Goal: Task Accomplishment & Management: Manage account settings

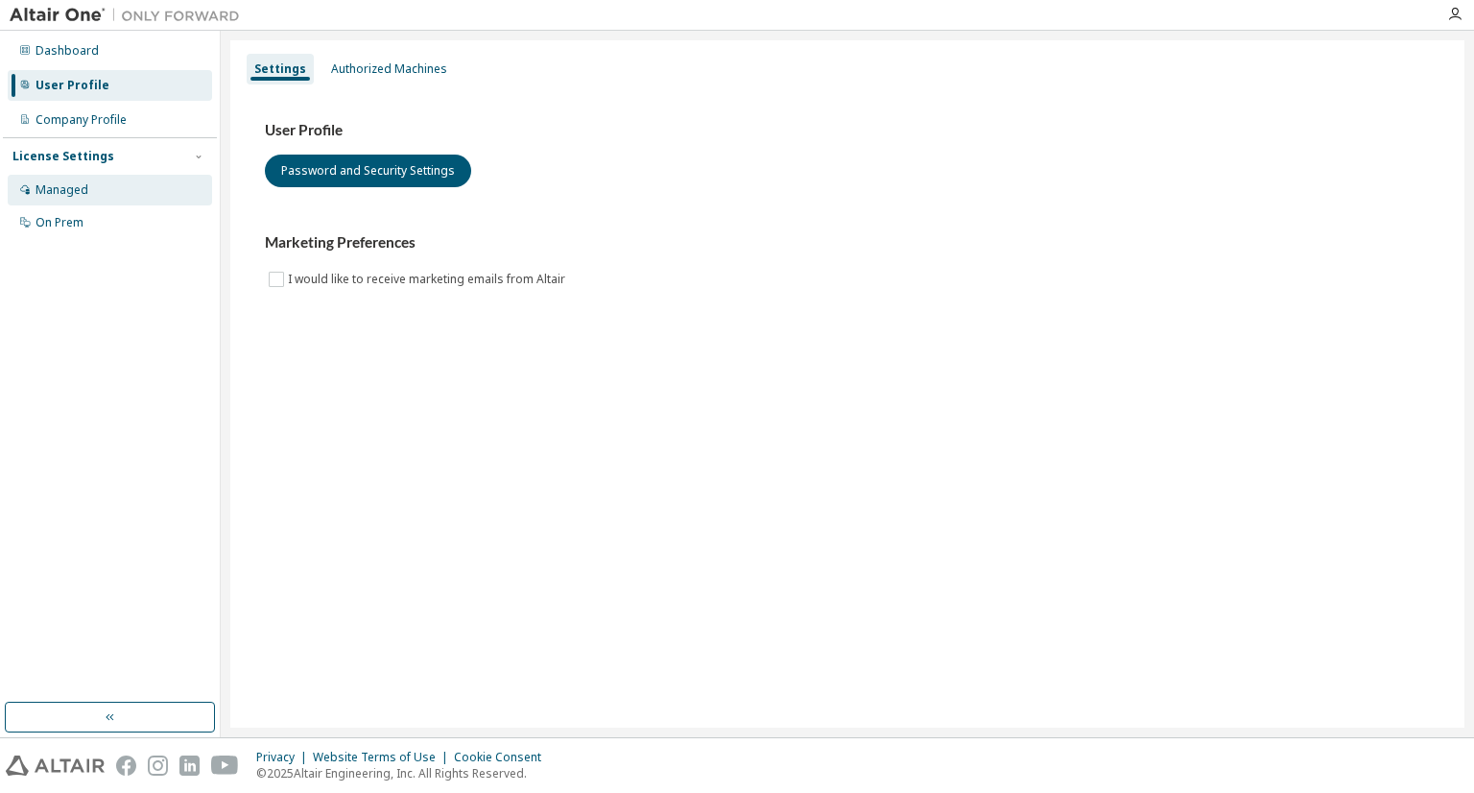
click at [68, 196] on div "Managed" at bounding box center [62, 189] width 53 height 15
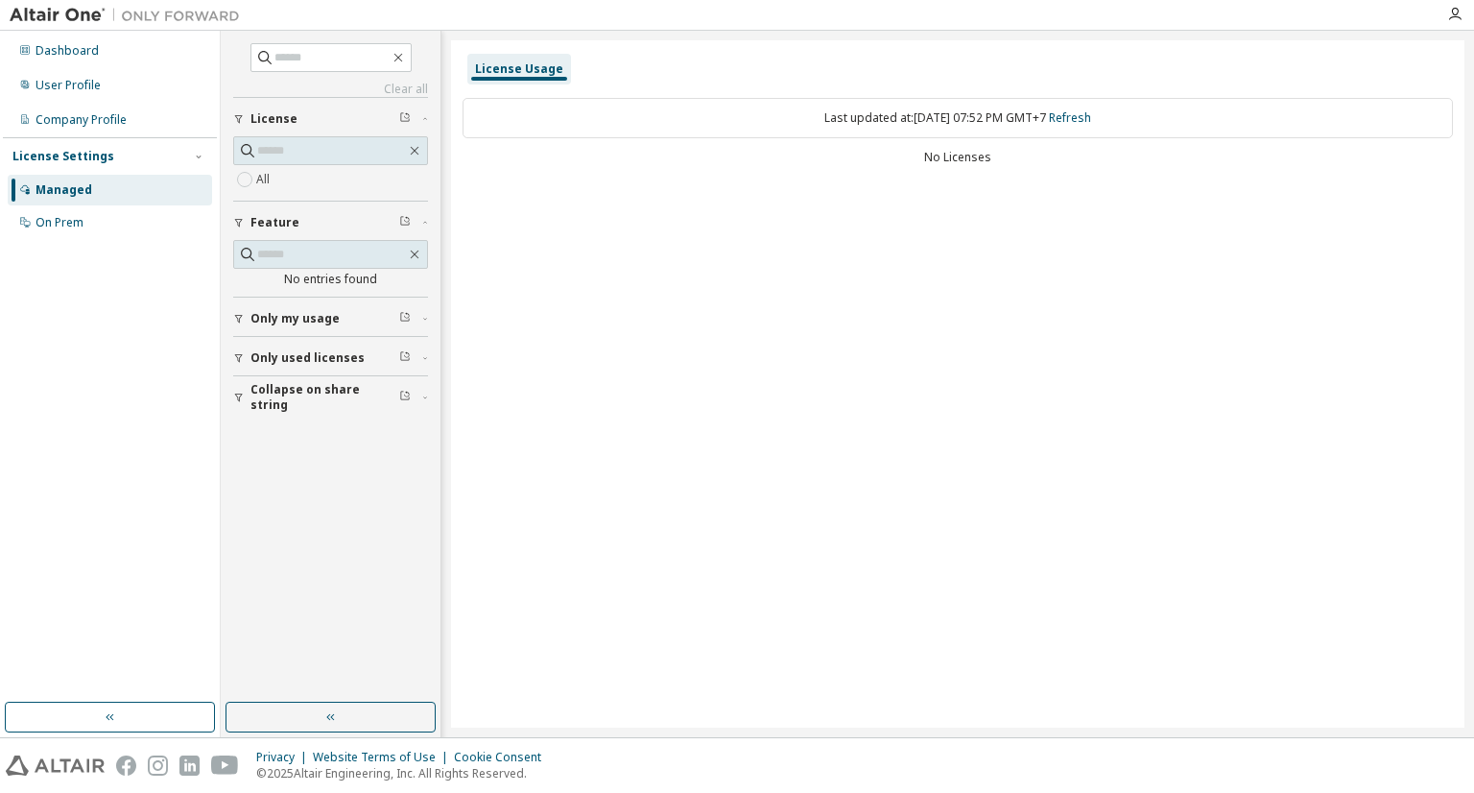
click at [350, 319] on div "Only my usage" at bounding box center [336, 318] width 172 height 15
click at [299, 419] on button "Only used licenses" at bounding box center [330, 413] width 195 height 42
click at [306, 506] on span "Collapse on share string" at bounding box center [324, 508] width 149 height 31
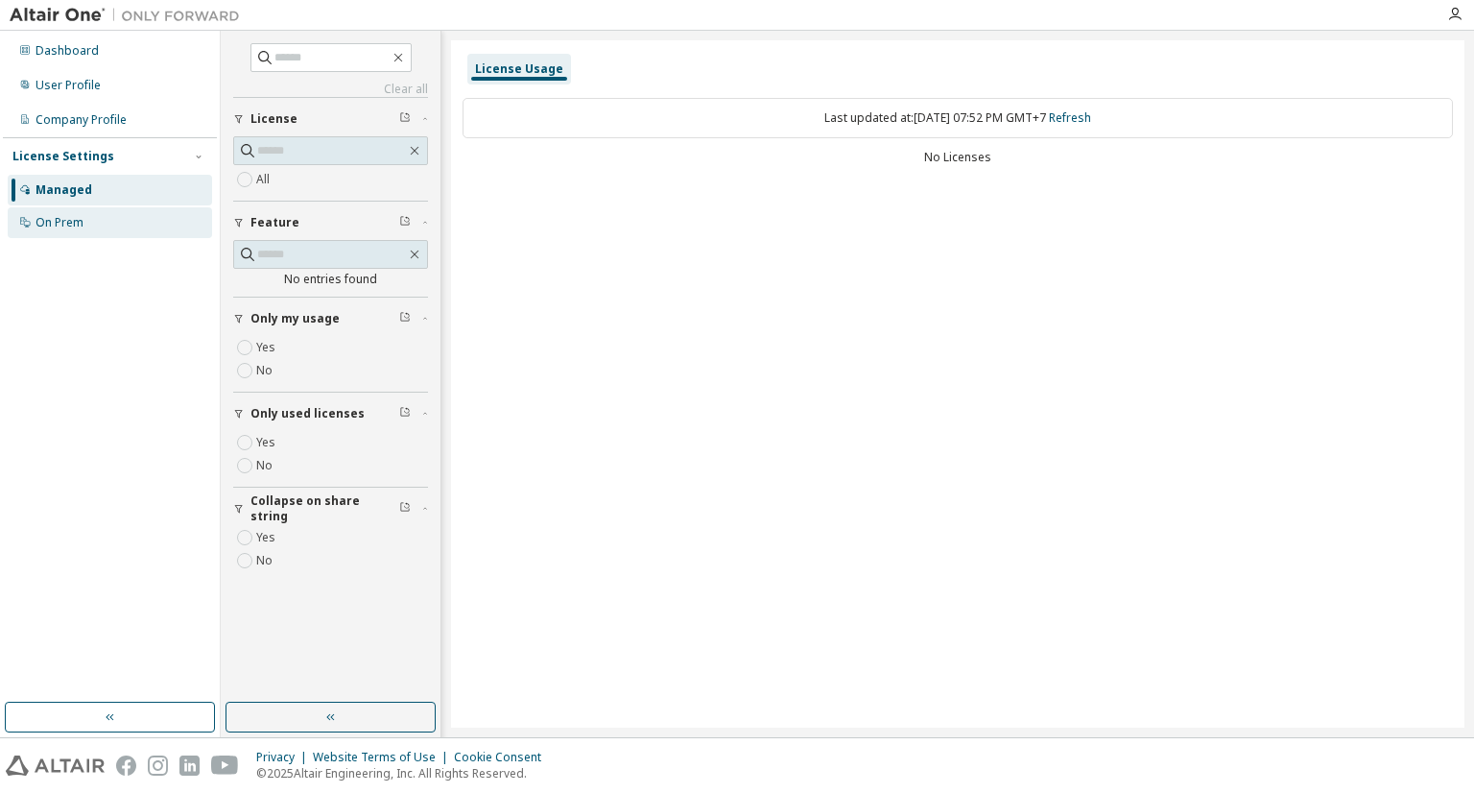
click at [81, 231] on div "On Prem" at bounding box center [110, 222] width 204 height 31
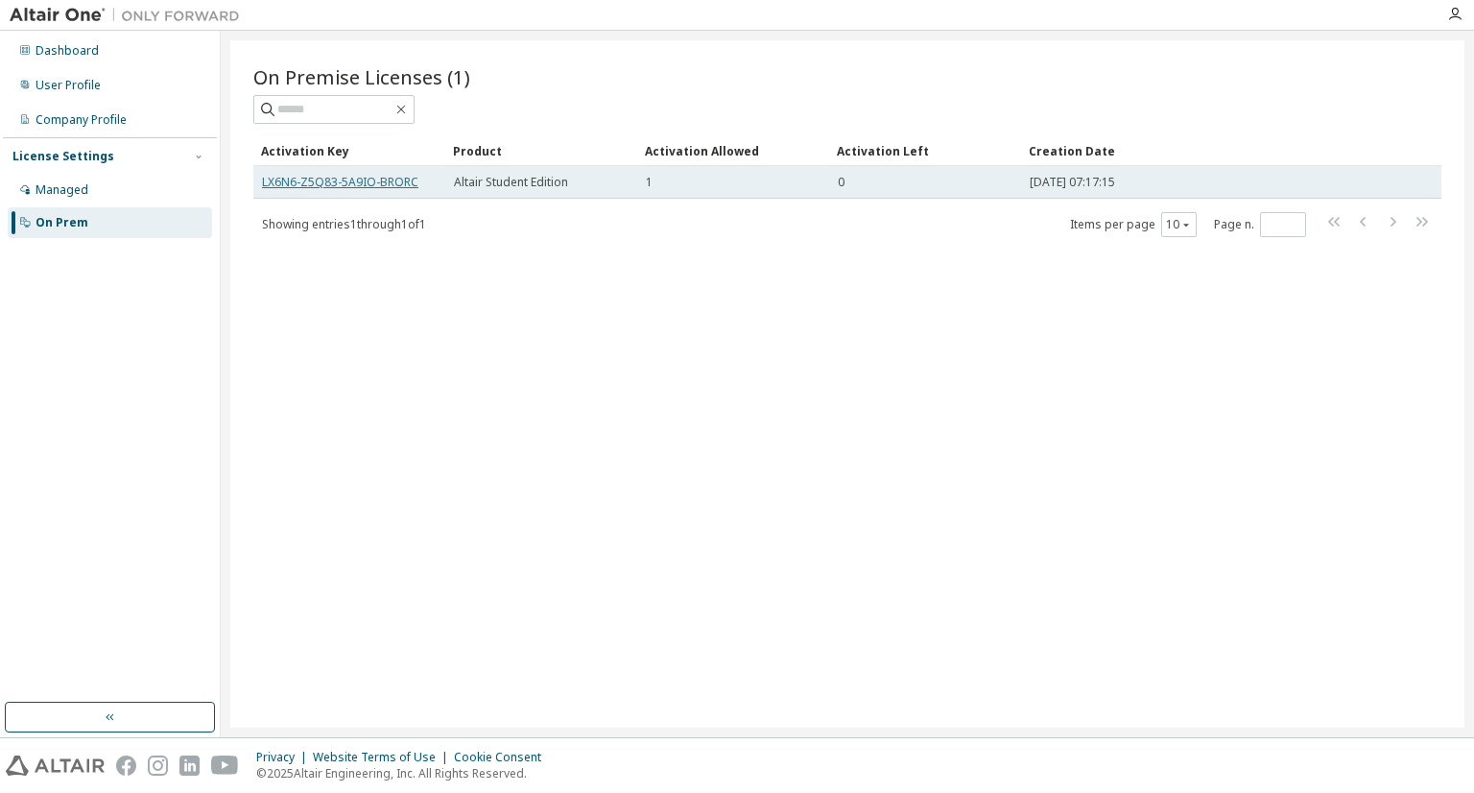
click at [313, 178] on link "LX6N6-Z5Q83-5A9IO-BRORC" at bounding box center [340, 182] width 156 height 16
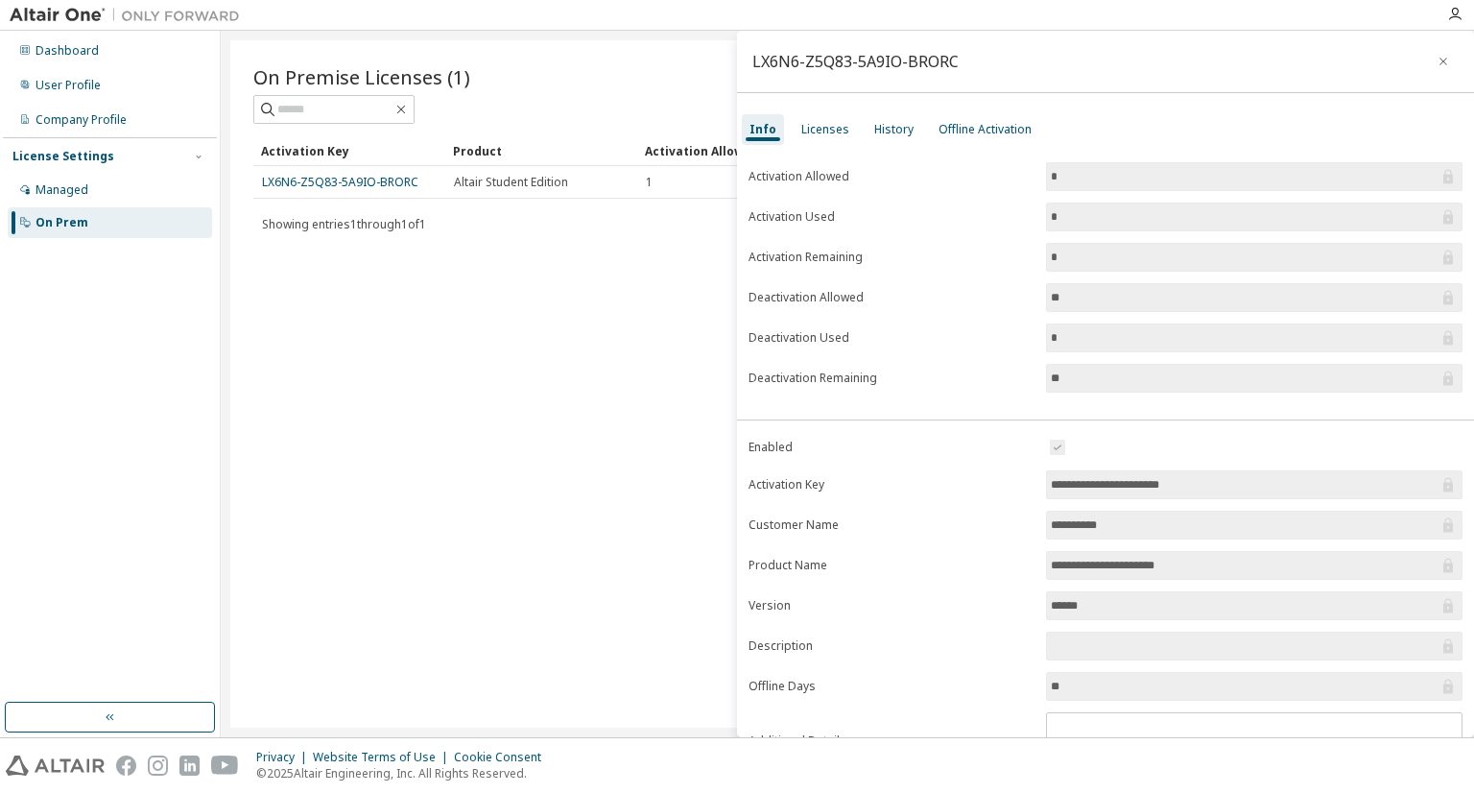
scroll to position [86, 0]
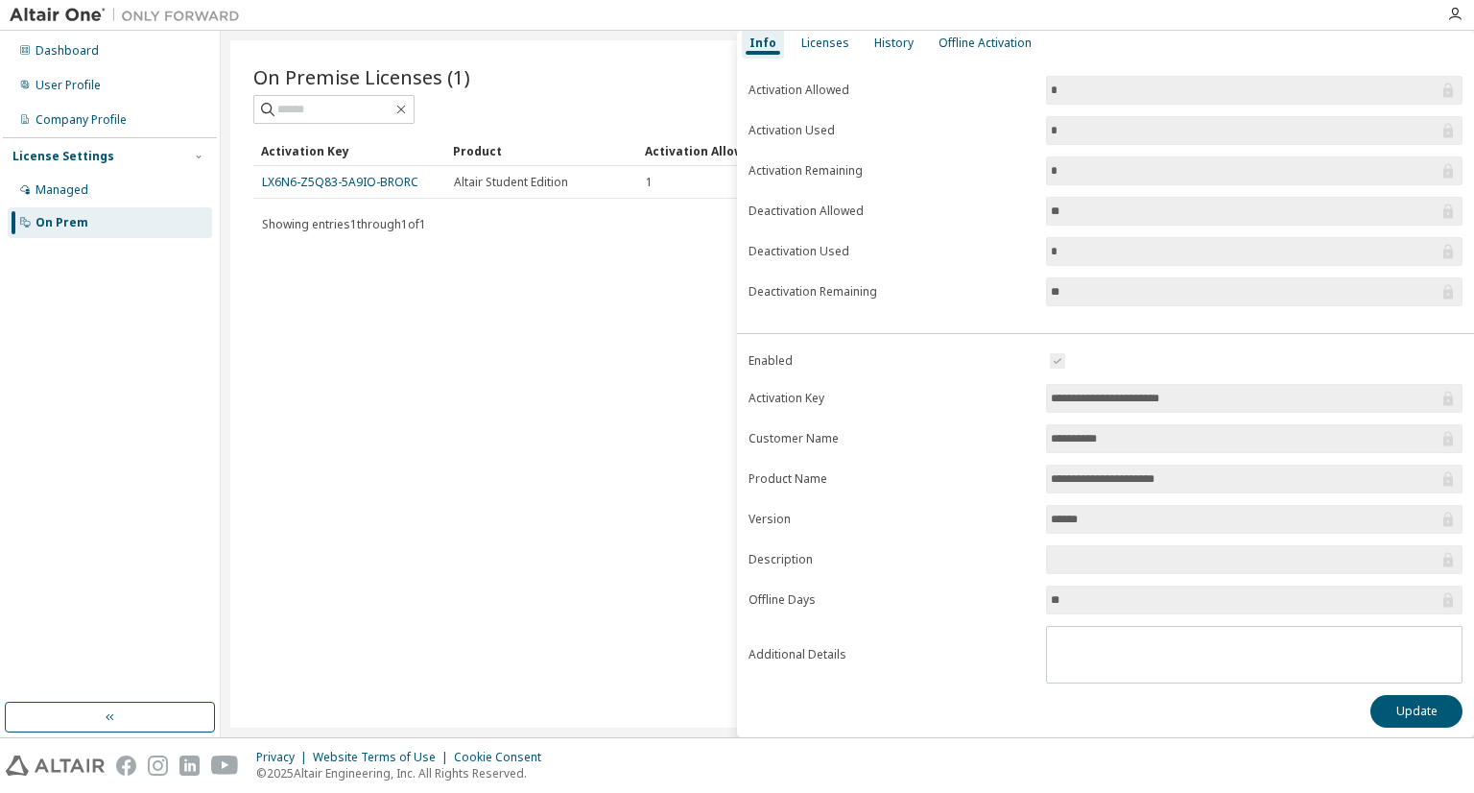
click at [1285, 90] on input "*" at bounding box center [1245, 90] width 388 height 19
drag, startPoint x: 1285, startPoint y: 90, endPoint x: 1105, endPoint y: 312, distance: 285.2
click at [1105, 312] on div "Activation Allowed * Activation Used * Activation Remaining * Deactivation Allo…" at bounding box center [1105, 197] width 737 height 242
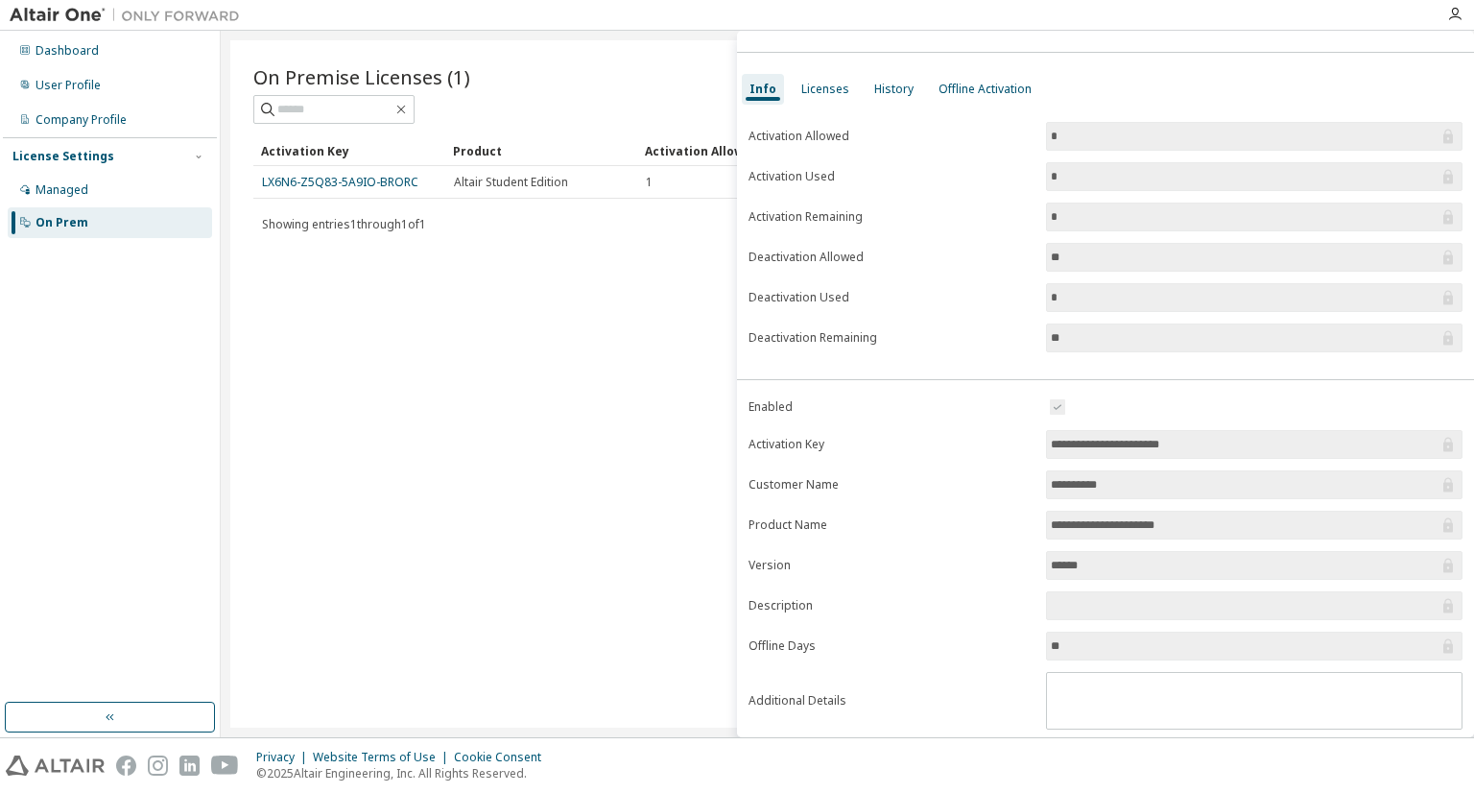
scroll to position [0, 0]
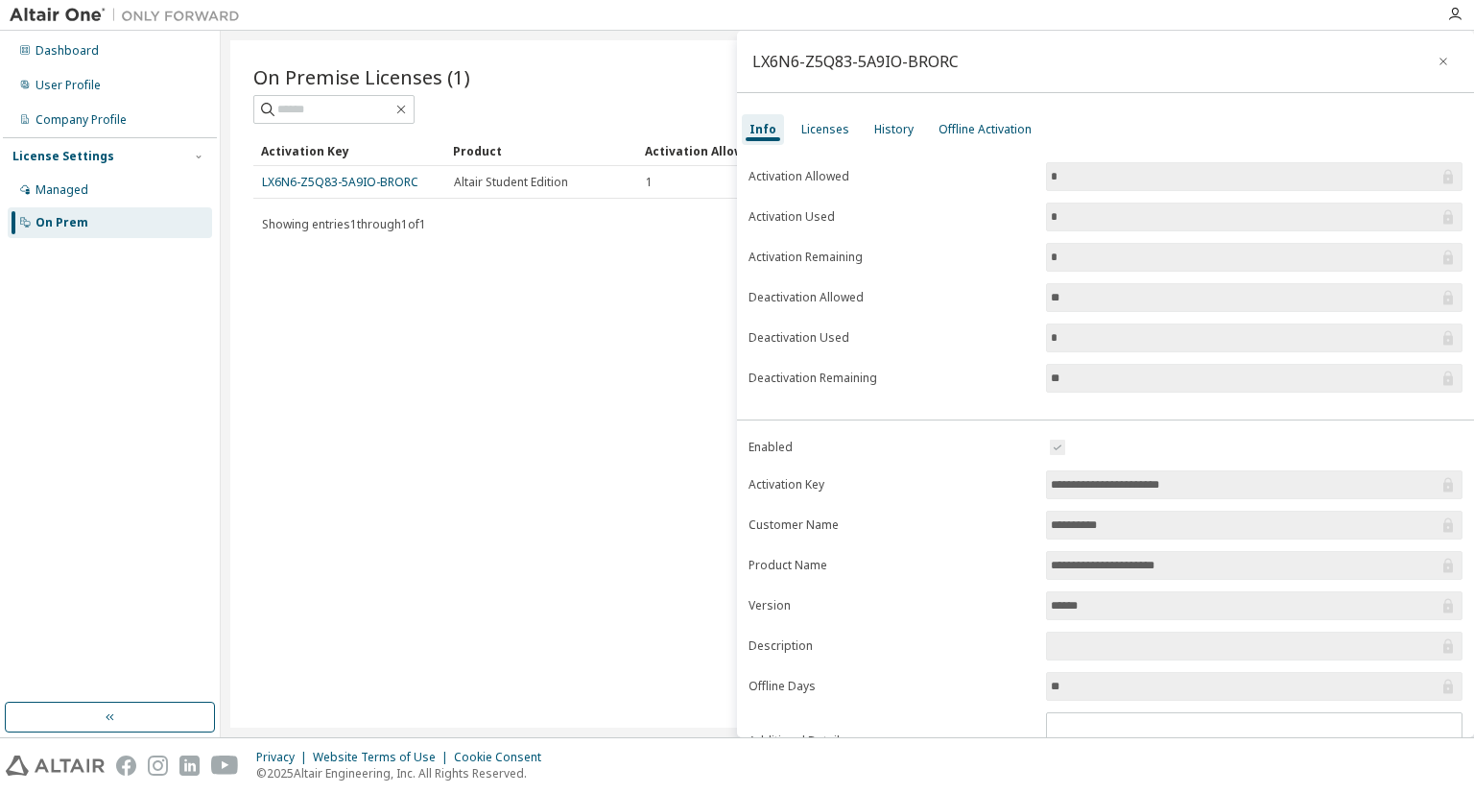
click at [1105, 312] on form "Activation Allowed * Activation Used * Activation Remaining * Deactivation Allo…" at bounding box center [1105, 277] width 714 height 230
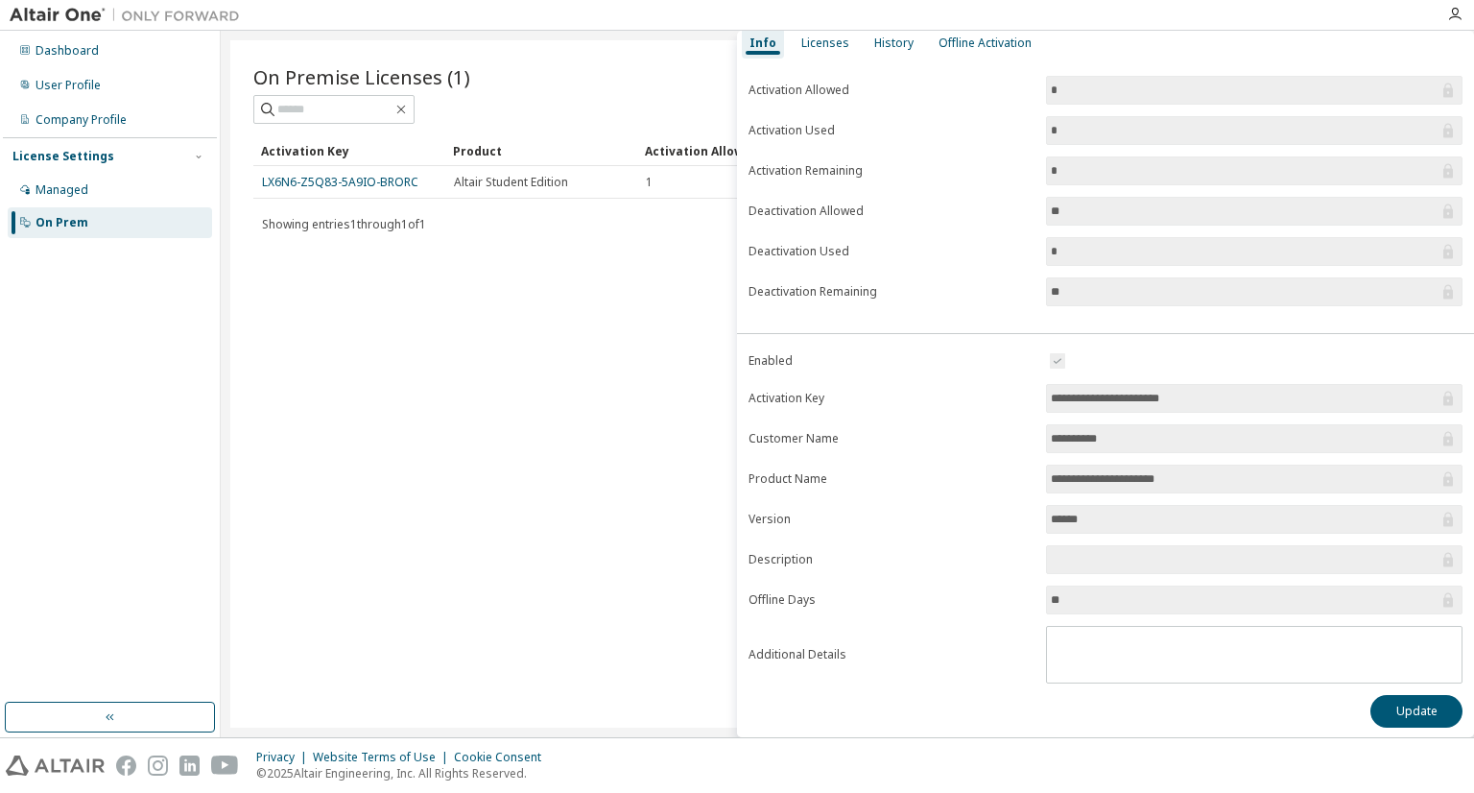
click at [1156, 392] on input "**********" at bounding box center [1245, 398] width 388 height 19
click at [390, 231] on div "Showing entries 1 through 1 of 1 Items per page 10 Page n. *" at bounding box center [847, 224] width 1188 height 28
click at [342, 182] on link "LX6N6-Z5Q83-5A9IO-BRORC" at bounding box center [340, 182] width 156 height 16
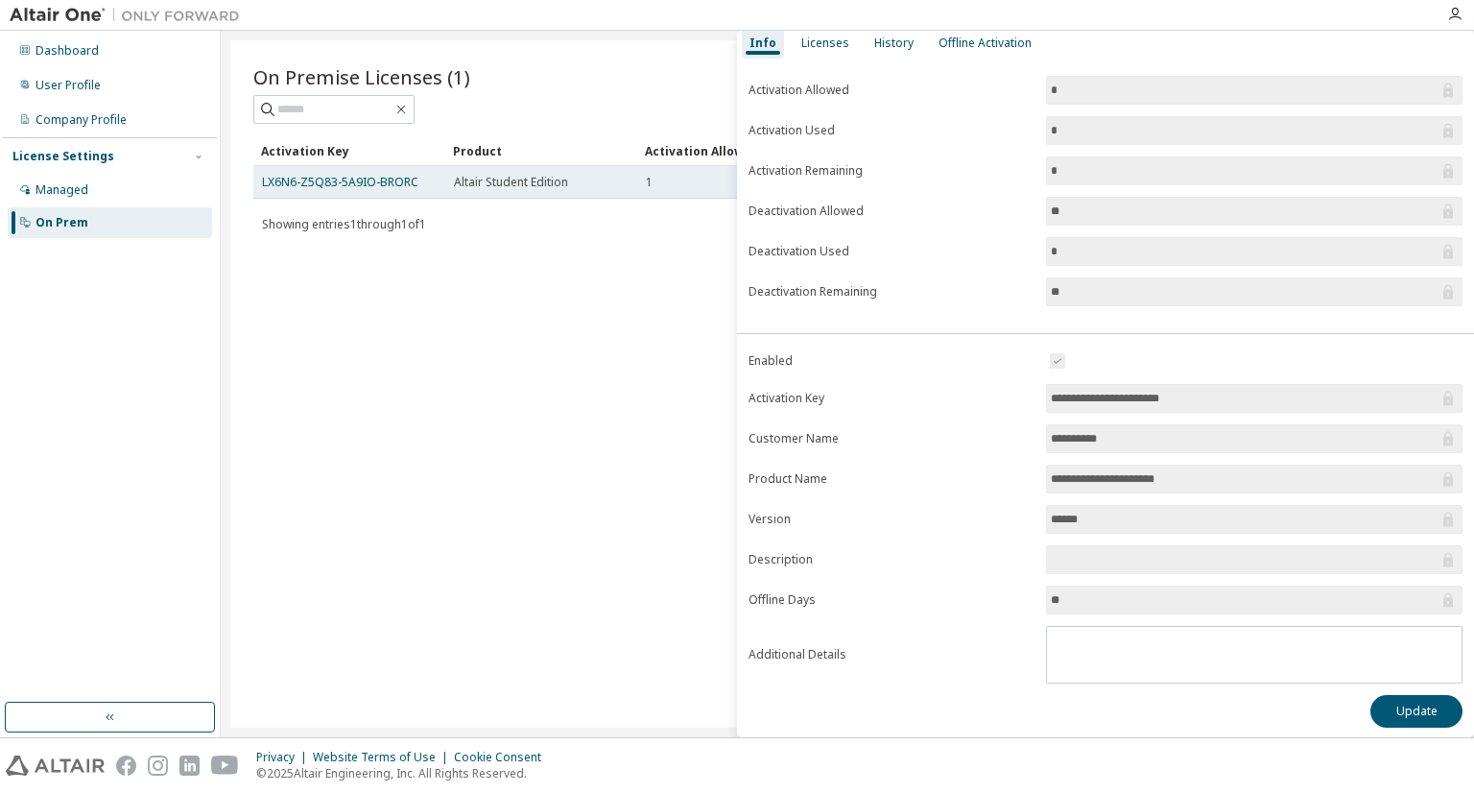
click at [380, 195] on td "LX6N6-Z5Q83-5A9IO-BRORC" at bounding box center [349, 182] width 192 height 33
click at [255, 176] on td "LX6N6-Z5Q83-5A9IO-BRORC" at bounding box center [349, 182] width 192 height 33
drag, startPoint x: 255, startPoint y: 176, endPoint x: 421, endPoint y: 174, distance: 166.0
click at [421, 174] on td "LX6N6-Z5Q83-5A9IO-BRORC" at bounding box center [349, 182] width 192 height 33
copy link "LX6N6-Z5Q83-5A9IO-BRORC"
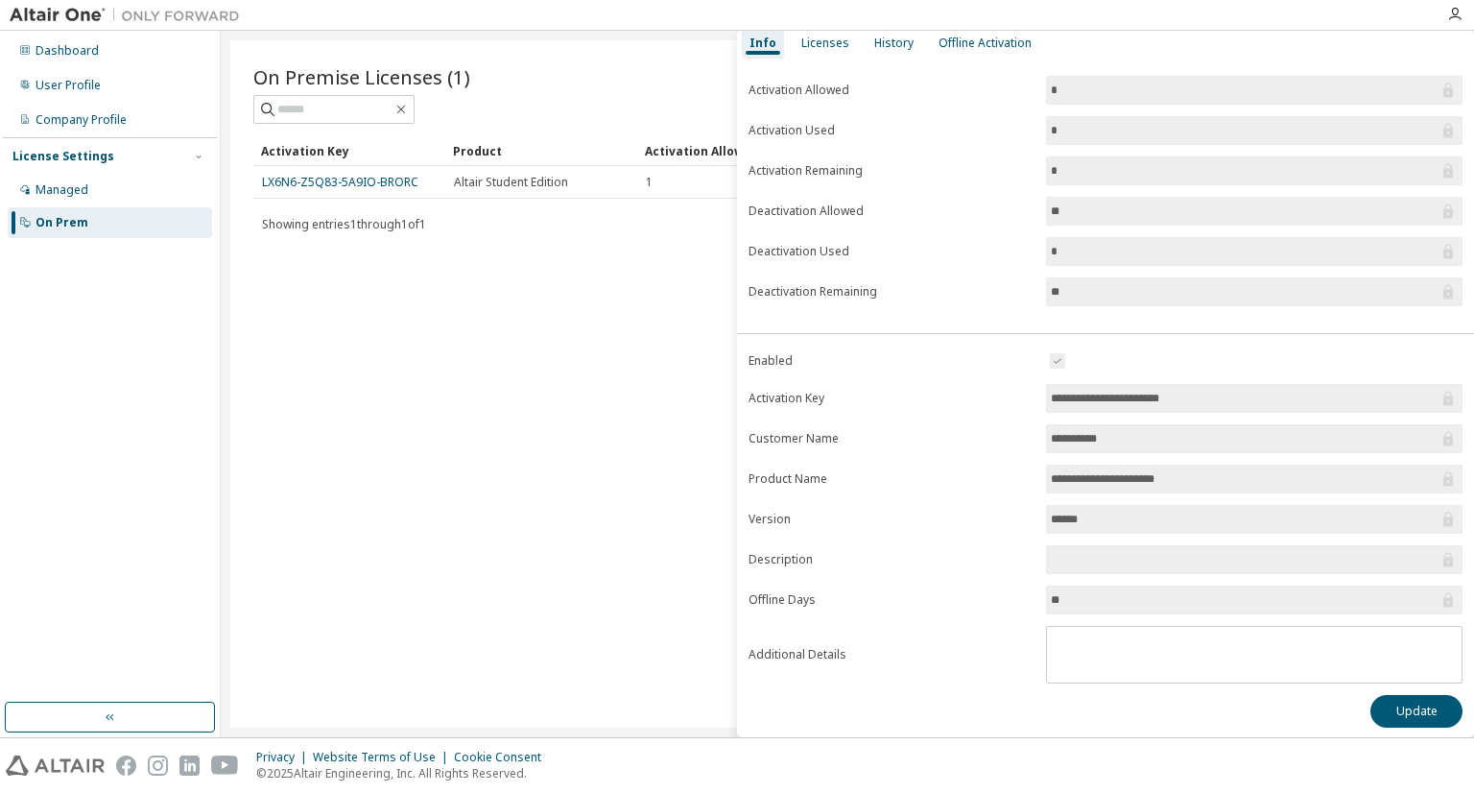
click at [510, 272] on div "On Premise Licenses (1) Clear Load Save Save As Field Operator Value Select fil…" at bounding box center [847, 383] width 1234 height 687
click at [502, 75] on div "On Premise Licenses (1)" at bounding box center [847, 76] width 1188 height 27
click at [1431, 715] on button "Update" at bounding box center [1416, 711] width 92 height 33
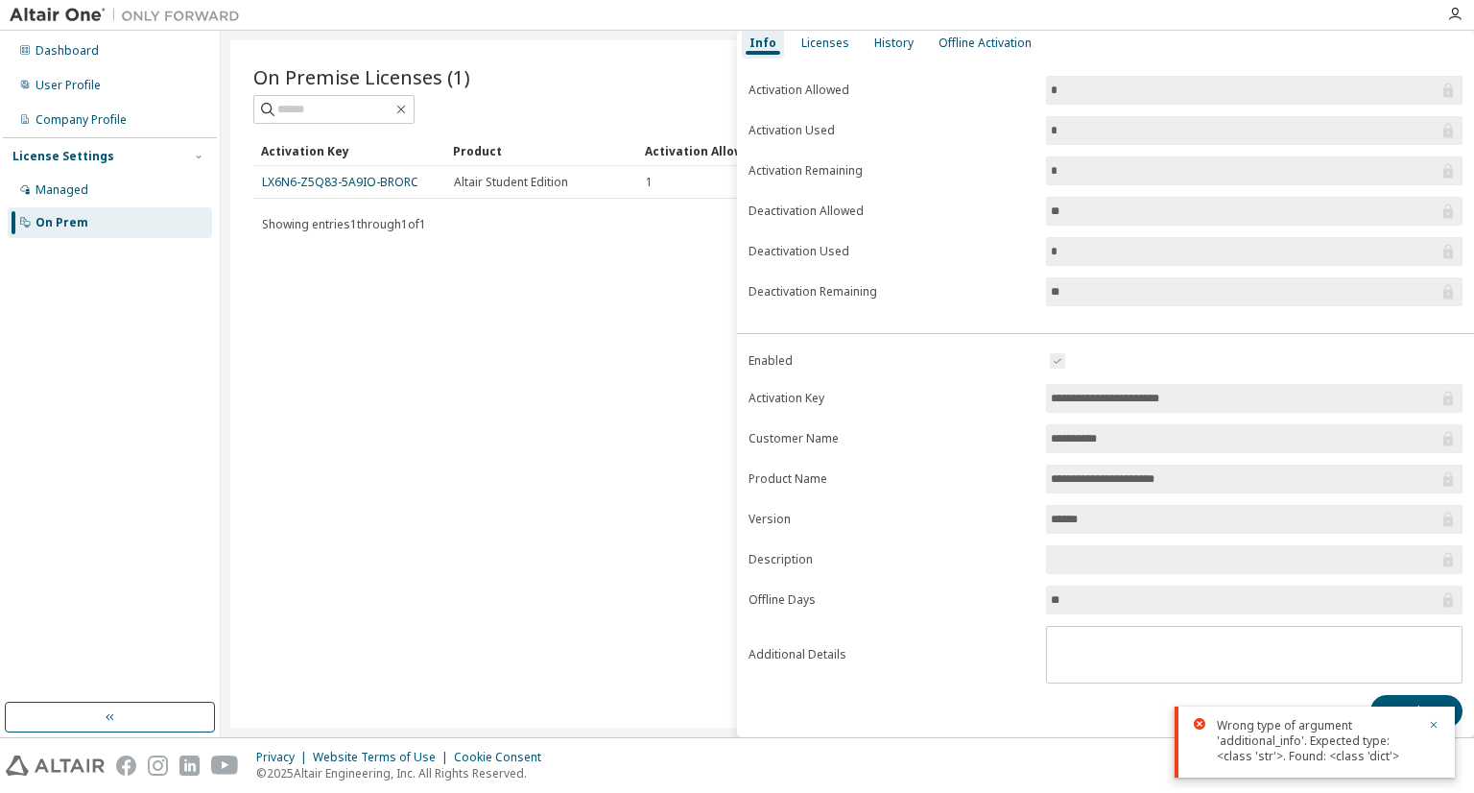
click at [527, 558] on div "On Premise Licenses (1) Clear Load Save Save As Field Operator Value Select fil…" at bounding box center [847, 383] width 1234 height 687
click at [1435, 723] on icon "button" at bounding box center [1434, 725] width 12 height 12
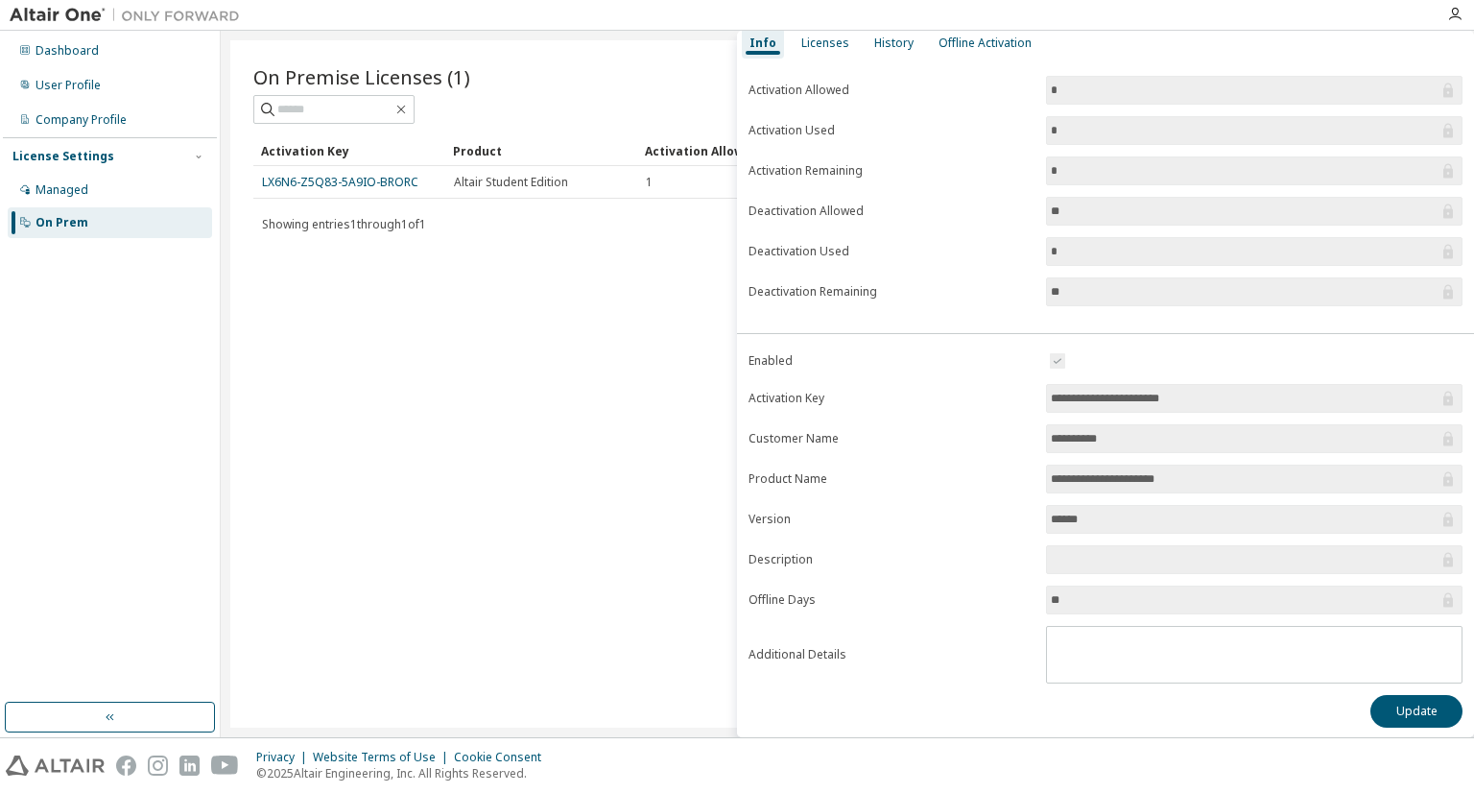
click at [327, 318] on div "On Premise Licenses (1) Clear Load Save Save As Field Operator Value Select fil…" at bounding box center [847, 383] width 1234 height 687
click at [178, 202] on div "Managed" at bounding box center [110, 190] width 204 height 31
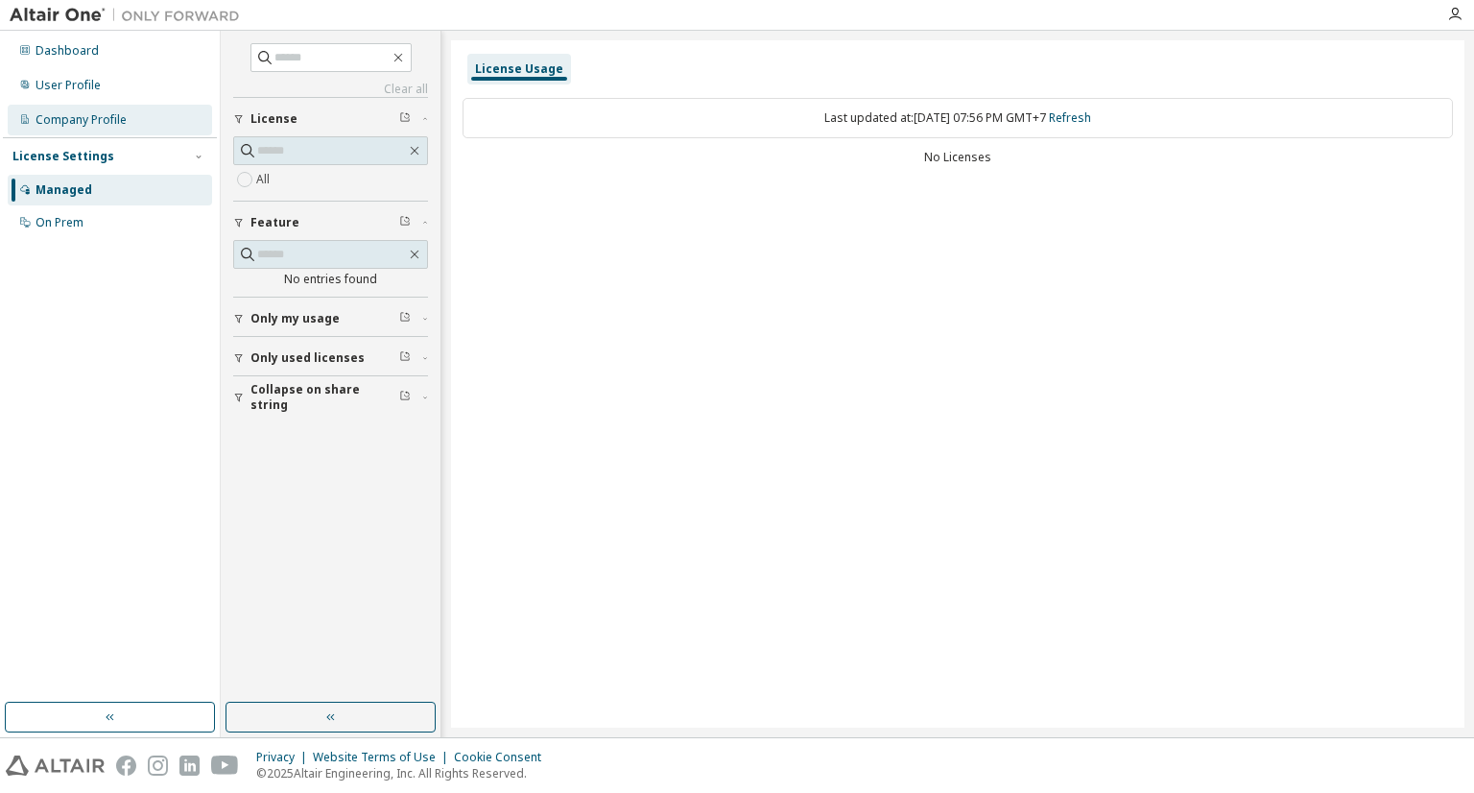
click at [119, 111] on div "Company Profile" at bounding box center [110, 120] width 204 height 31
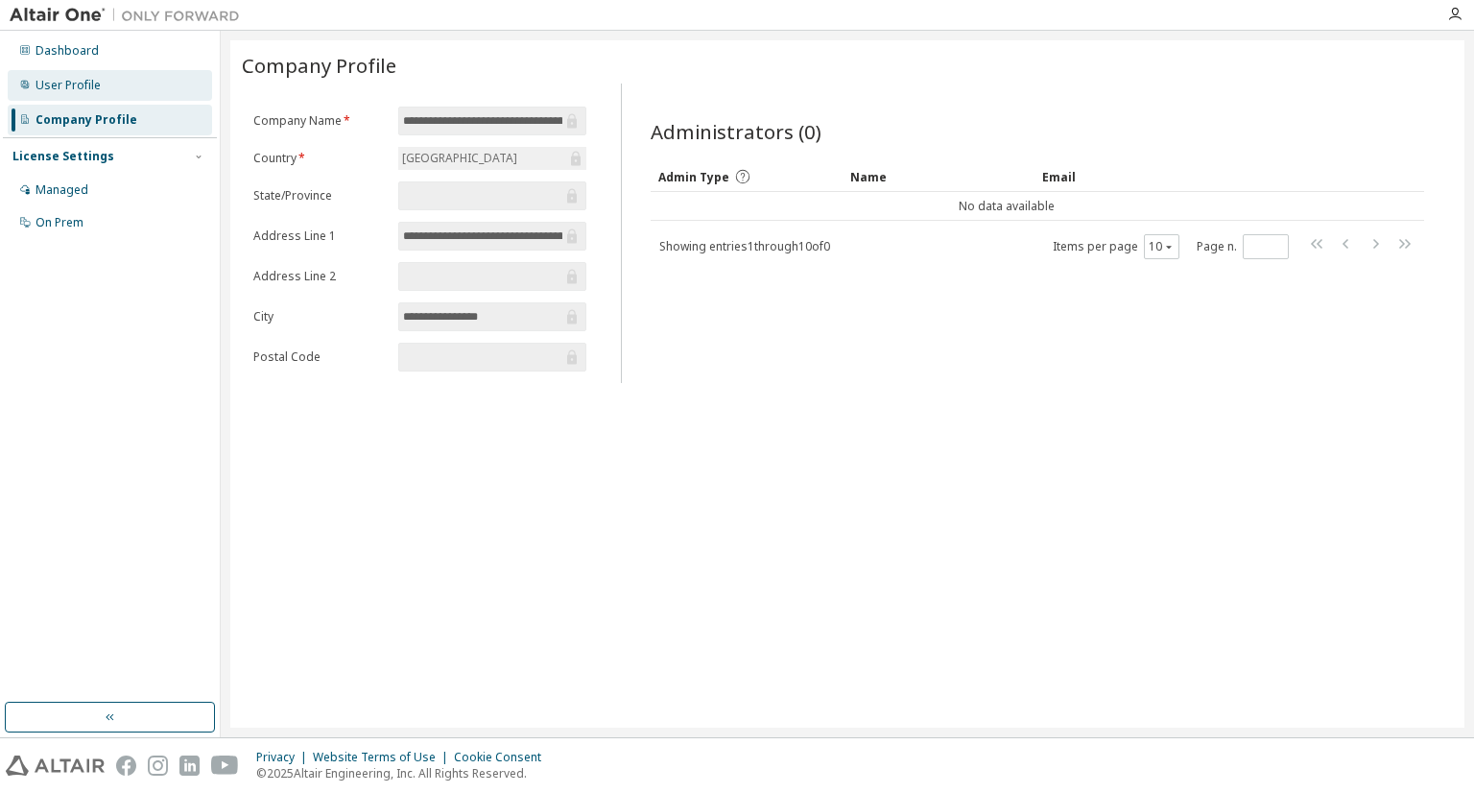
click at [183, 71] on div "User Profile" at bounding box center [110, 85] width 204 height 31
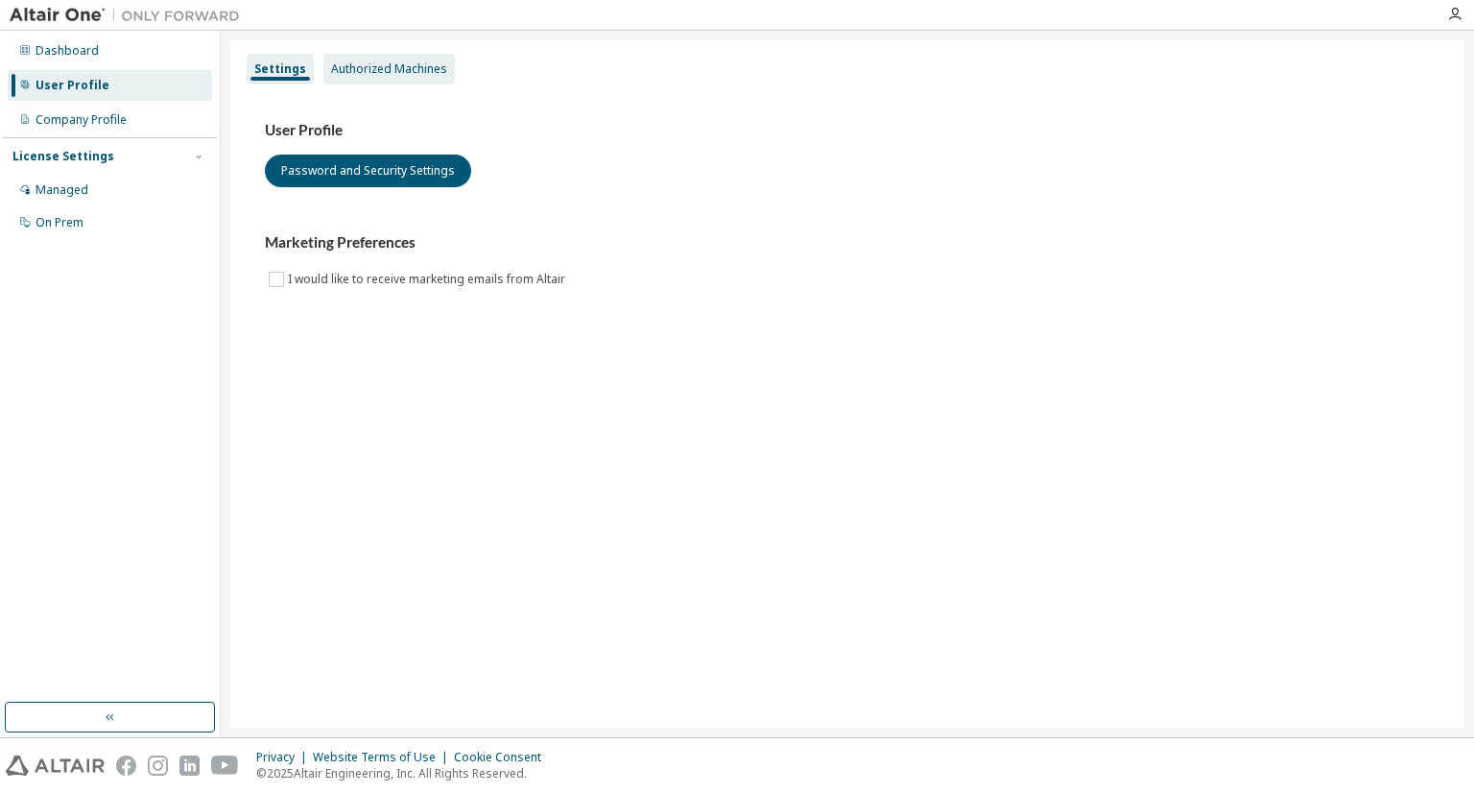
click at [384, 78] on div "Authorized Machines" at bounding box center [388, 69] width 131 height 31
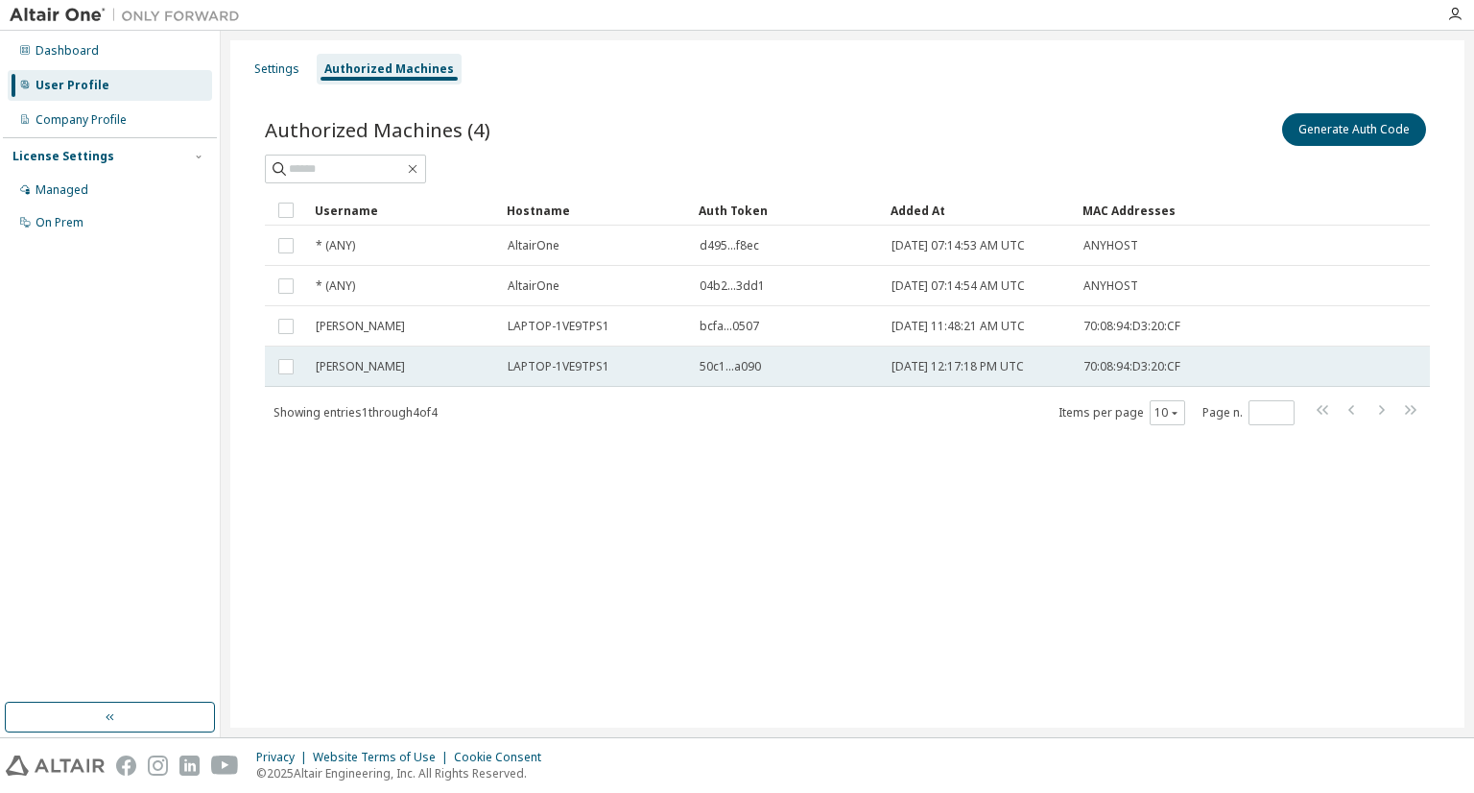
click at [829, 354] on td "50c1...a090" at bounding box center [787, 366] width 192 height 40
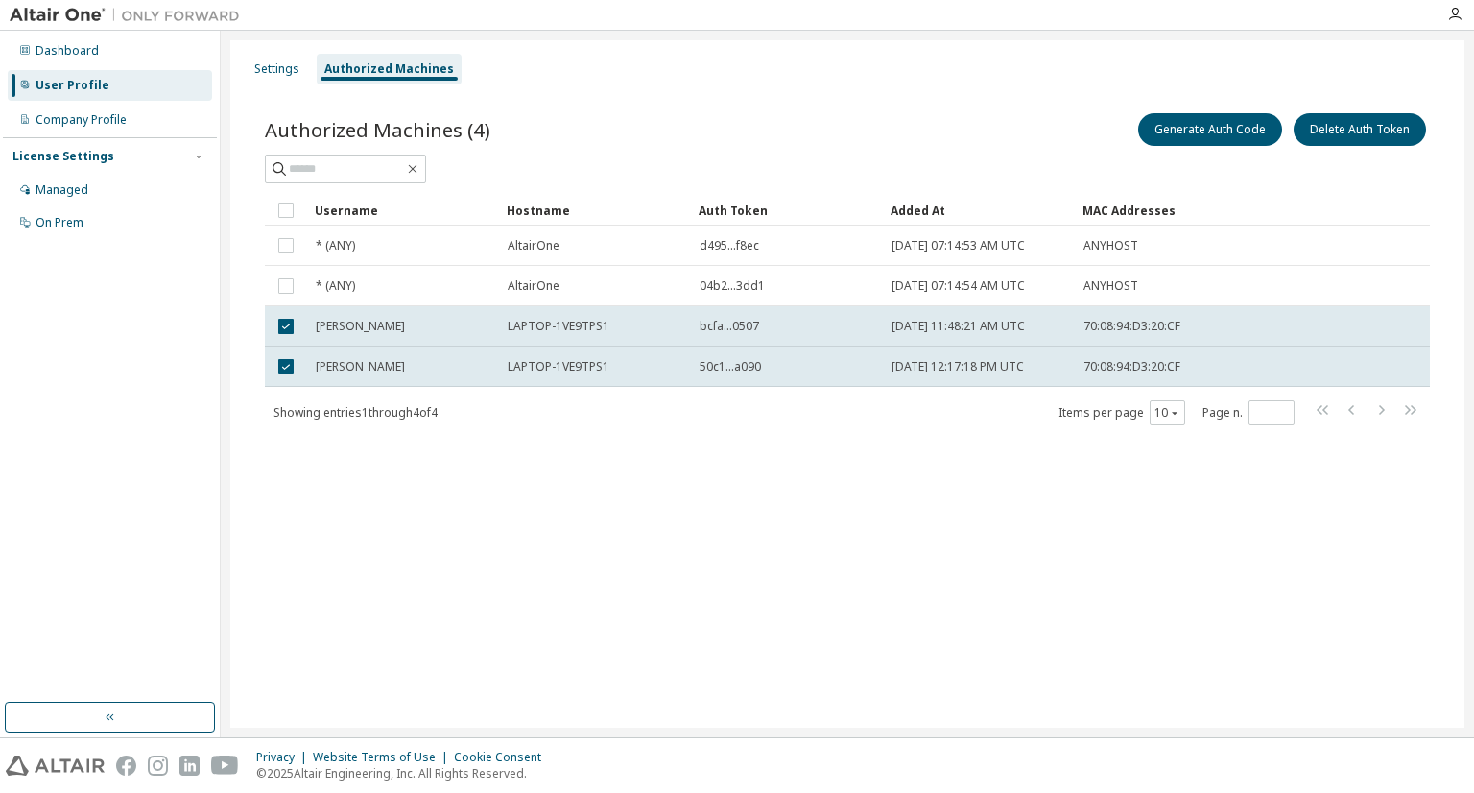
click at [695, 393] on div "Username Hostname Auth Token Added At MAC Addresses * (ANY) AltairOne d495...f8…" at bounding box center [847, 310] width 1165 height 231
click at [694, 456] on div "Authorized Machines (4) Generate Auth Code Delete Auth Token Clear Load Save Sa…" at bounding box center [847, 281] width 1211 height 390
click at [277, 74] on div "Settings" at bounding box center [276, 68] width 45 height 15
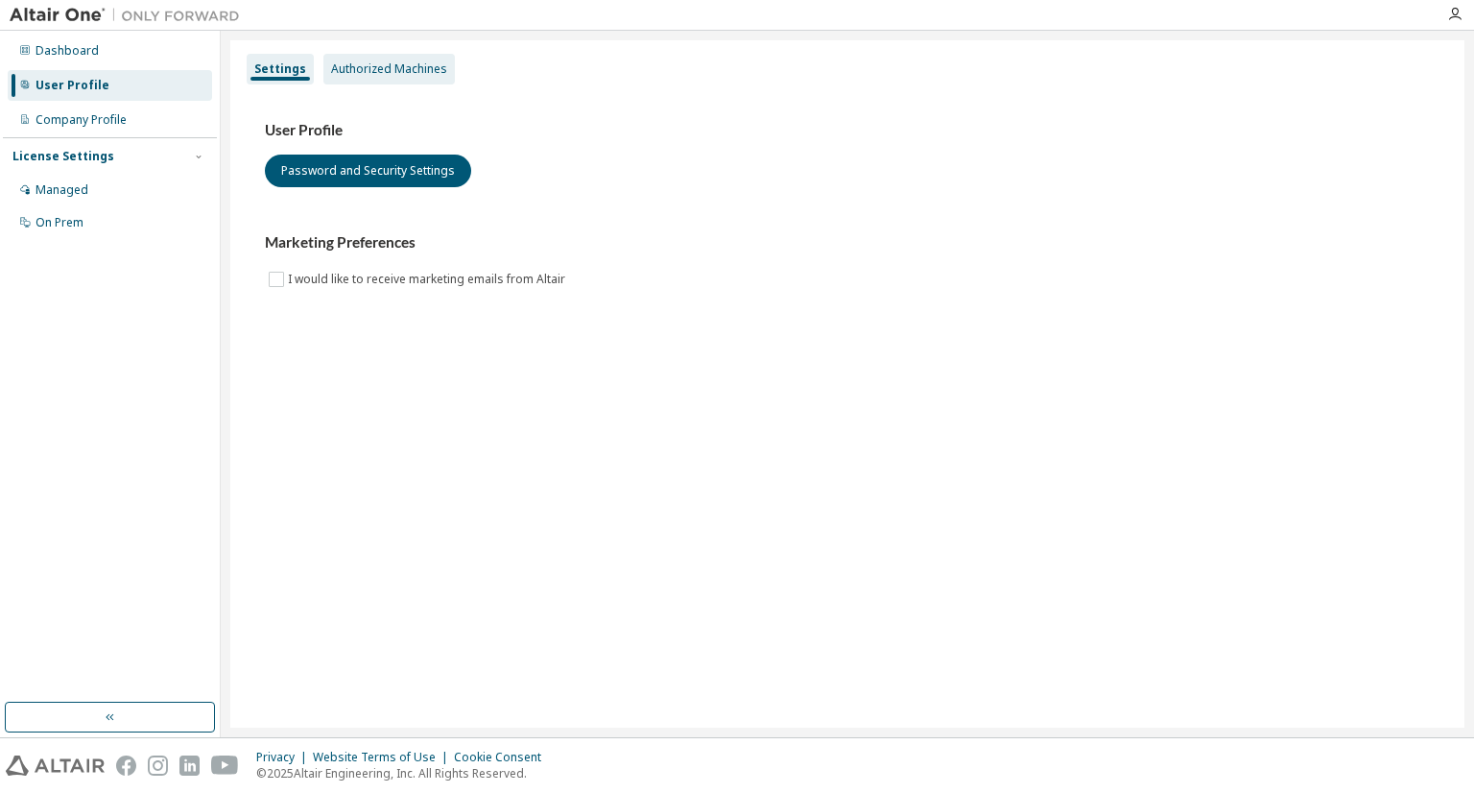
click at [363, 80] on div "Authorized Machines" at bounding box center [388, 69] width 131 height 31
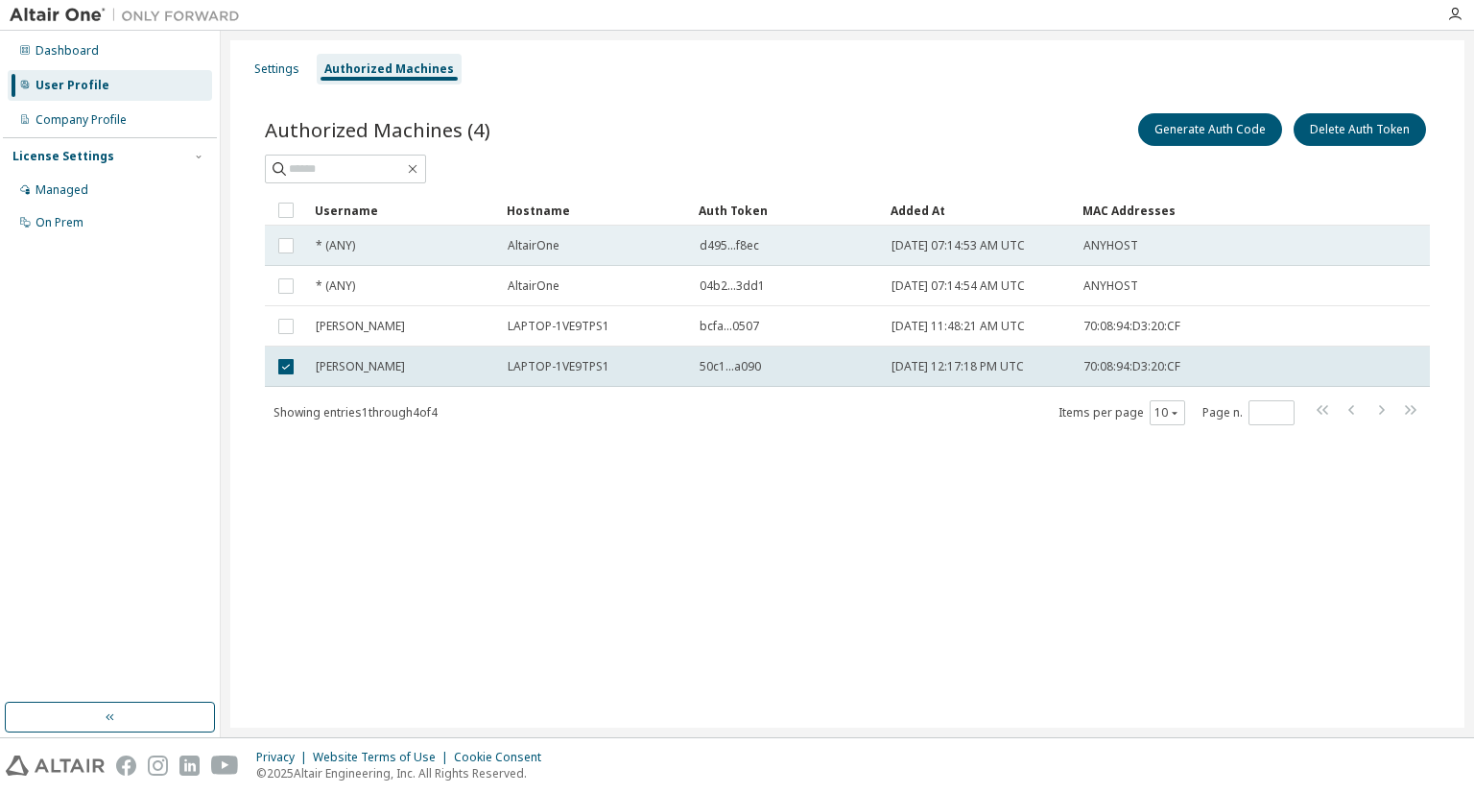
click at [837, 249] on div "d495...f8ec" at bounding box center [787, 245] width 175 height 15
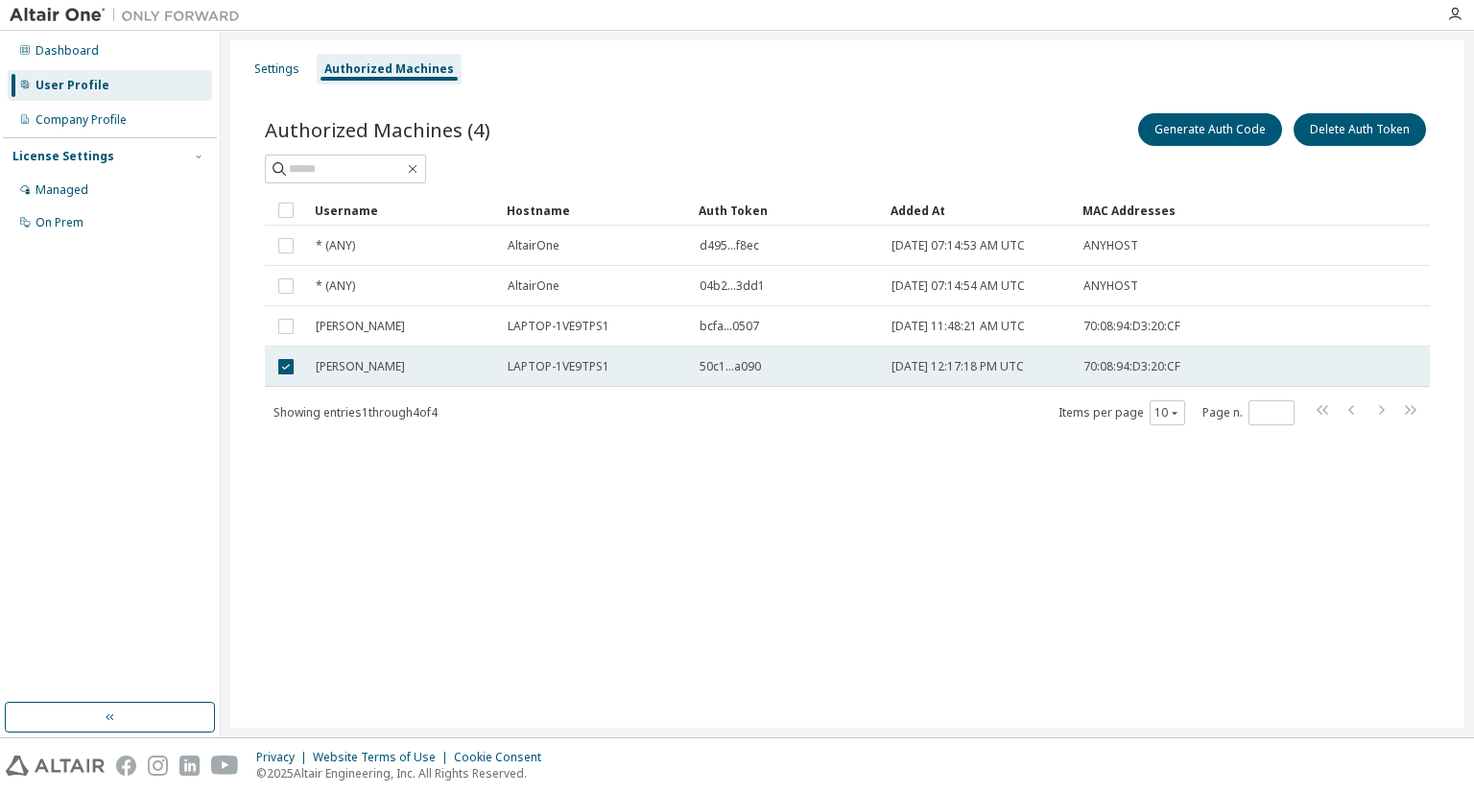
click at [1024, 369] on span "[DATE] 12:17:18 PM UTC" at bounding box center [957, 366] width 132 height 15
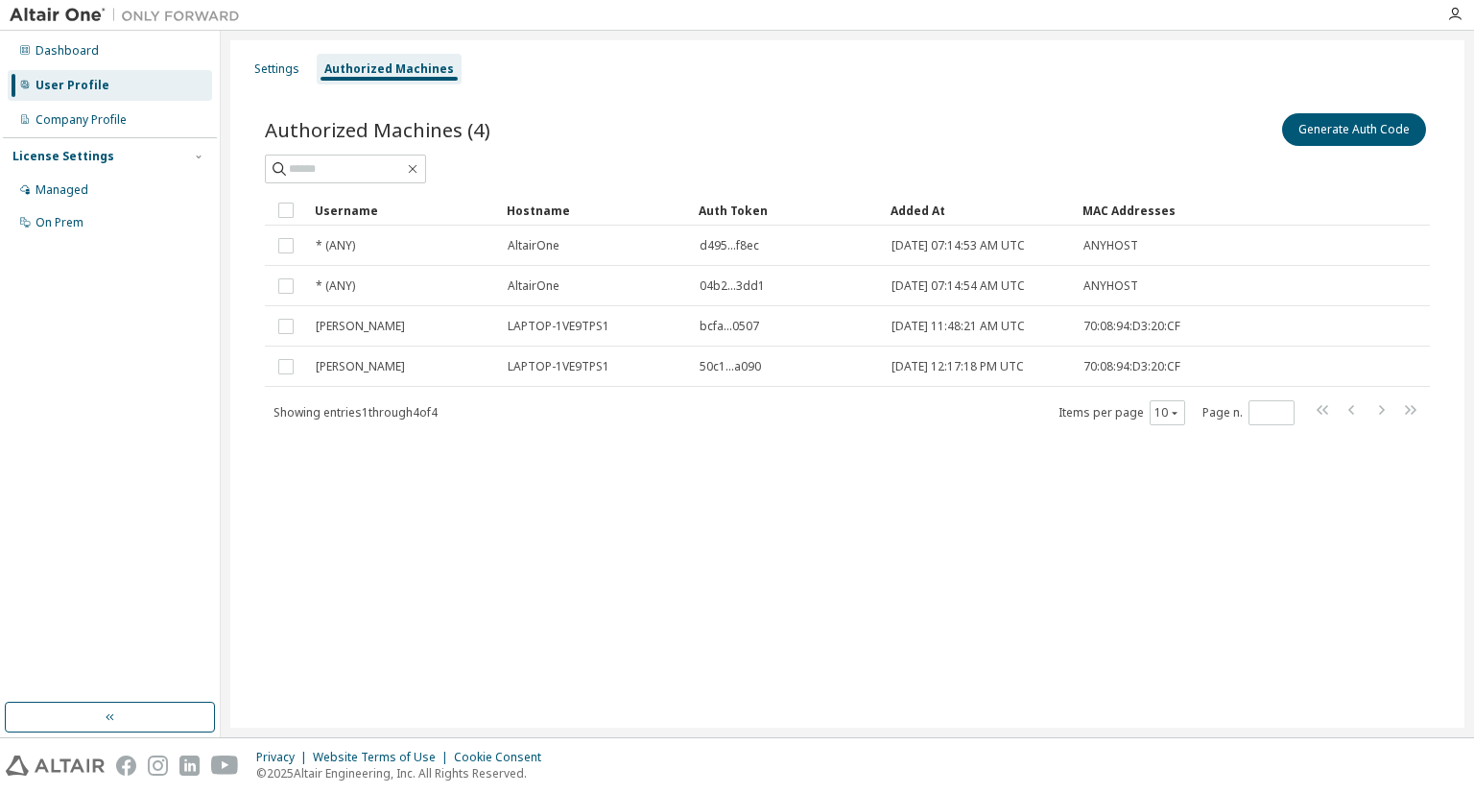
click at [1024, 369] on span "[DATE] 12:17:18 PM UTC" at bounding box center [957, 366] width 132 height 15
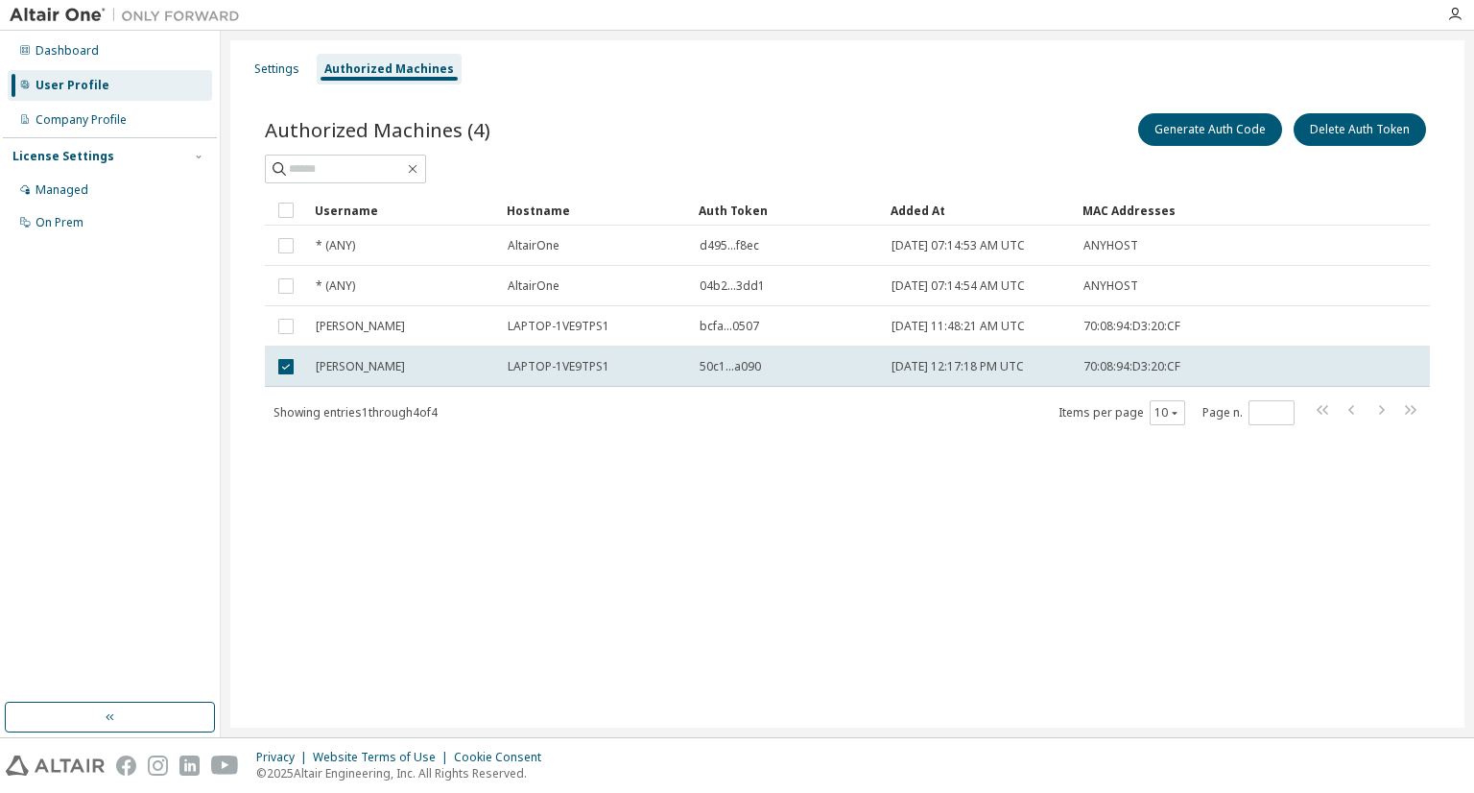
click at [1024, 369] on span "[DATE] 12:17:18 PM UTC" at bounding box center [957, 366] width 132 height 15
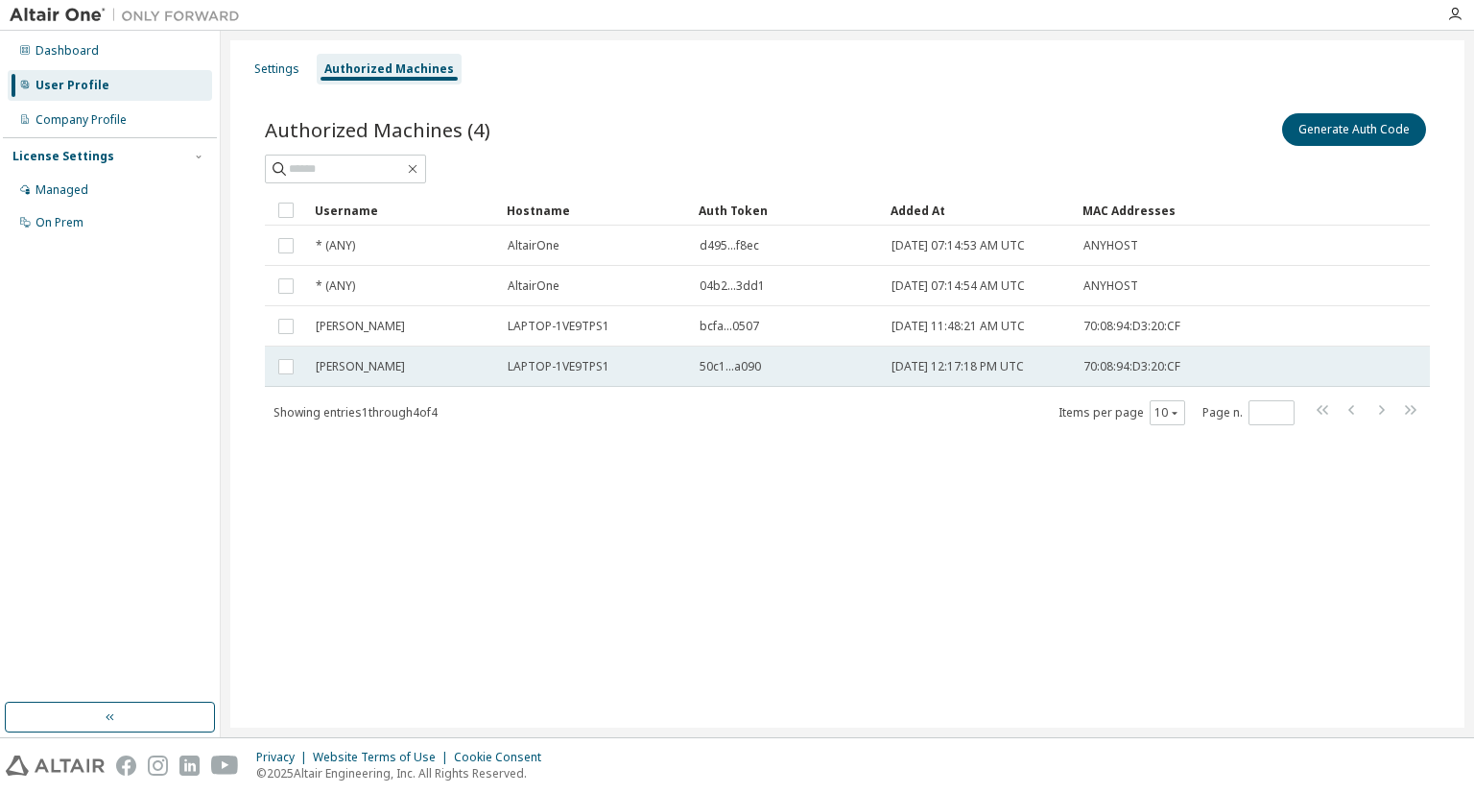
click at [567, 368] on span "LAPTOP-1VE9TPS1" at bounding box center [559, 366] width 102 height 15
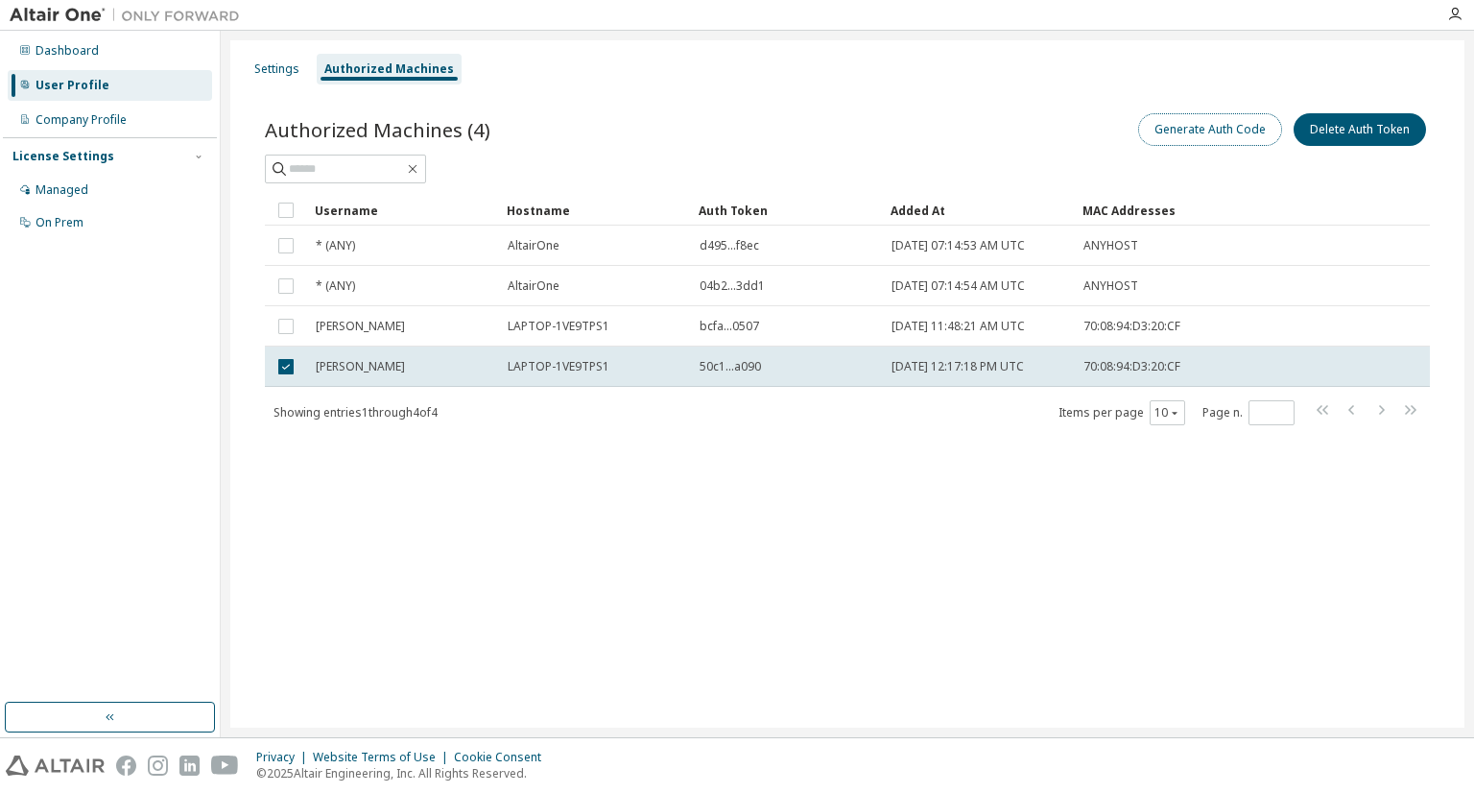
click at [1153, 128] on button "Generate Auth Code" at bounding box center [1210, 129] width 144 height 33
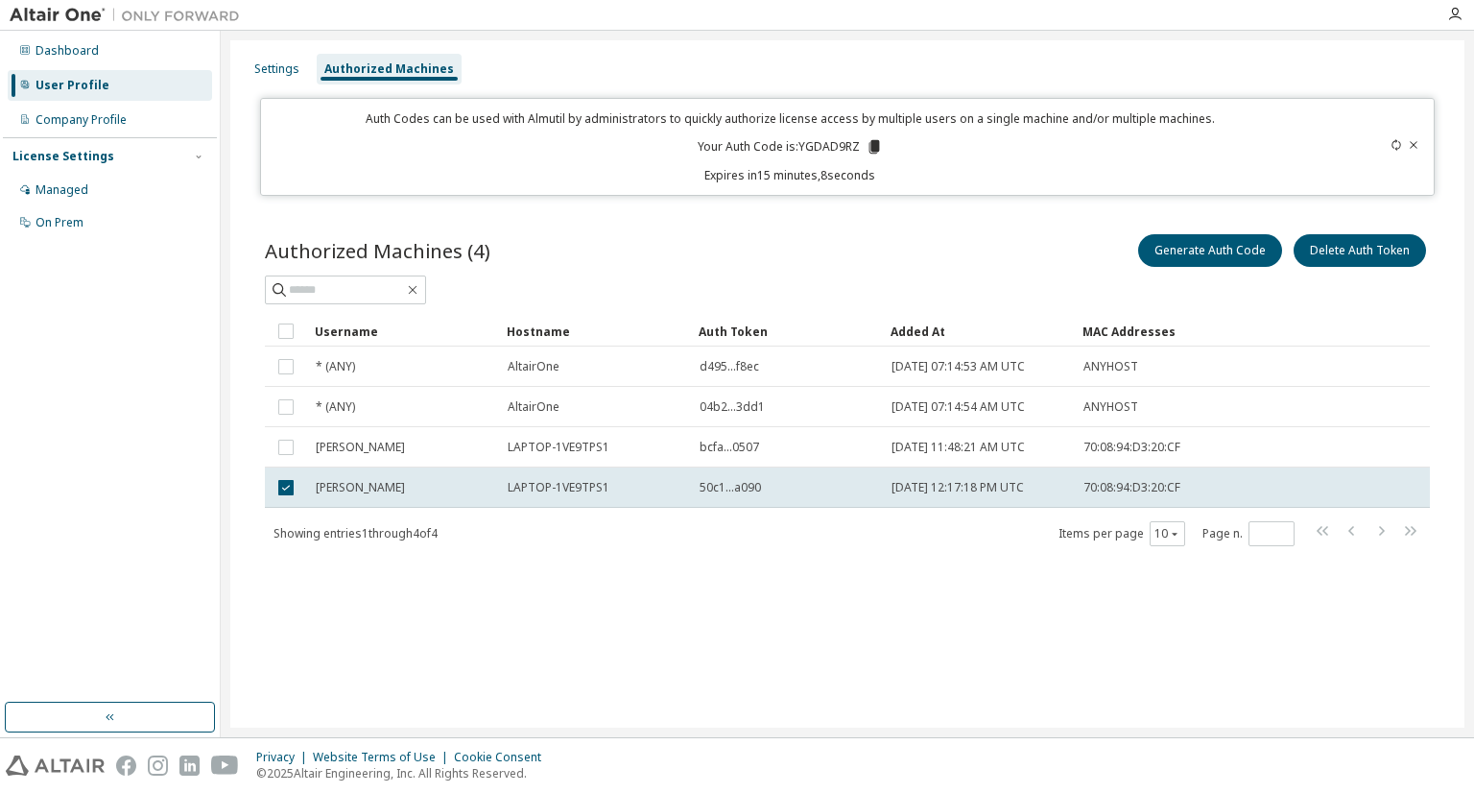
click at [871, 148] on icon at bounding box center [873, 146] width 11 height 13
click at [870, 154] on icon at bounding box center [874, 146] width 17 height 17
click at [295, 77] on div "Settings" at bounding box center [277, 69] width 60 height 31
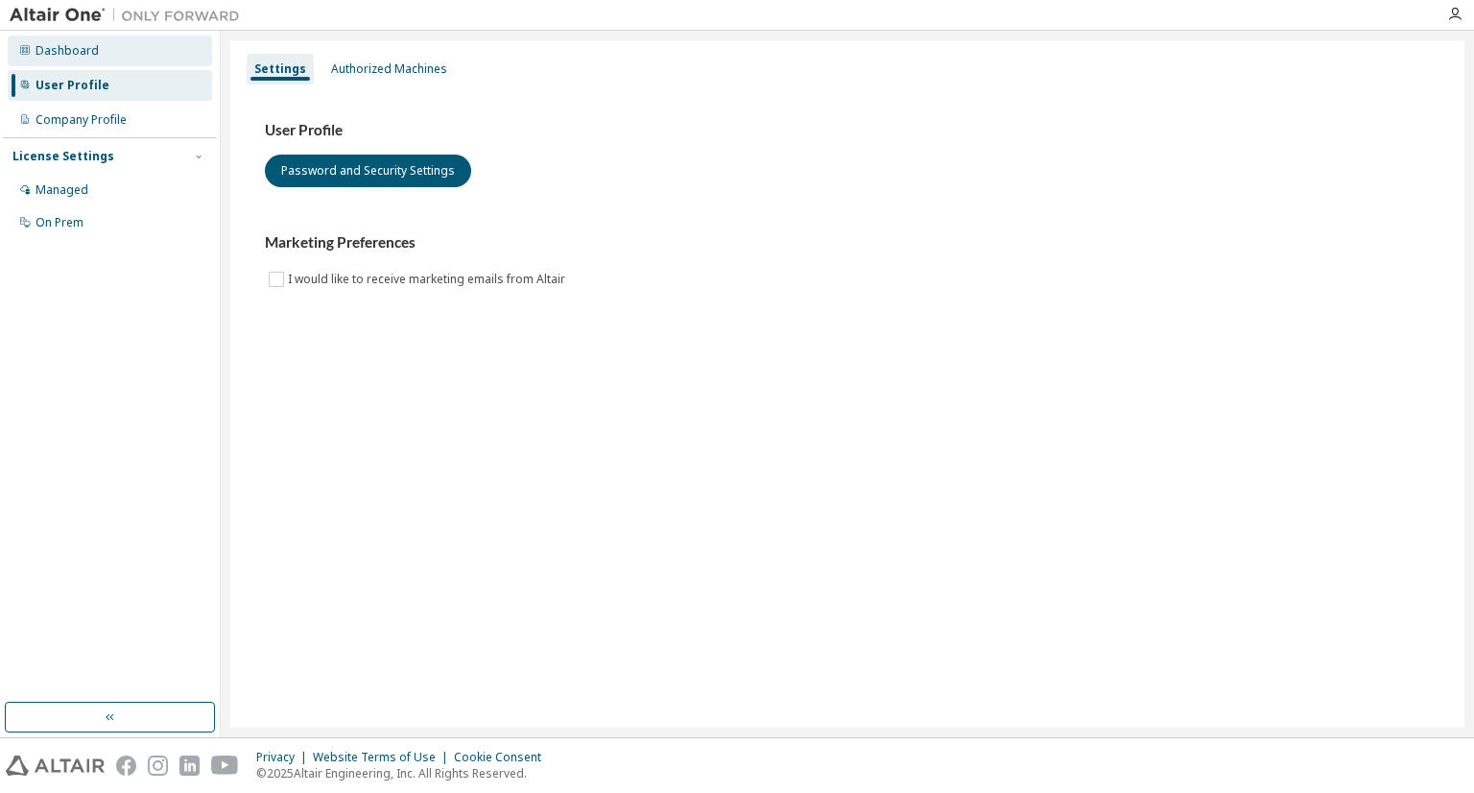
click at [138, 51] on div "Dashboard" at bounding box center [110, 51] width 204 height 31
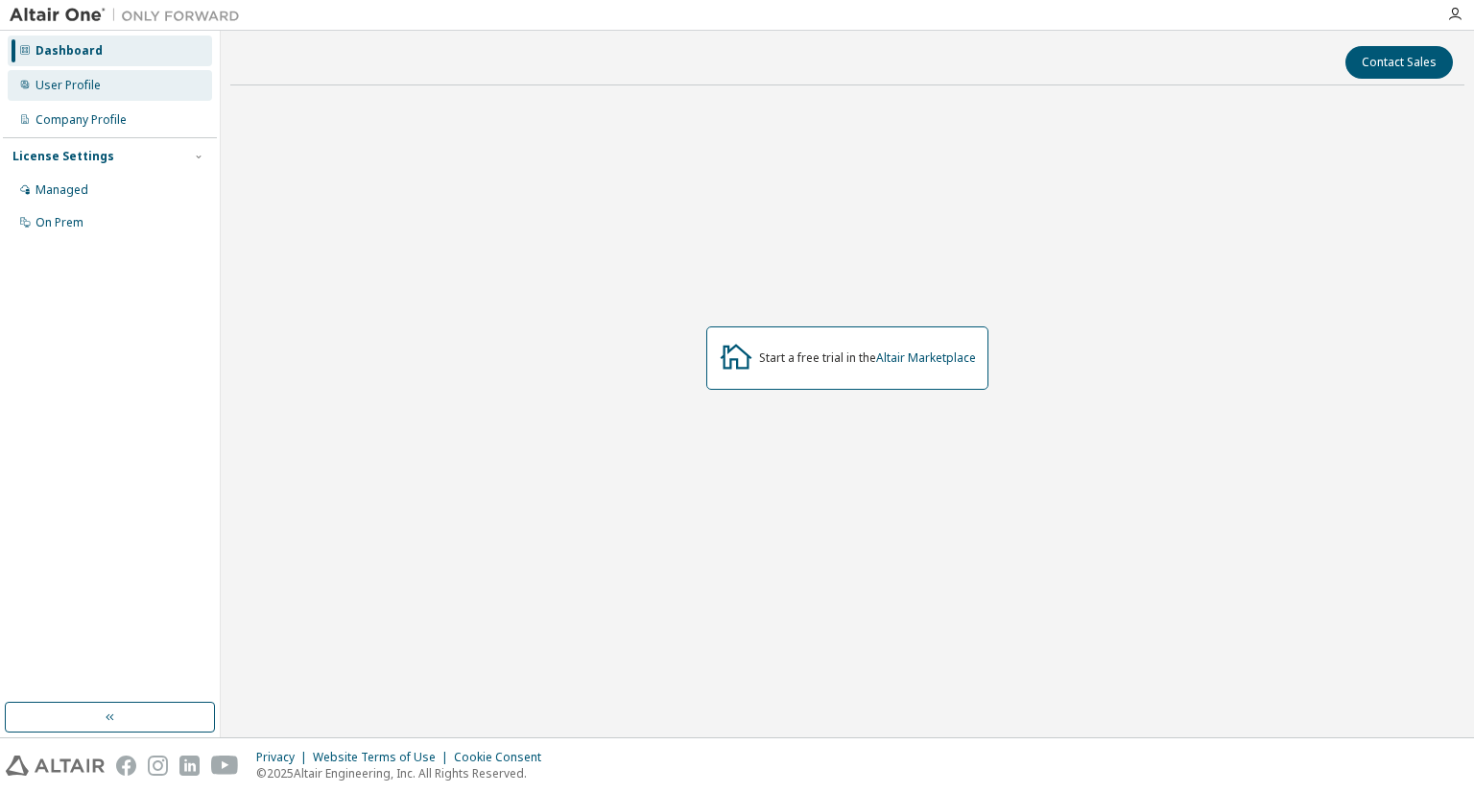
click at [138, 83] on div "User Profile" at bounding box center [110, 85] width 204 height 31
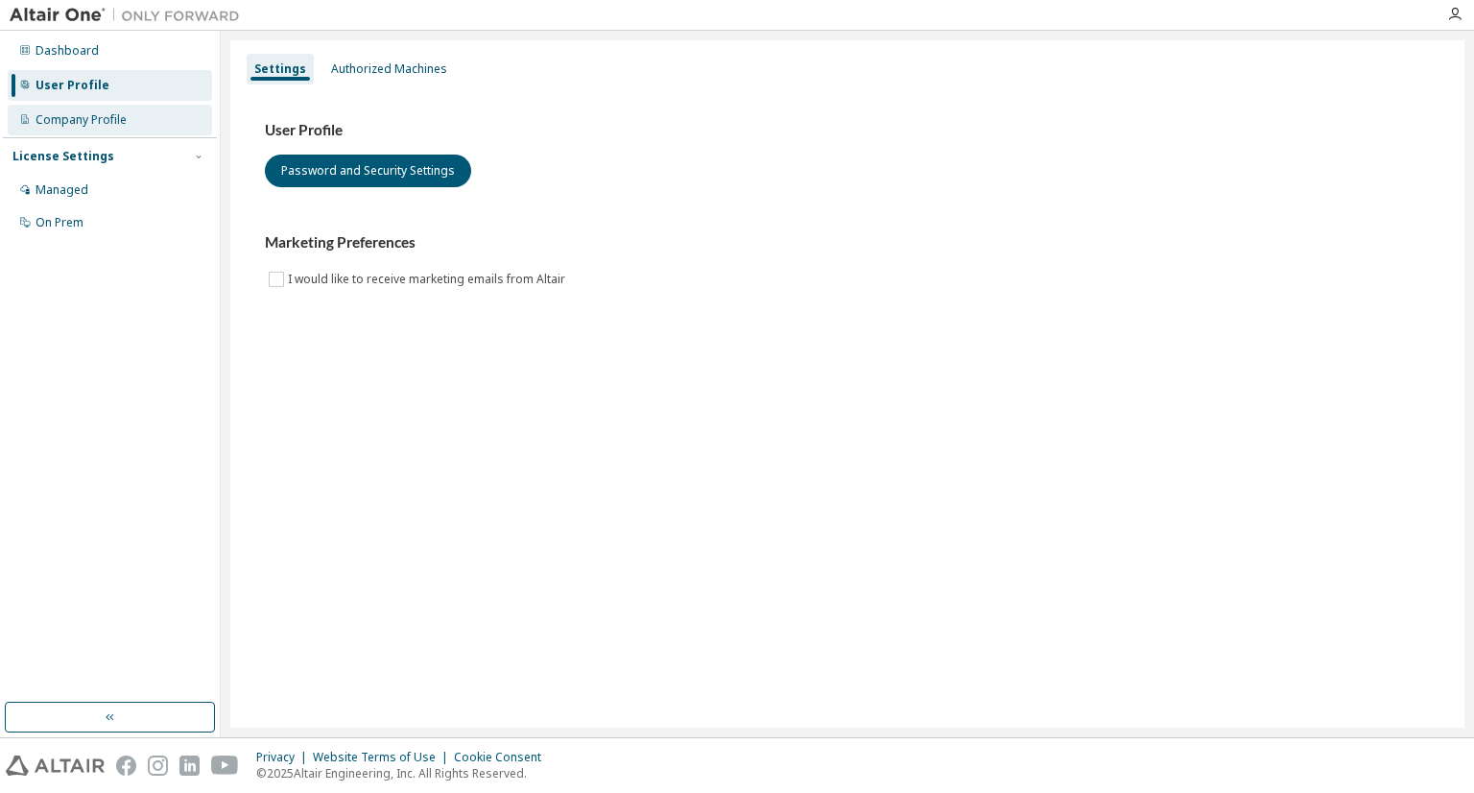
click at [135, 121] on div "Company Profile" at bounding box center [110, 120] width 204 height 31
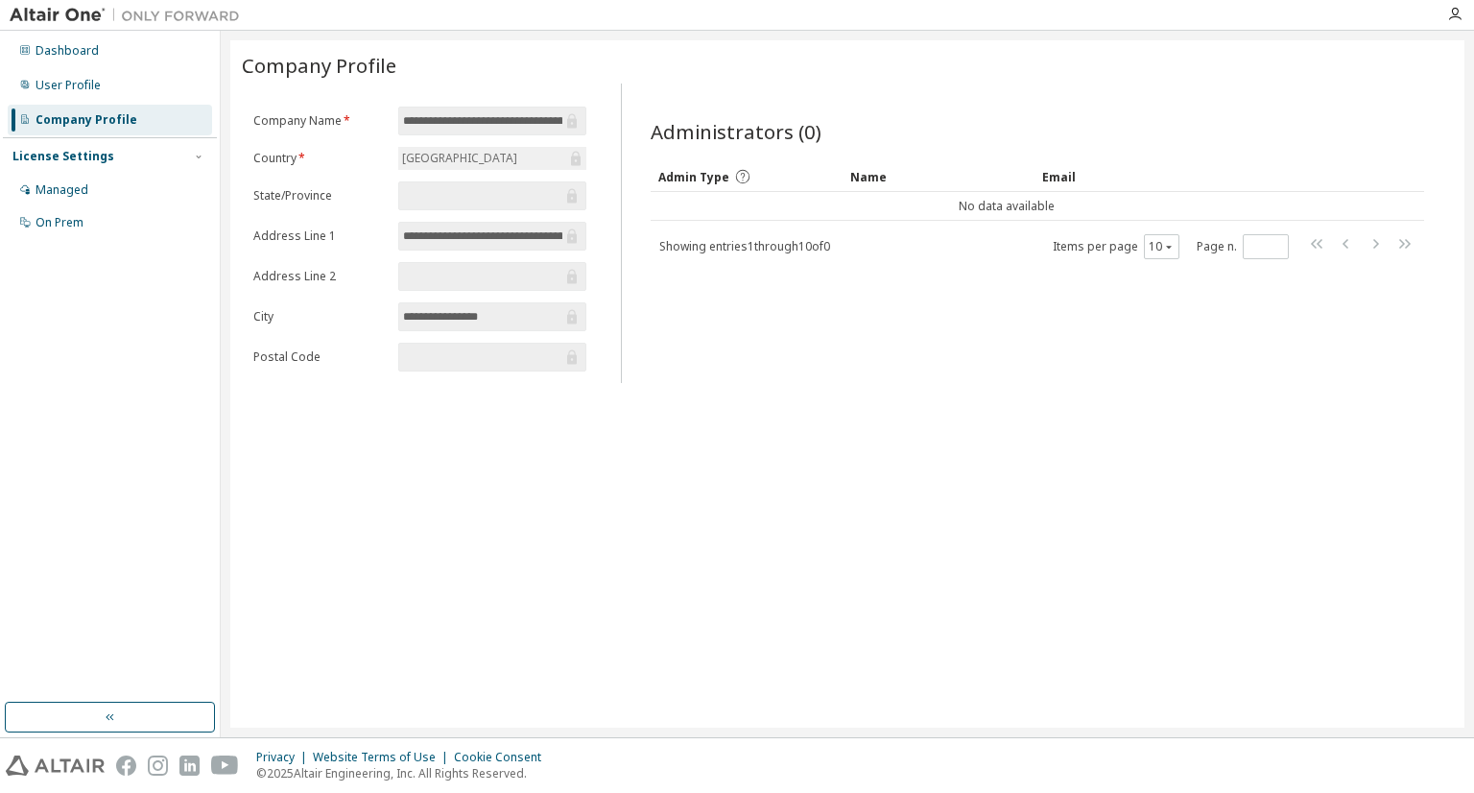
click at [439, 357] on input "text" at bounding box center [482, 356] width 159 height 19
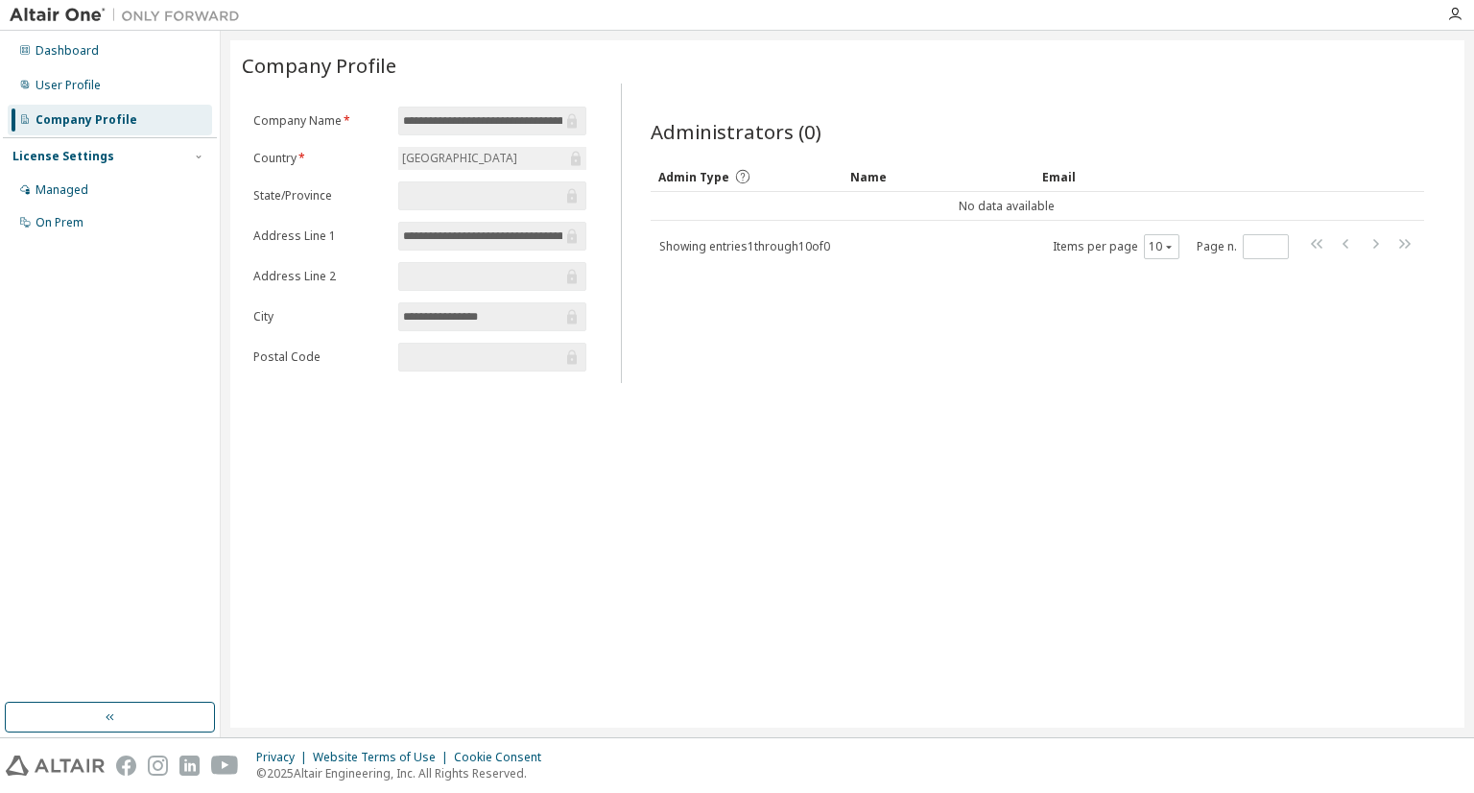
click at [439, 357] on input "text" at bounding box center [482, 356] width 159 height 19
click at [143, 150] on div "License Settings" at bounding box center [109, 156] width 195 height 17
click at [171, 158] on div "License Settings" at bounding box center [109, 156] width 195 height 17
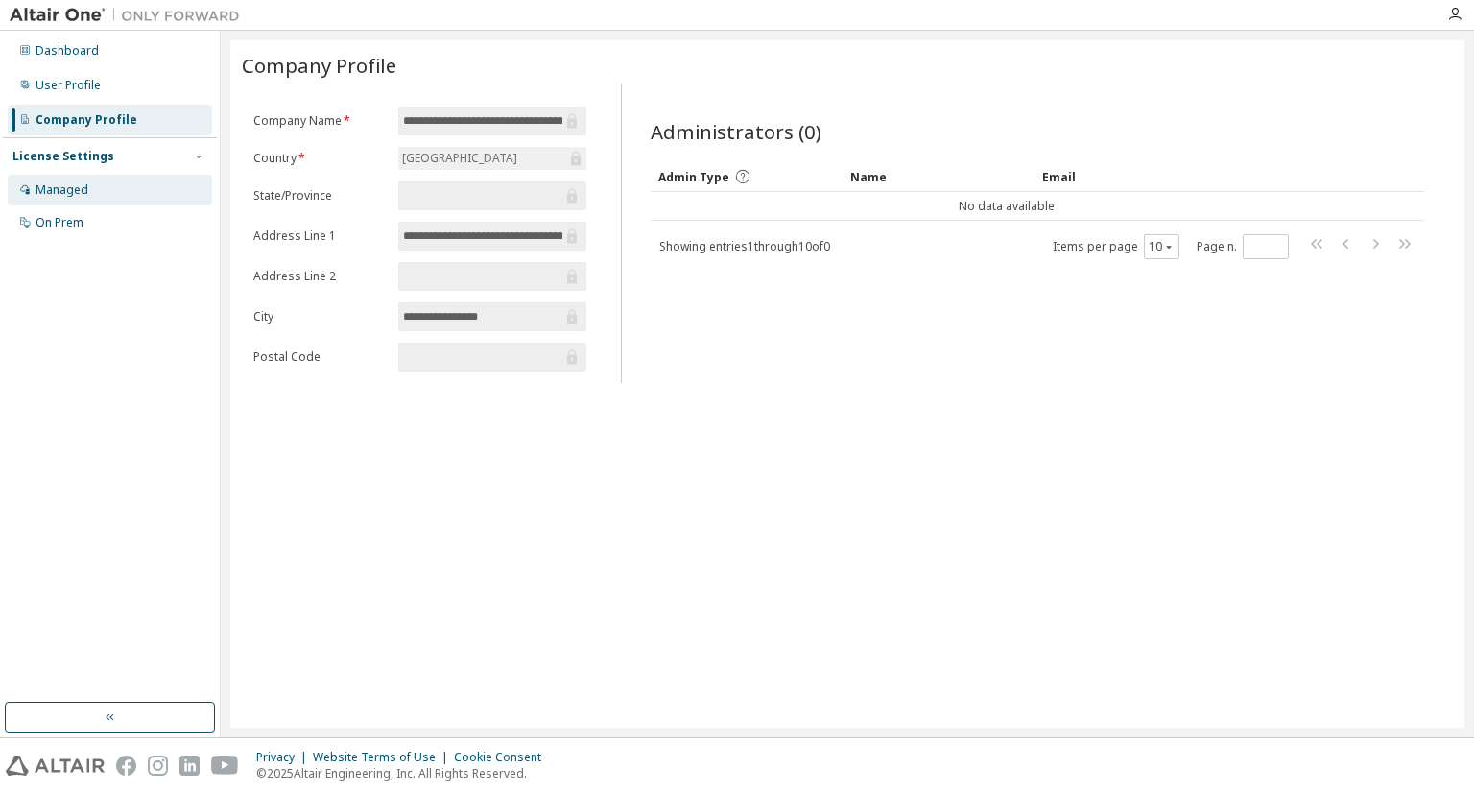
click at [154, 196] on div "Managed" at bounding box center [110, 190] width 204 height 31
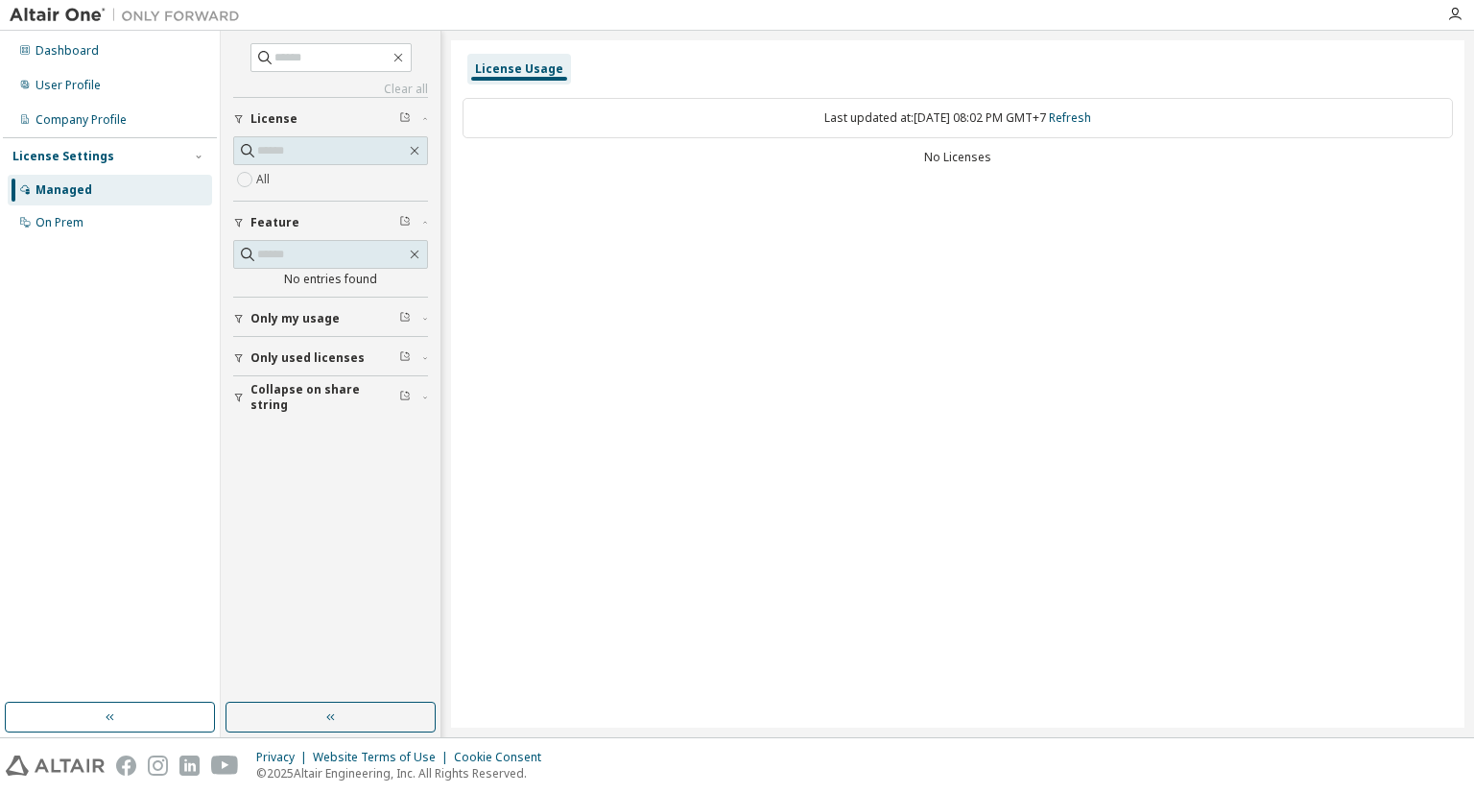
click at [348, 391] on span "Collapse on share string" at bounding box center [324, 397] width 149 height 31
click at [351, 358] on span "Only used licenses" at bounding box center [307, 357] width 114 height 15
click at [353, 311] on div "Only my usage" at bounding box center [336, 318] width 172 height 15
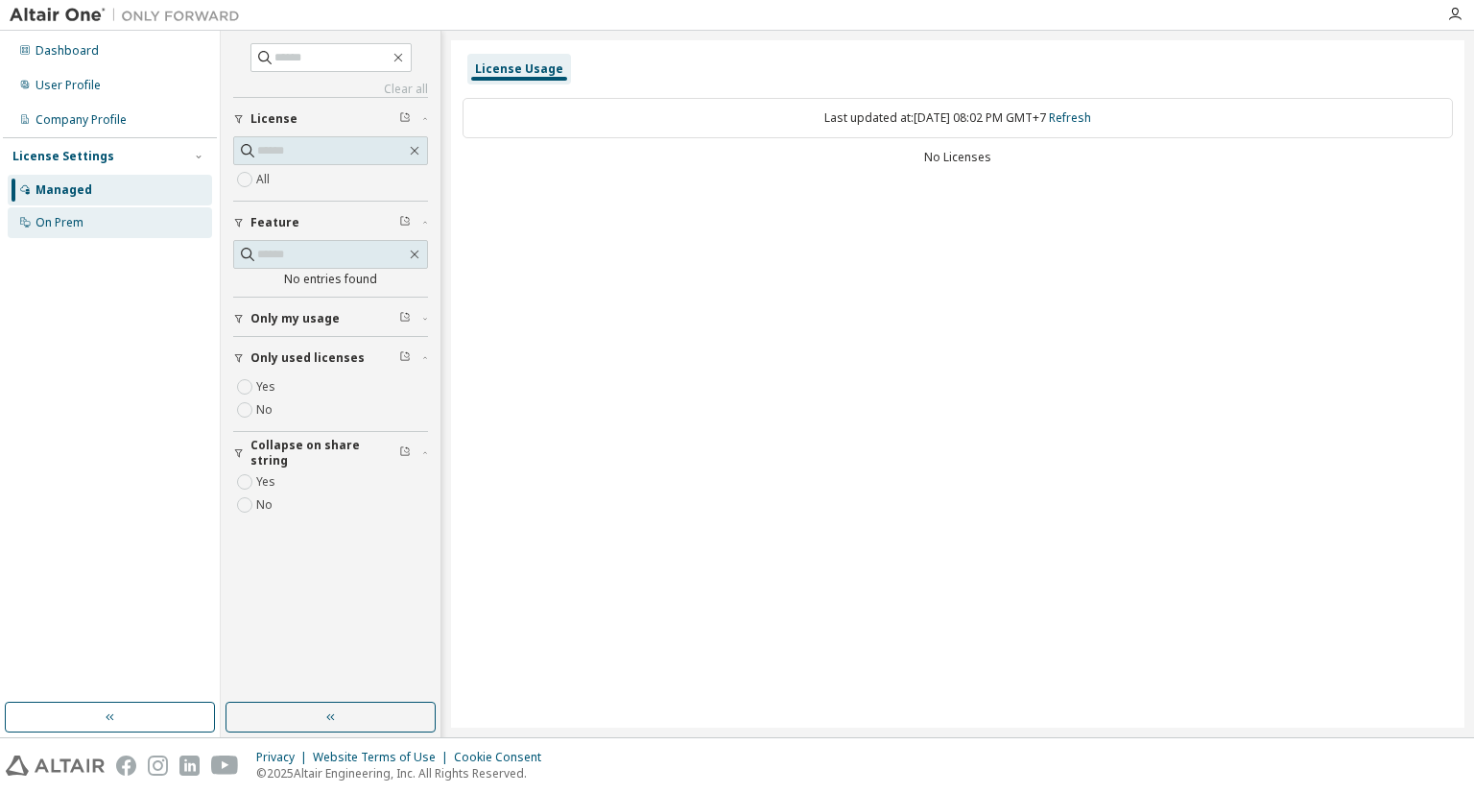
click at [100, 207] on div "On Prem" at bounding box center [110, 222] width 204 height 31
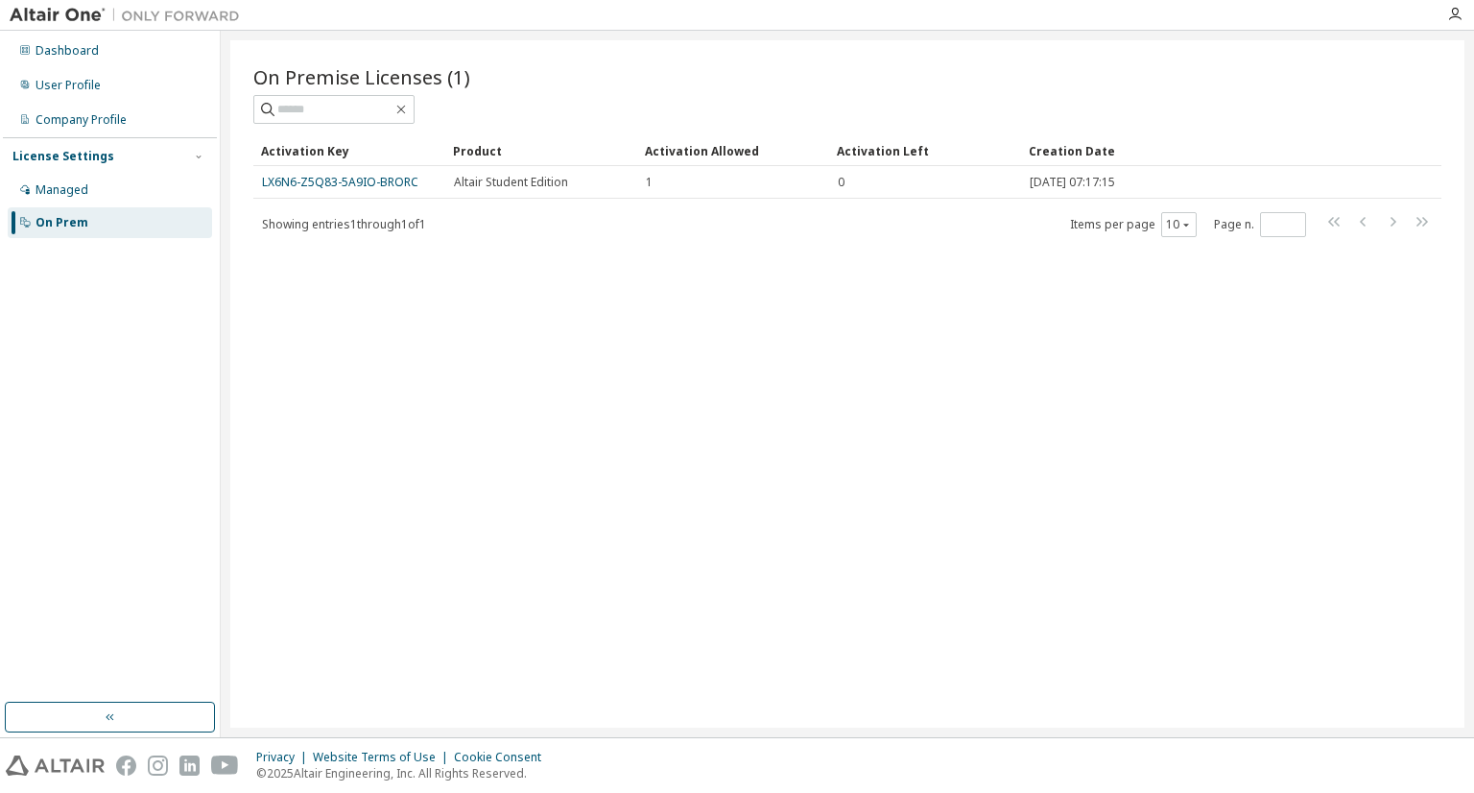
click at [395, 231] on div "Showing entries 1 through 1 of 1 Items per page 10 Page n. *" at bounding box center [847, 224] width 1188 height 28
drag, startPoint x: 395, startPoint y: 231, endPoint x: 410, endPoint y: 282, distance: 52.9
click at [410, 282] on div "On Premise Licenses (1) Clear Load Save Save As Field Operator Value Select fil…" at bounding box center [847, 383] width 1234 height 687
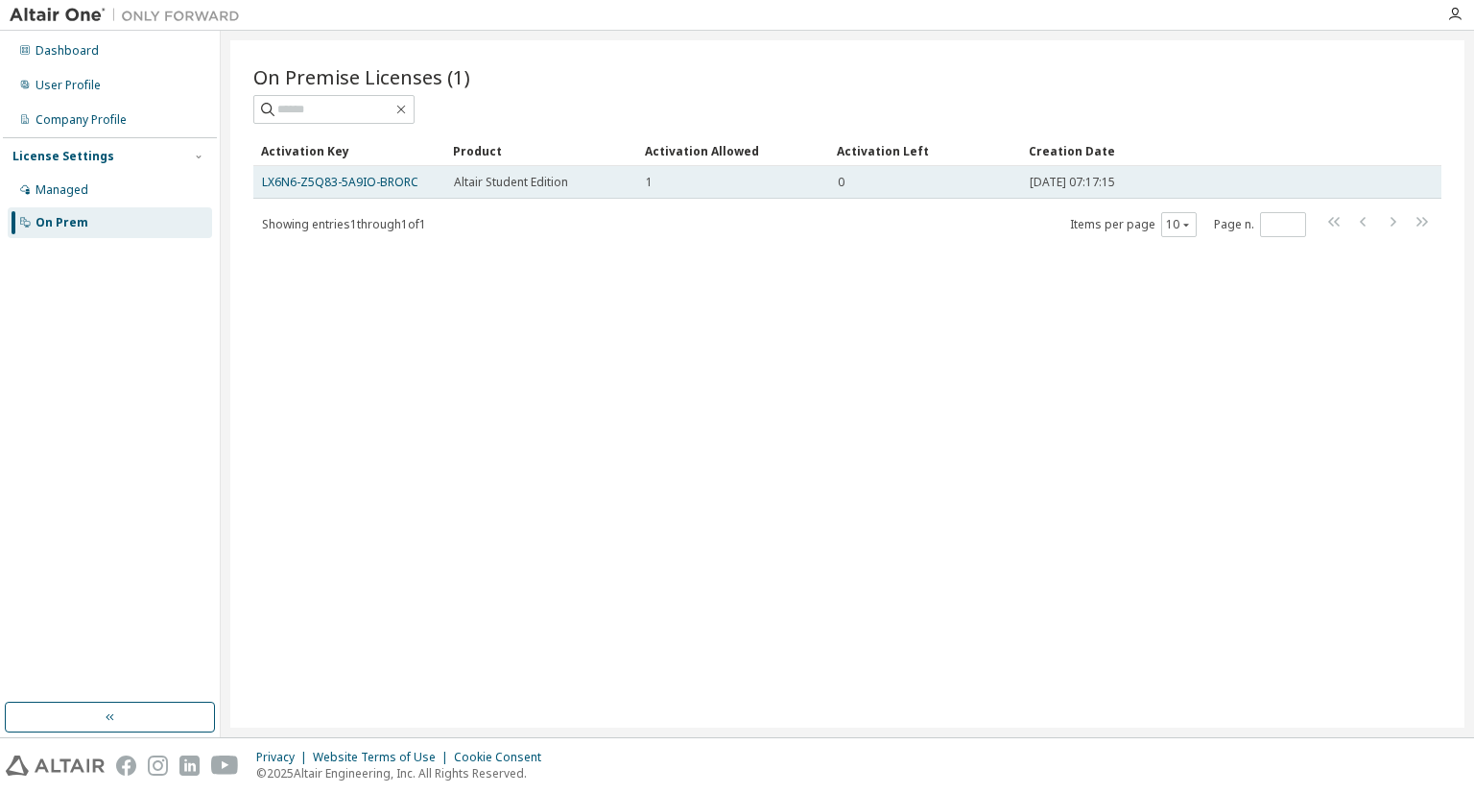
click at [811, 185] on div "1" at bounding box center [733, 182] width 175 height 15
drag, startPoint x: 811, startPoint y: 185, endPoint x: 849, endPoint y: 174, distance: 40.1
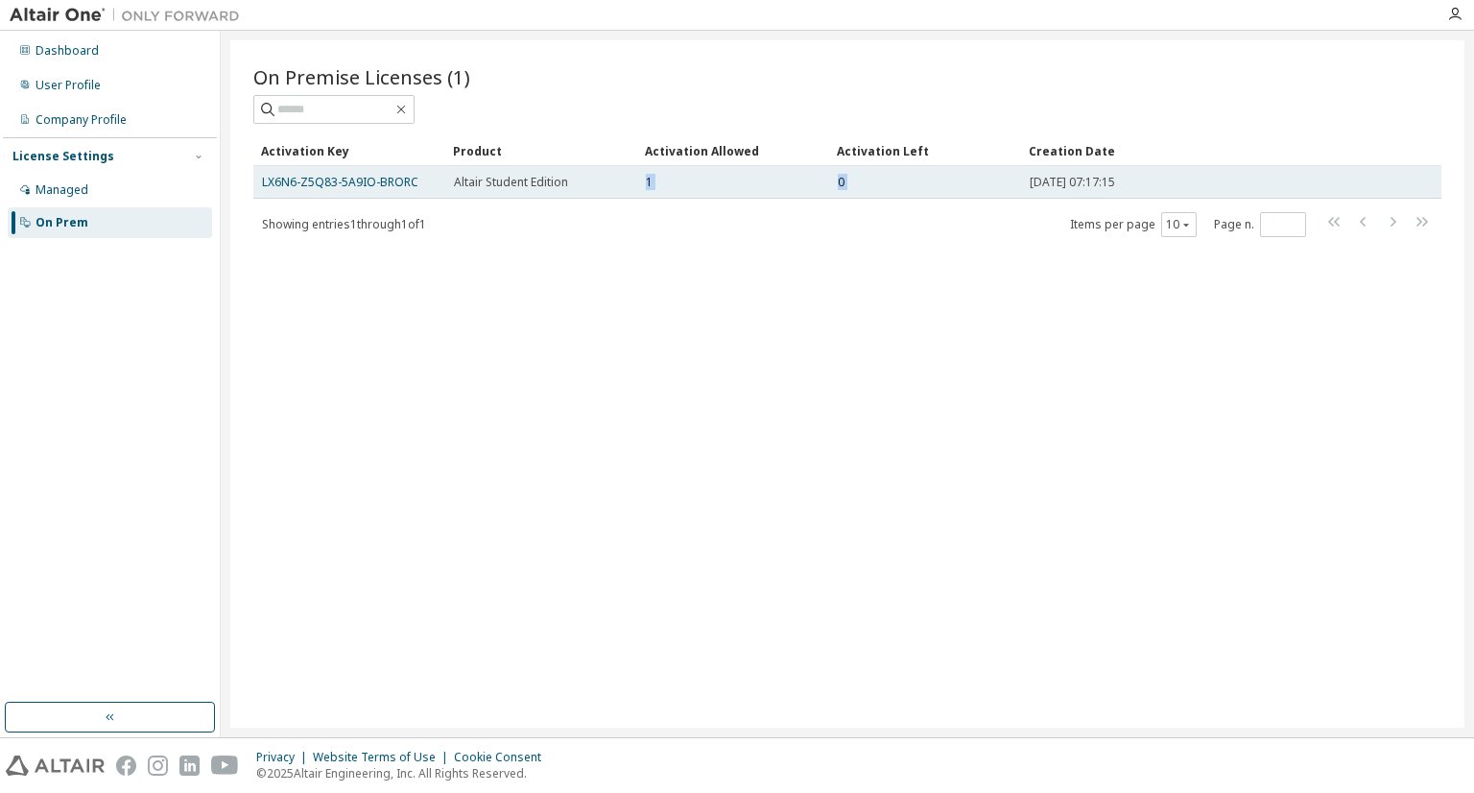
click at [849, 174] on tr "LX6N6-Z5Q83-5A9IO-BRORC Altair Student Edition 1 0 [DATE] 07:17:15" at bounding box center [847, 182] width 1188 height 33
click at [849, 175] on div "0" at bounding box center [925, 182] width 175 height 15
drag, startPoint x: 849, startPoint y: 174, endPoint x: 862, endPoint y: 164, distance: 15.7
click at [862, 166] on td "0" at bounding box center [925, 182] width 192 height 33
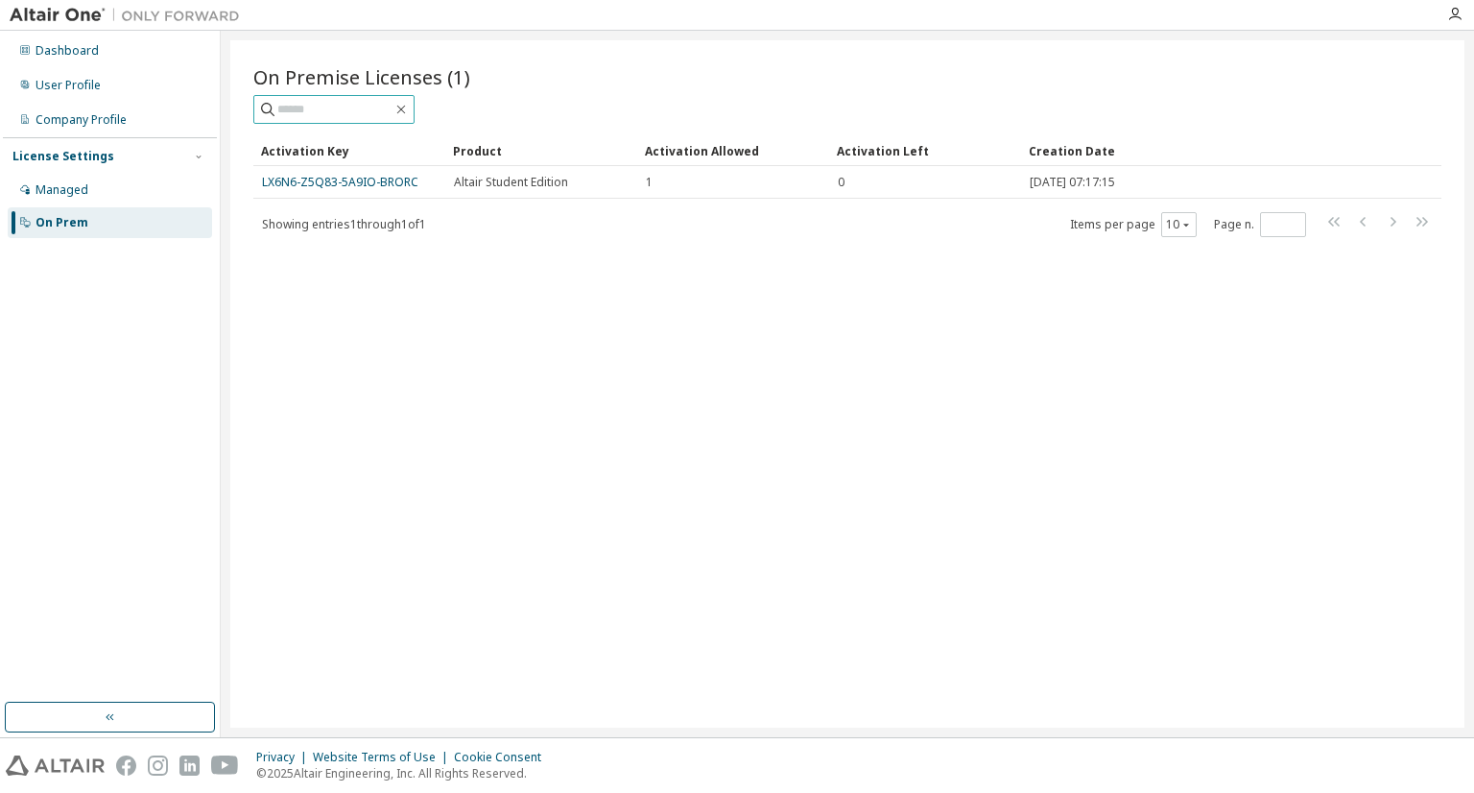
click at [376, 107] on input "text" at bounding box center [334, 109] width 115 height 19
click at [200, 703] on button "button" at bounding box center [110, 716] width 210 height 31
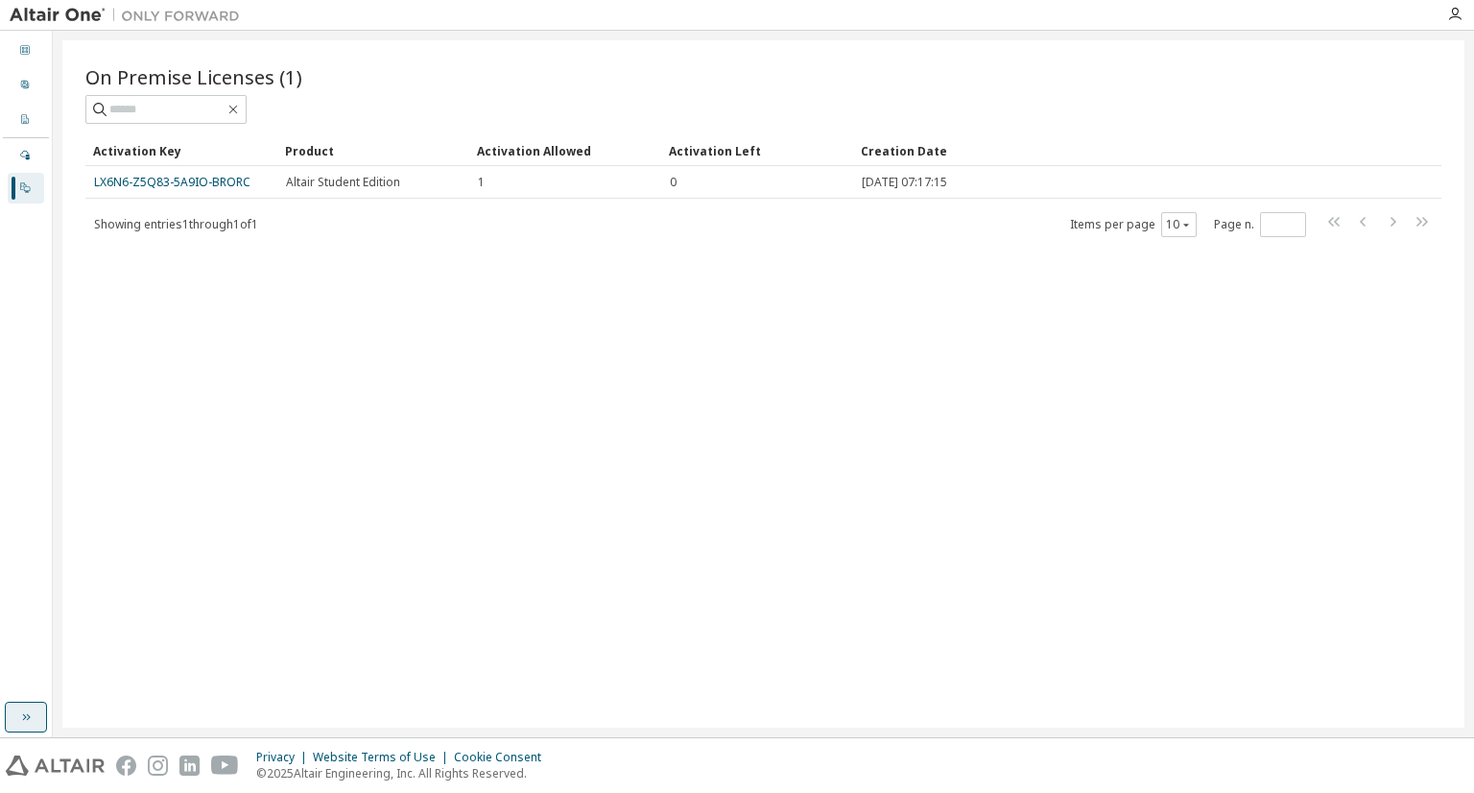
click at [7, 723] on button "button" at bounding box center [26, 716] width 42 height 31
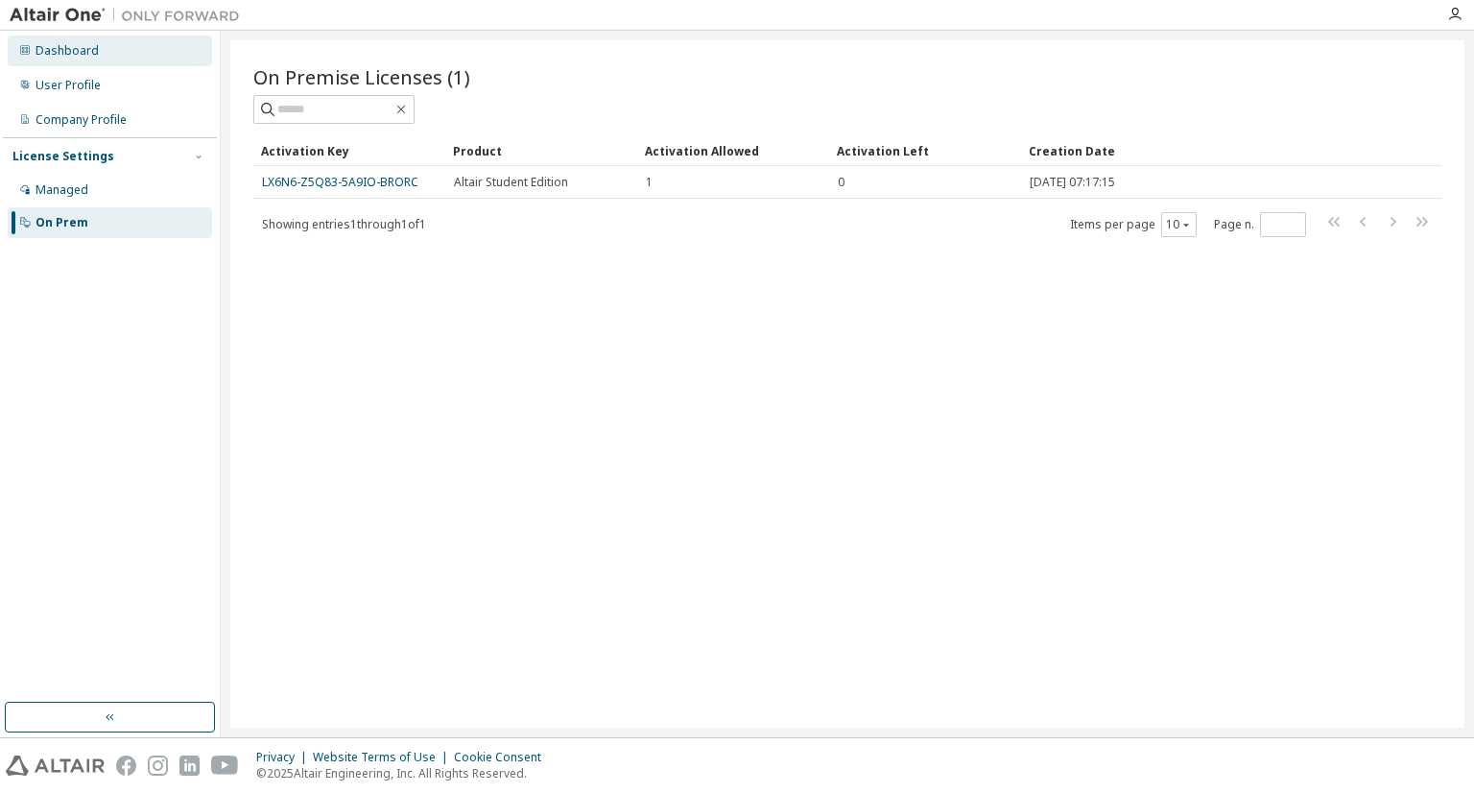
click at [98, 59] on div "Dashboard" at bounding box center [110, 51] width 204 height 31
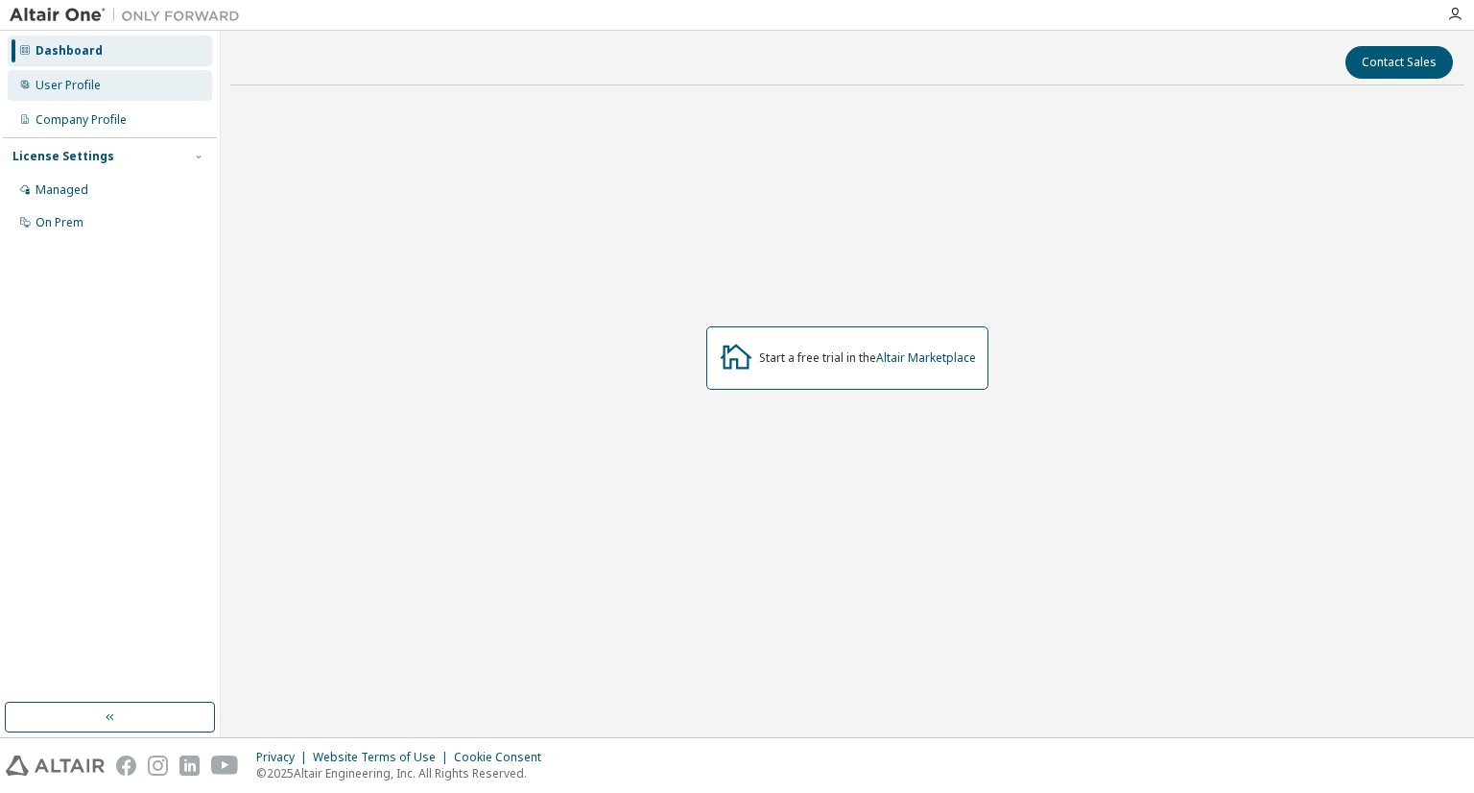
click at [104, 80] on div "User Profile" at bounding box center [110, 85] width 204 height 31
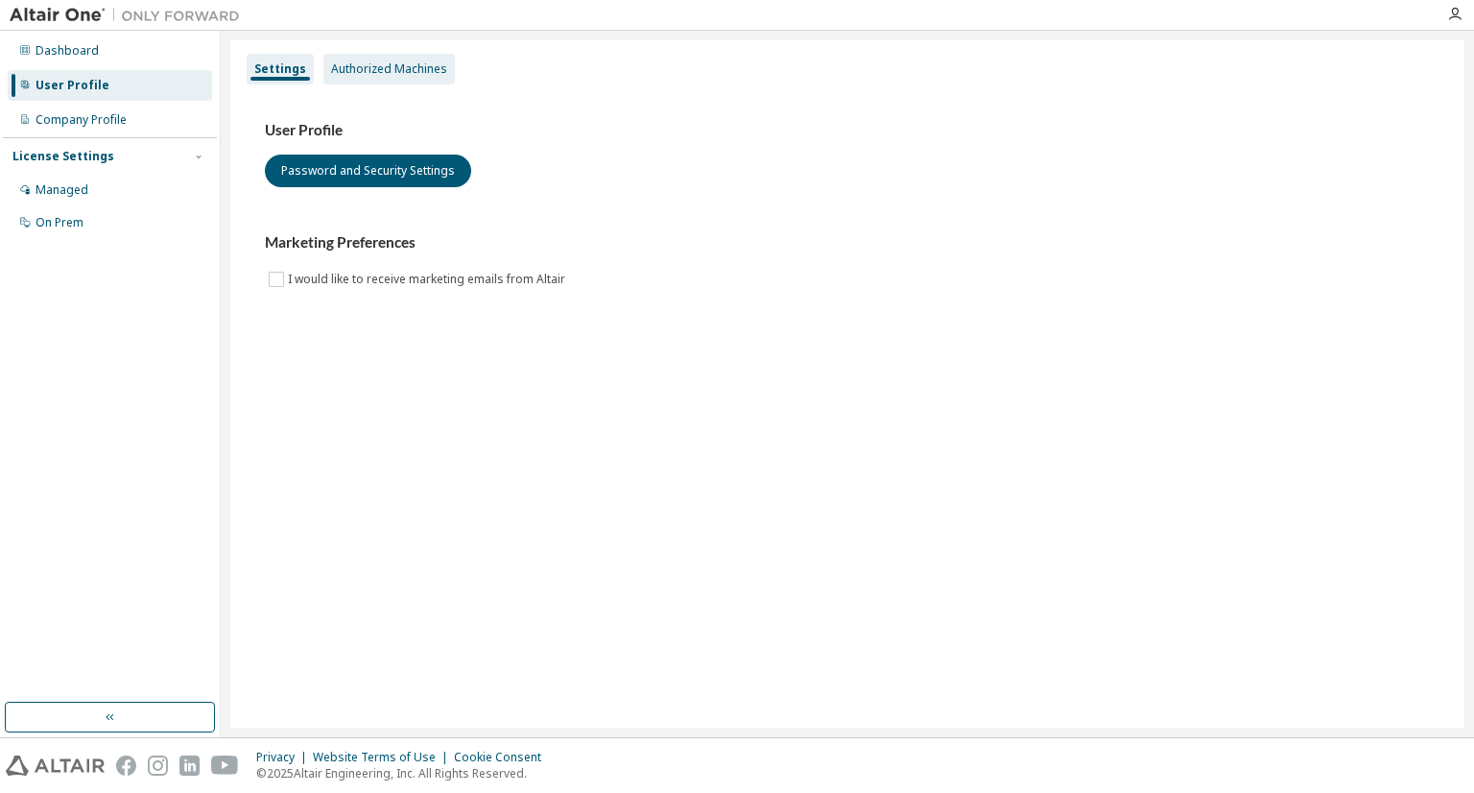
click at [377, 66] on div "Authorized Machines" at bounding box center [389, 68] width 116 height 15
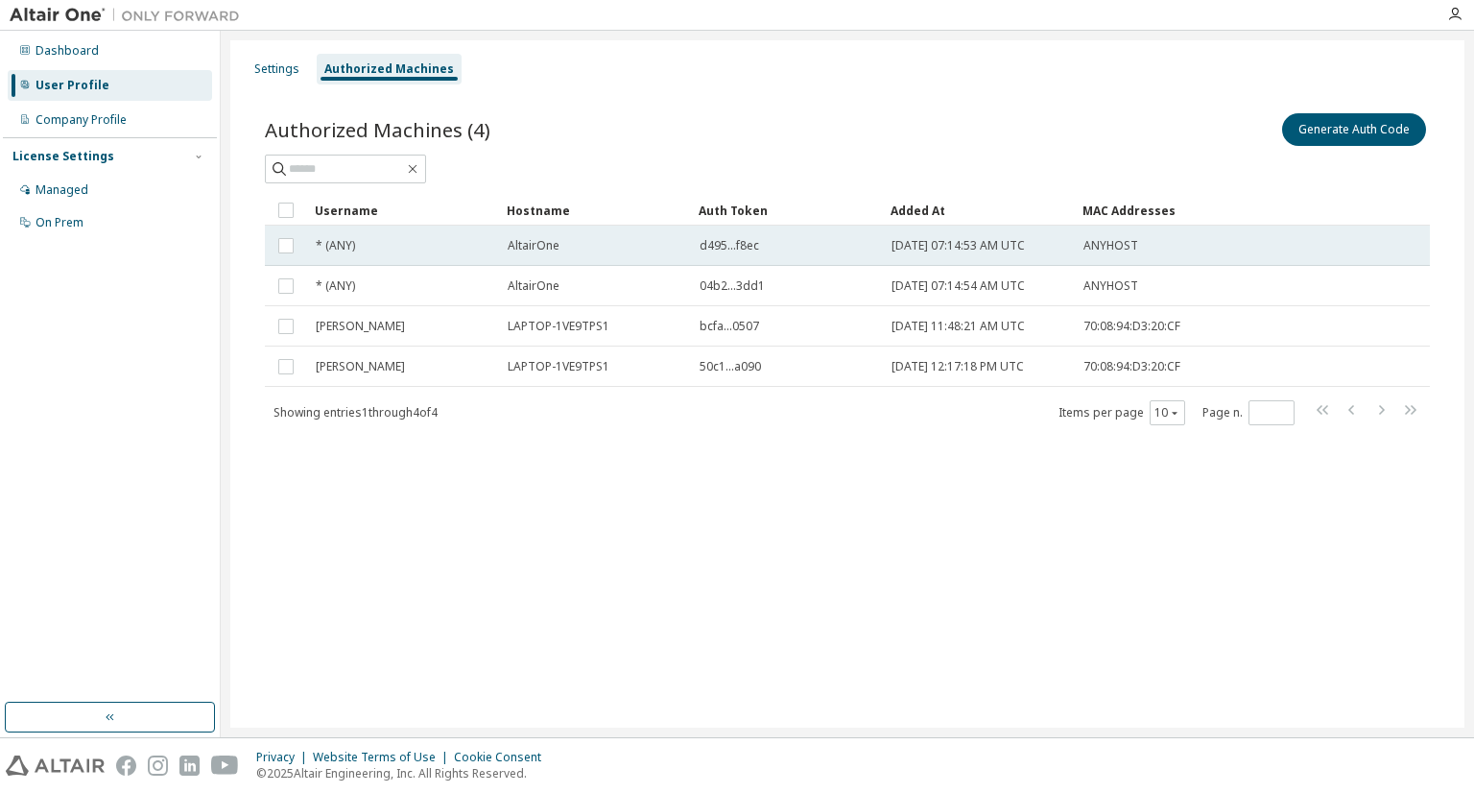
click at [294, 256] on td at bounding box center [286, 245] width 42 height 40
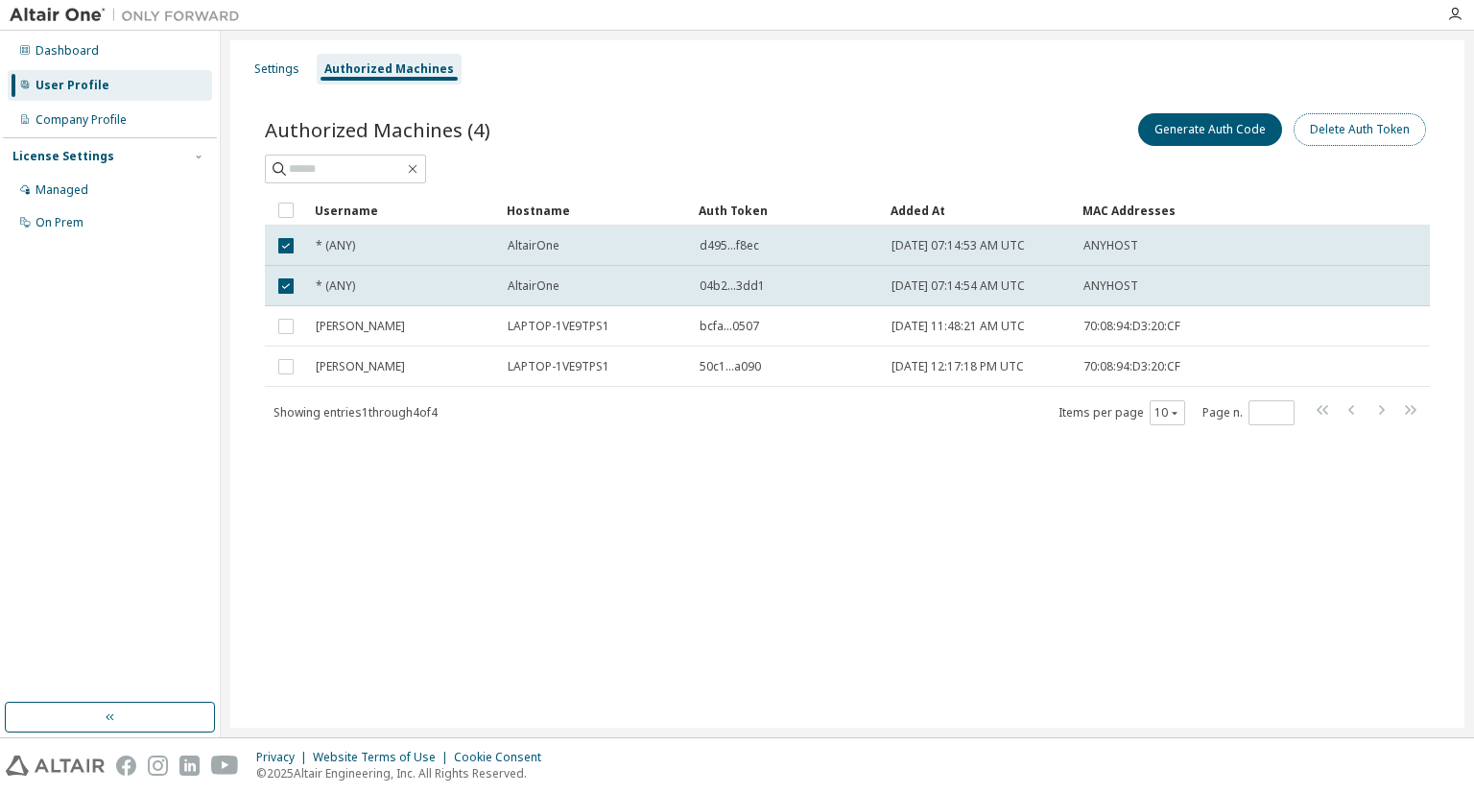
click at [1363, 139] on button "Delete Auth Token" at bounding box center [1359, 129] width 132 height 33
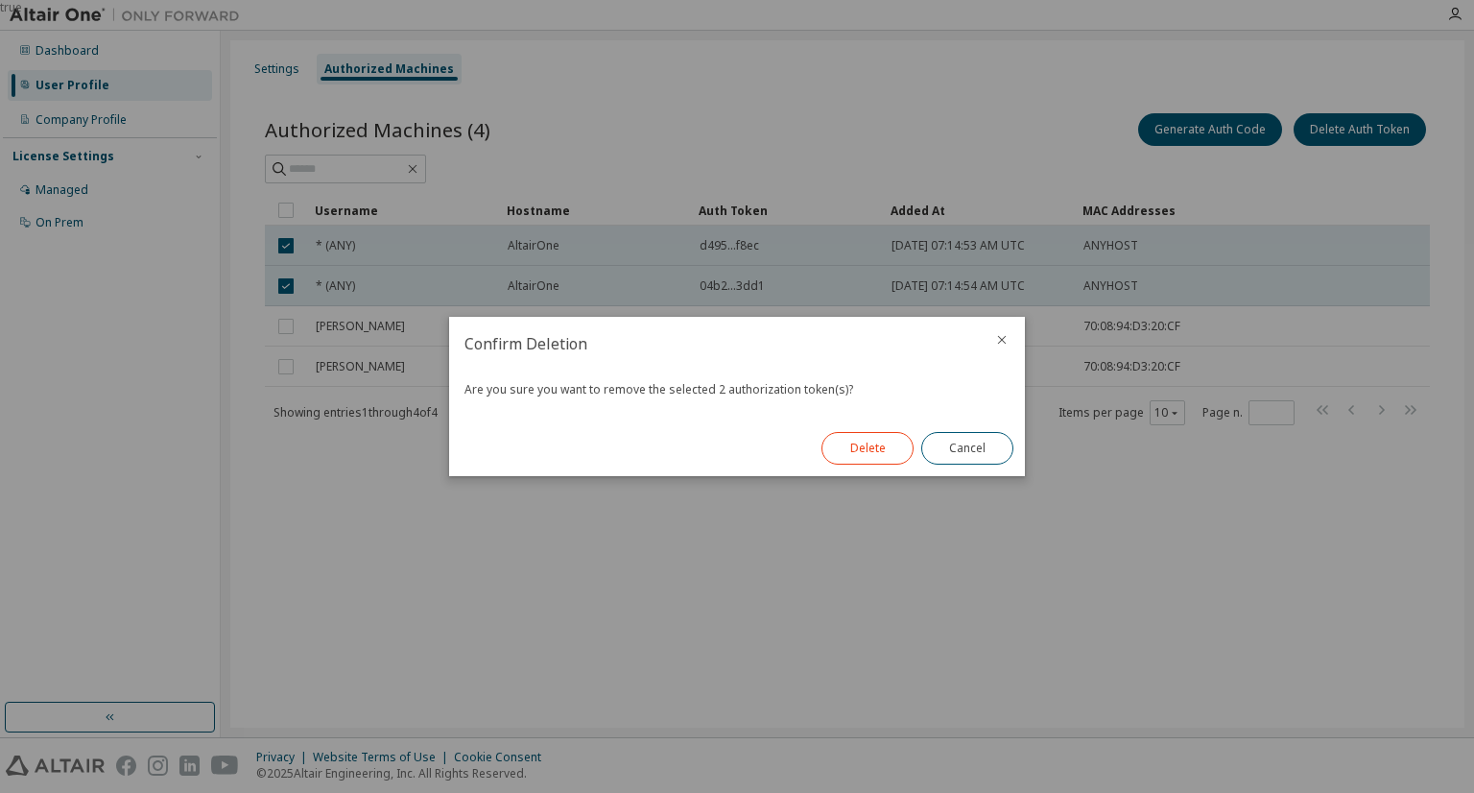
click at [853, 453] on button "Delete" at bounding box center [867, 448] width 92 height 33
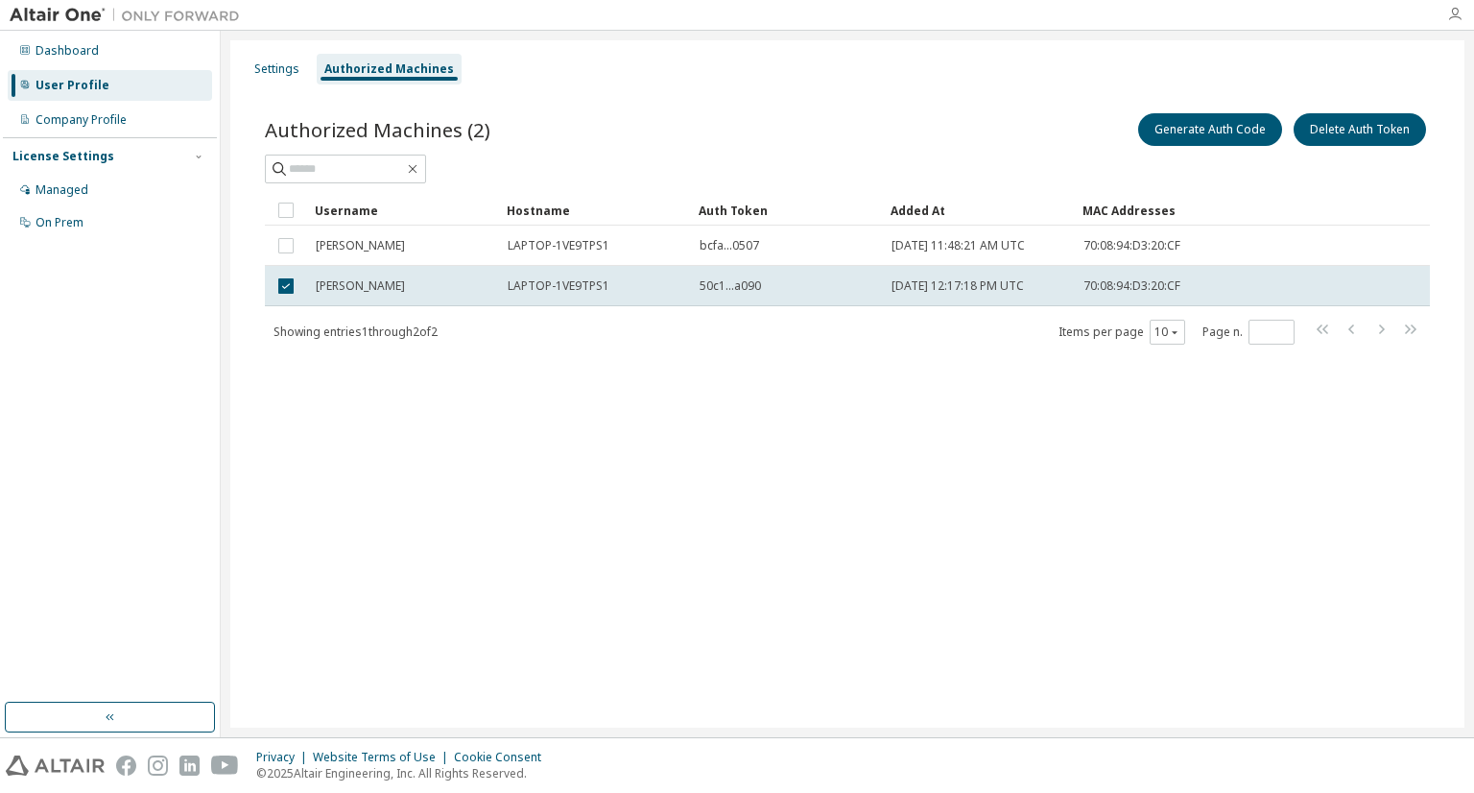
click at [1456, 13] on icon "button" at bounding box center [1454, 14] width 15 height 15
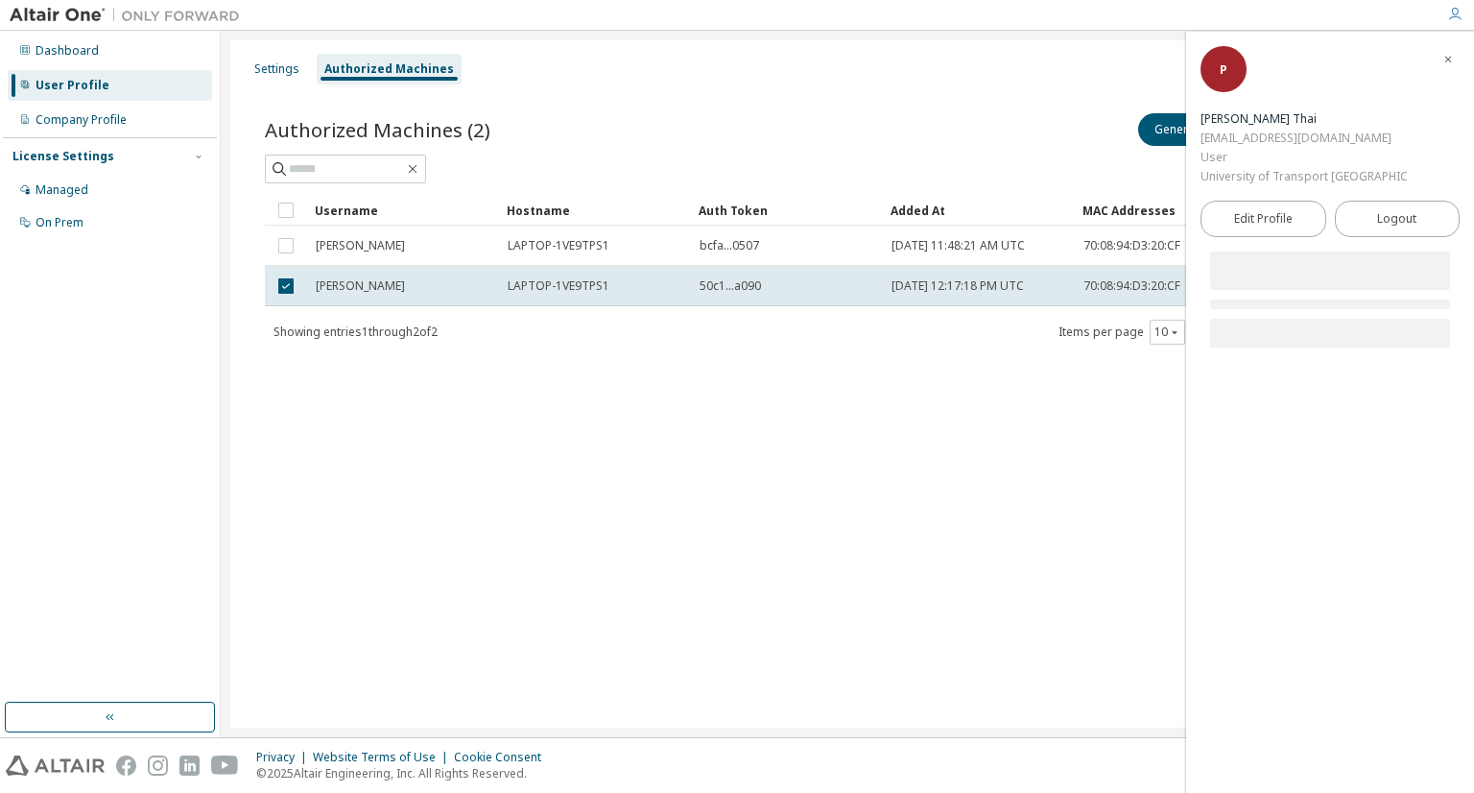
click at [952, 431] on div "Settings Authorized Machines Authorized Machines (2) Generate Auth Code Delete …" at bounding box center [847, 383] width 1234 height 687
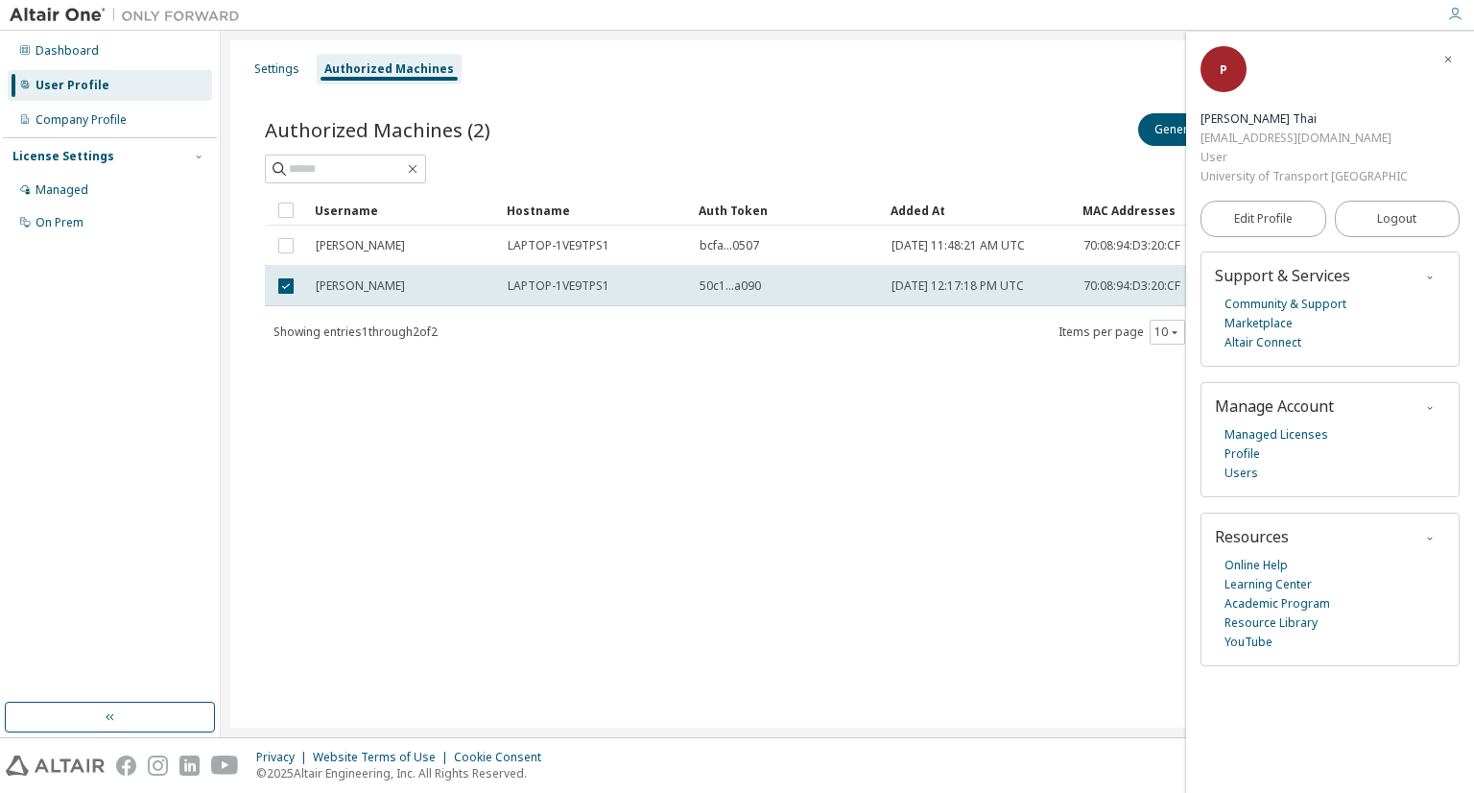
click at [1446, 59] on icon "button" at bounding box center [1448, 60] width 12 height 12
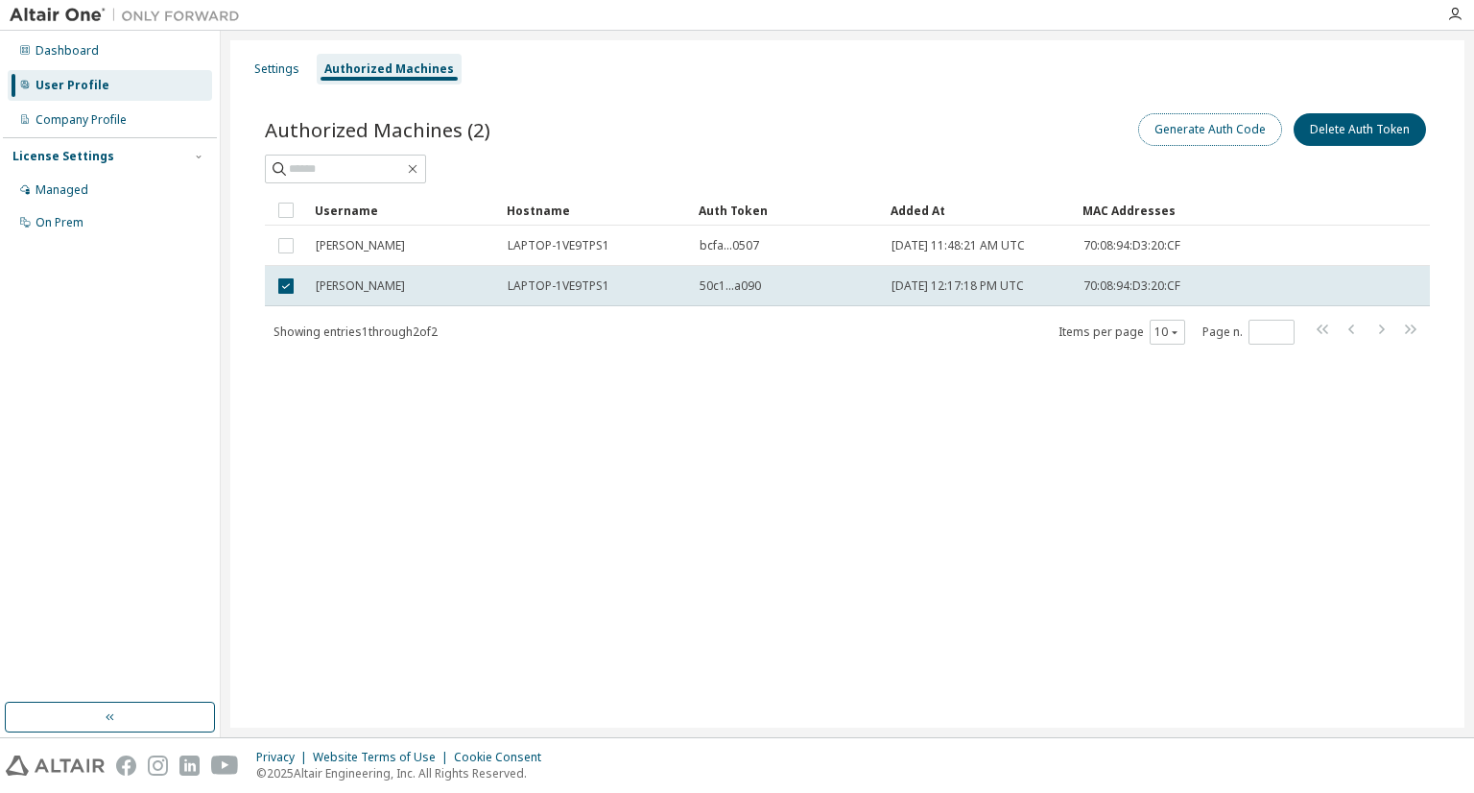
click at [1174, 135] on button "Generate Auth Code" at bounding box center [1210, 129] width 144 height 33
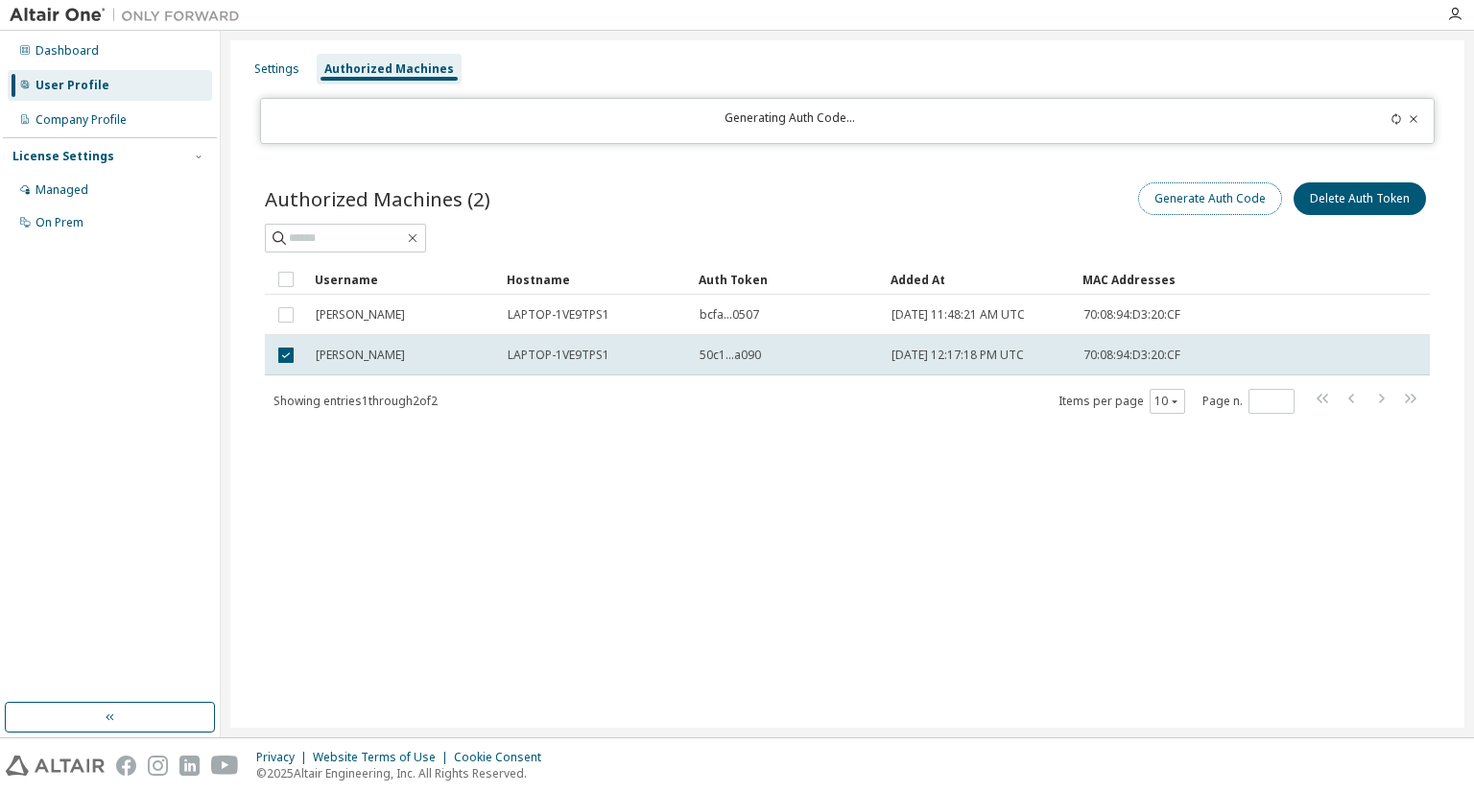
click at [1182, 196] on button "Generate Auth Code" at bounding box center [1210, 198] width 144 height 33
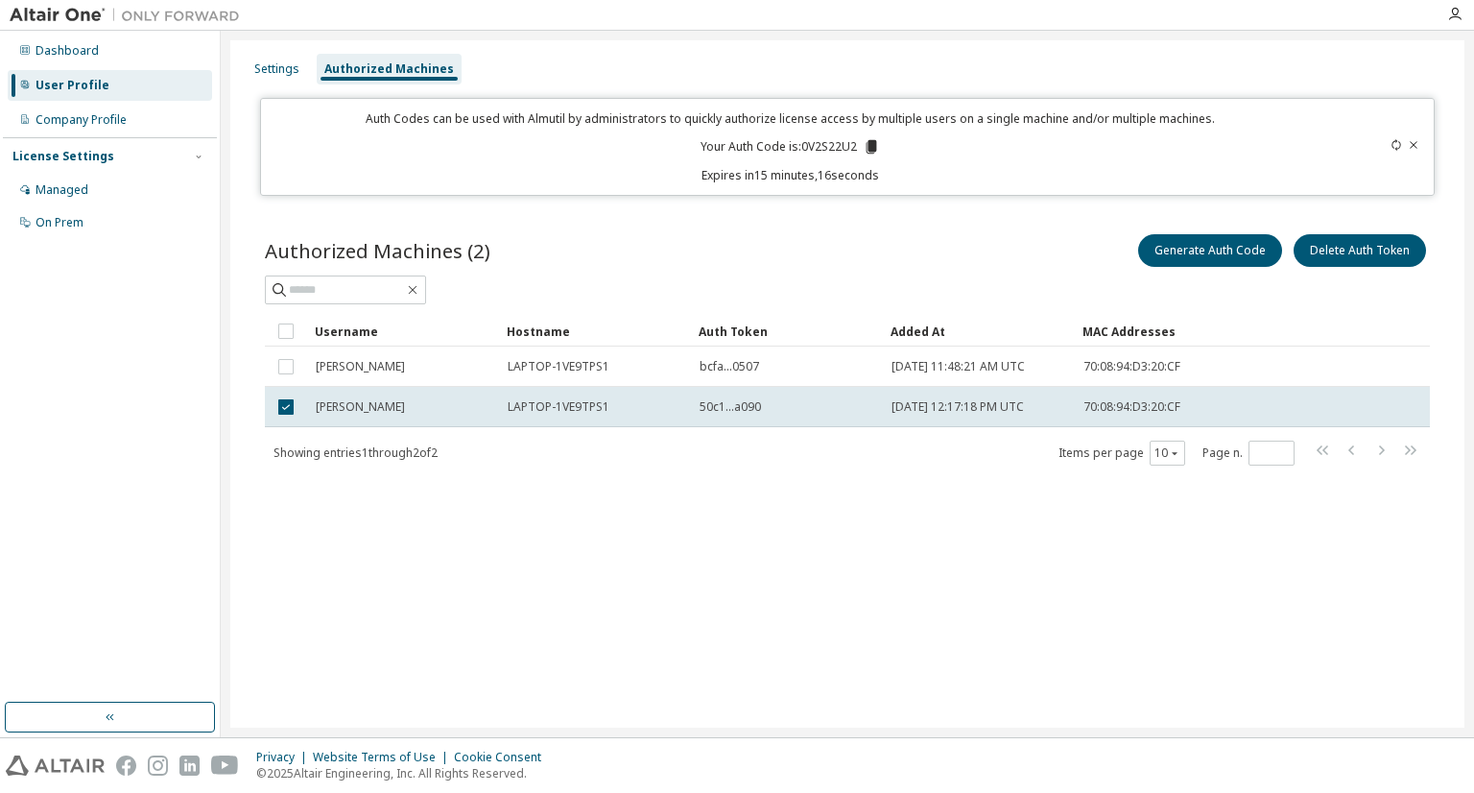
click at [1416, 121] on div at bounding box center [1364, 146] width 115 height 73
click at [1412, 146] on icon at bounding box center [1414, 145] width 12 height 12
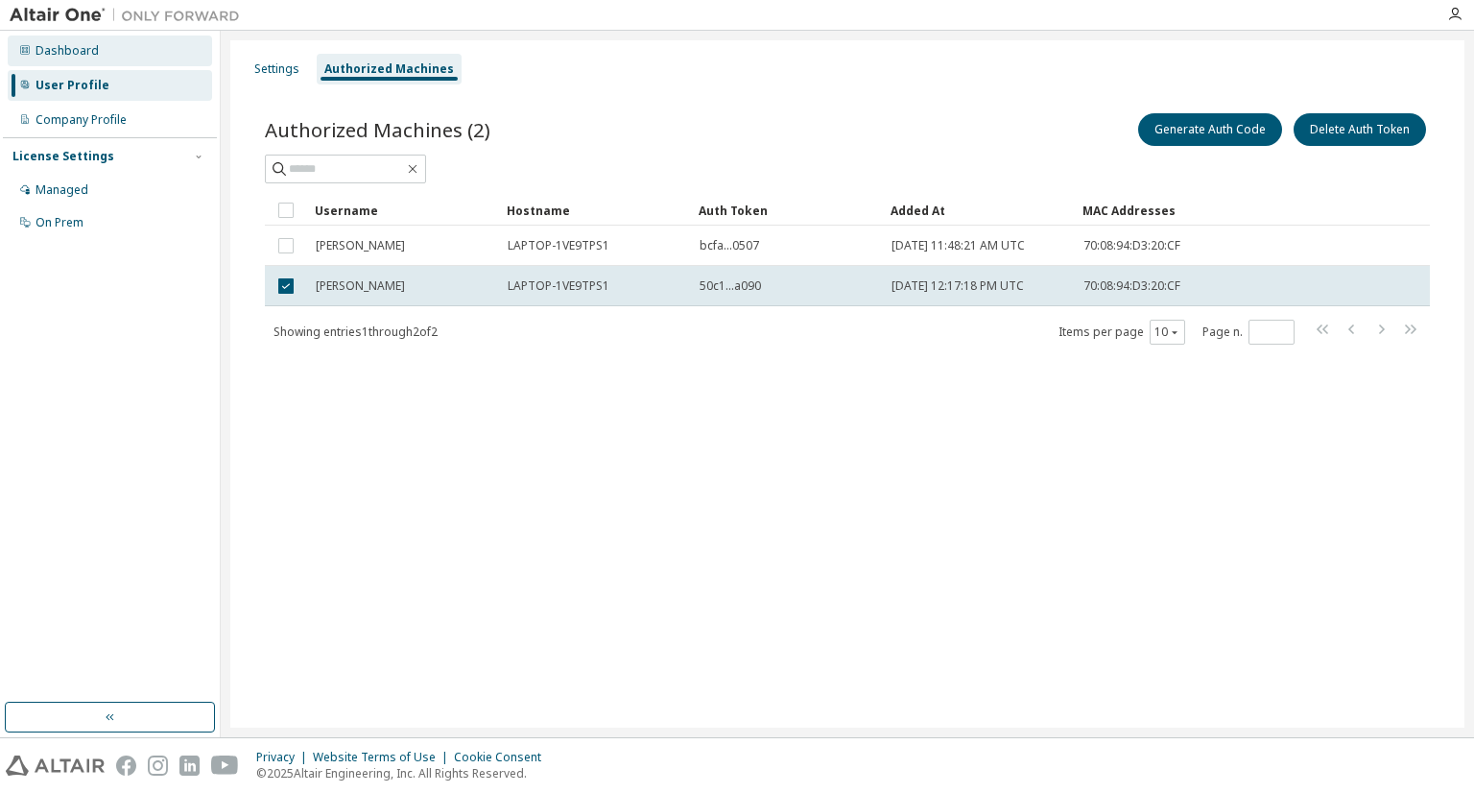
click at [84, 61] on div "Dashboard" at bounding box center [110, 51] width 204 height 31
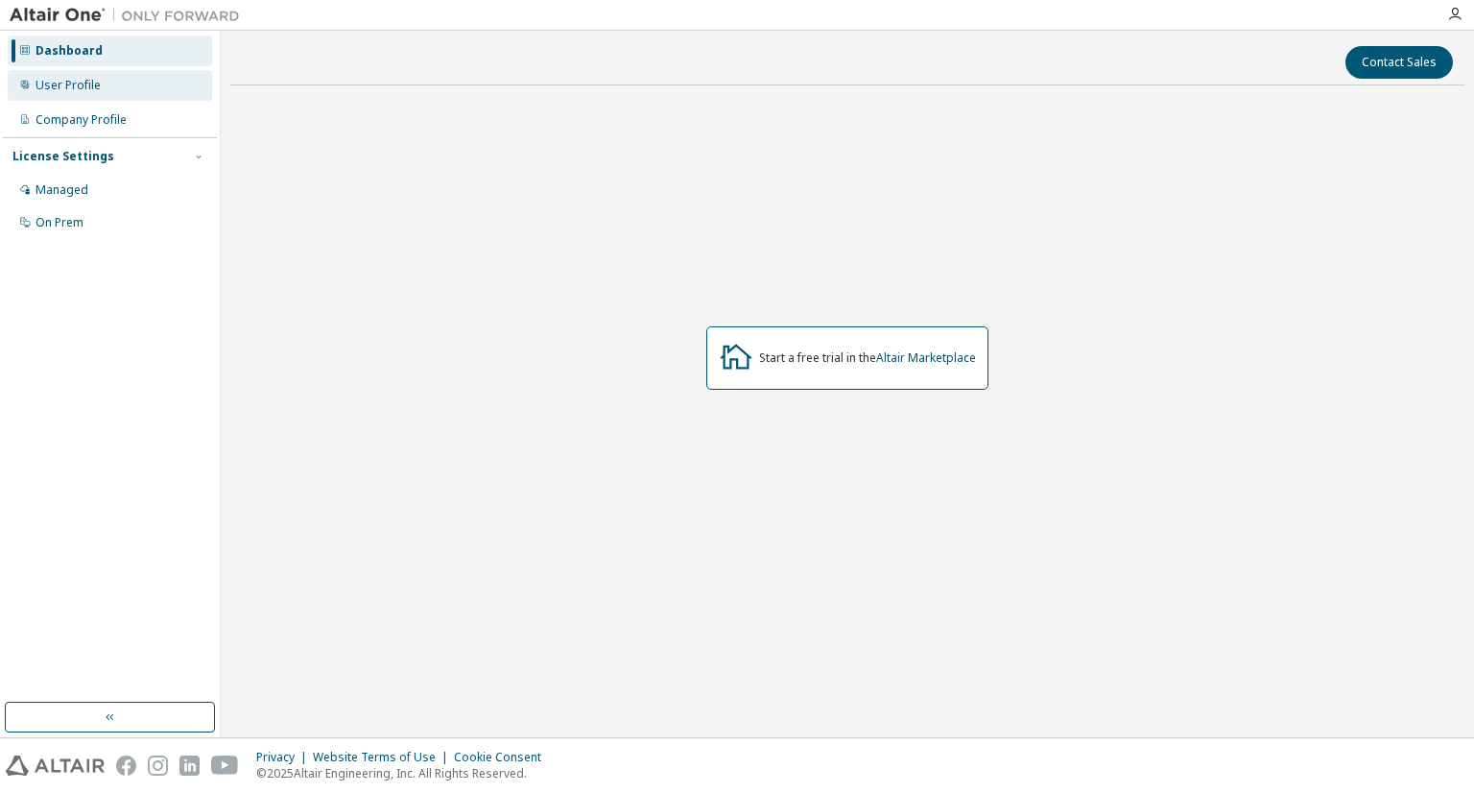
click at [96, 78] on div "User Profile" at bounding box center [68, 85] width 65 height 15
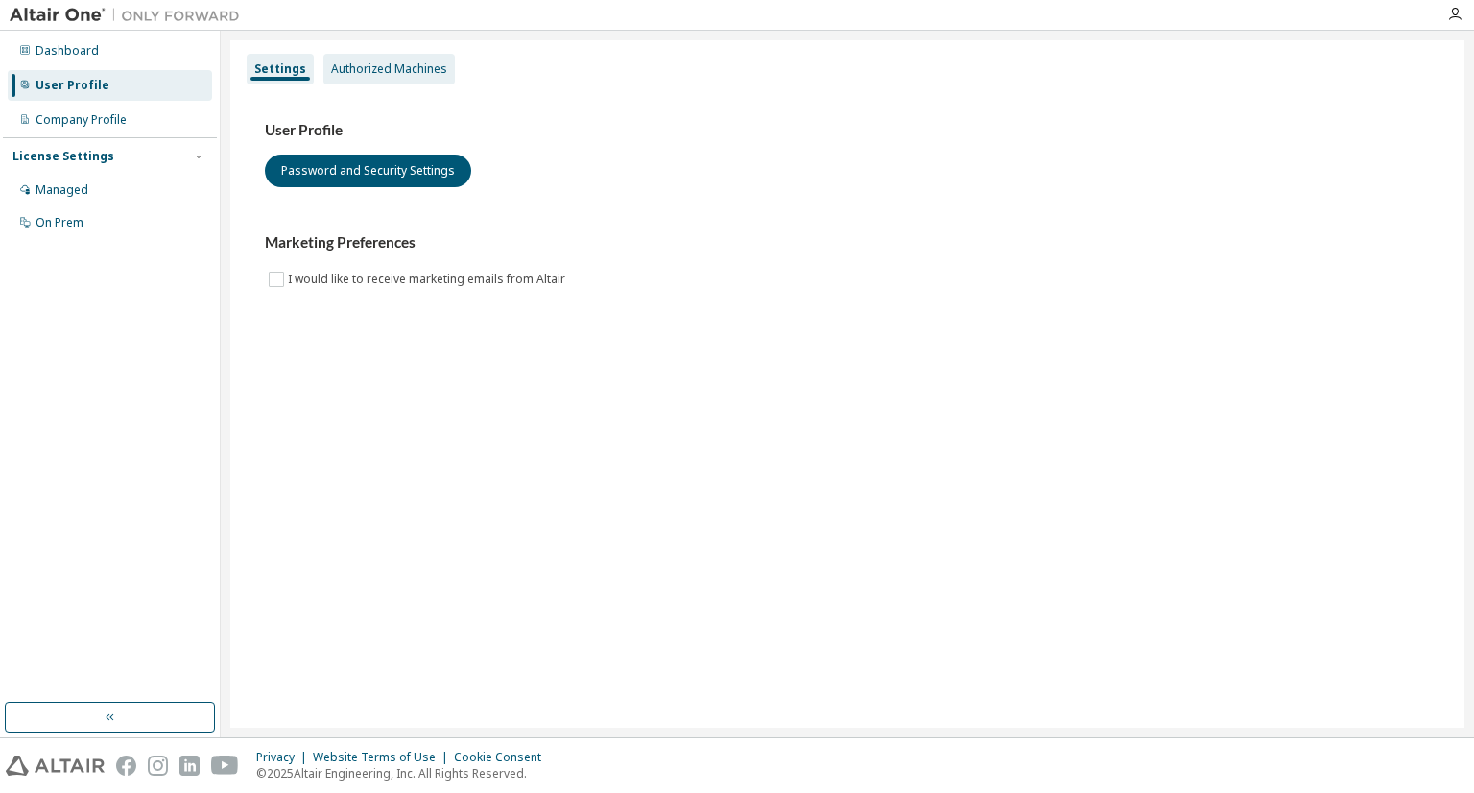
click at [362, 78] on div "Authorized Machines" at bounding box center [388, 69] width 131 height 31
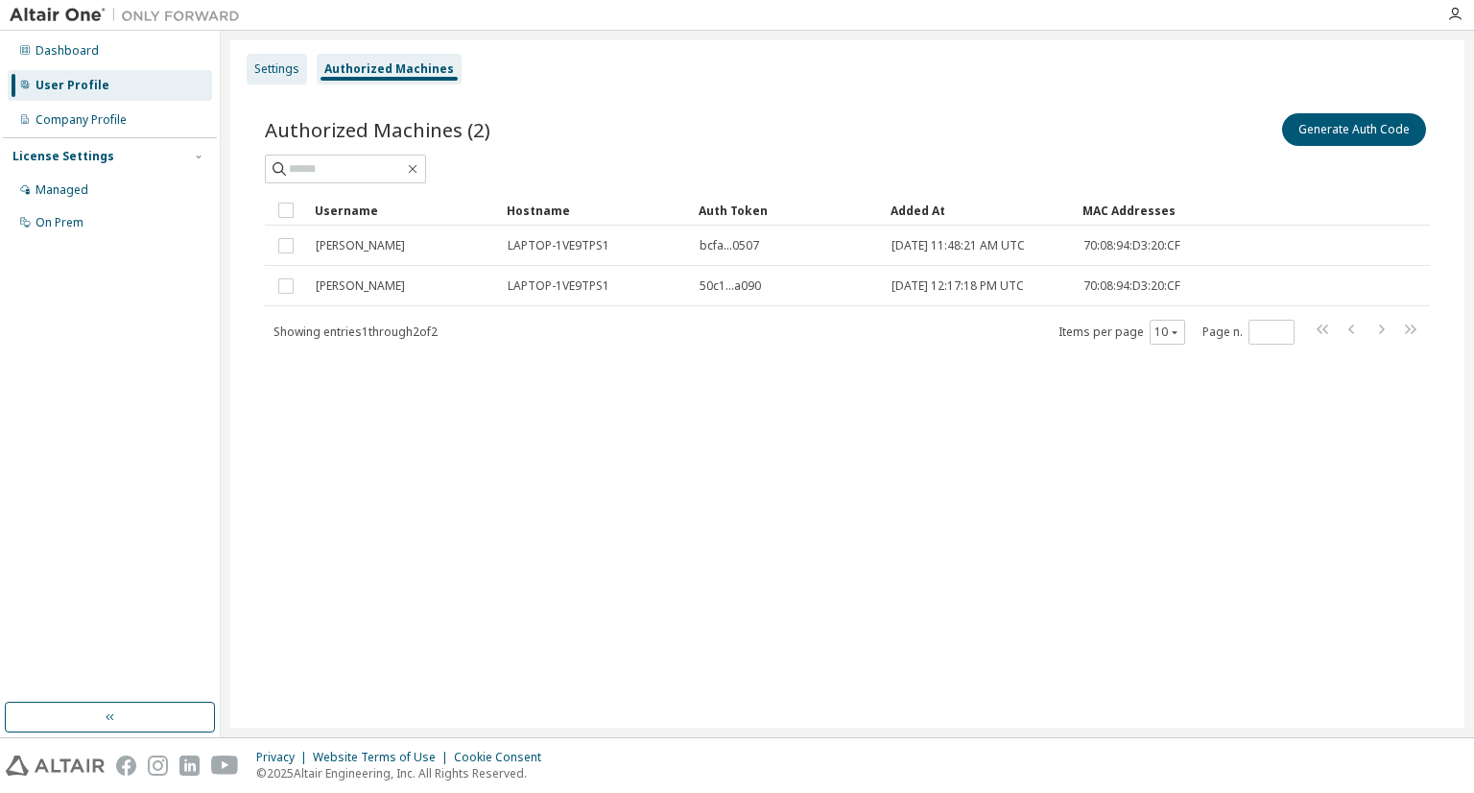
click at [280, 67] on div "Settings" at bounding box center [276, 68] width 45 height 15
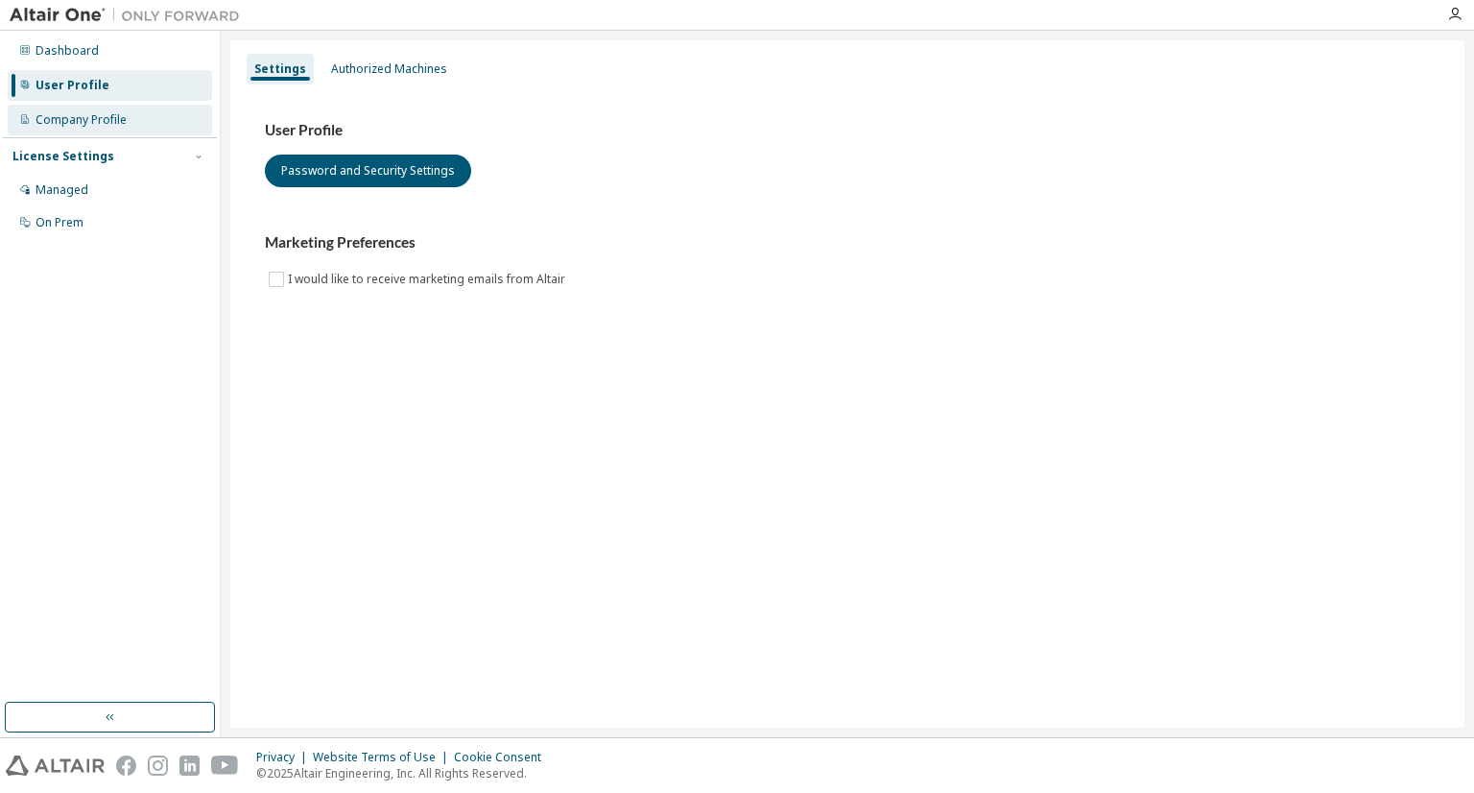
click at [159, 128] on div "Company Profile" at bounding box center [110, 120] width 204 height 31
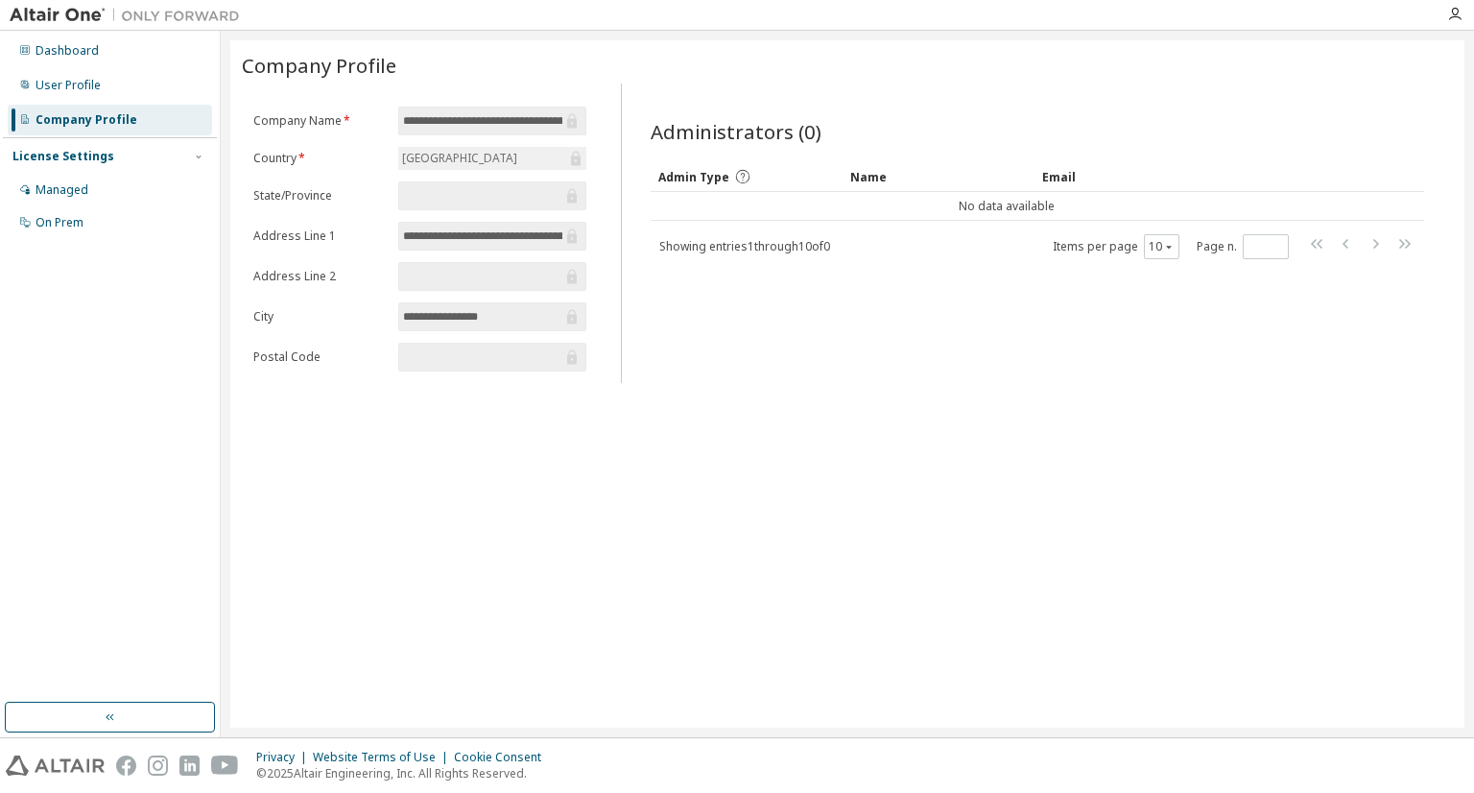
click at [148, 170] on div "License Settings Managed On Prem" at bounding box center [110, 188] width 214 height 103
click at [144, 187] on div "Managed" at bounding box center [110, 190] width 204 height 31
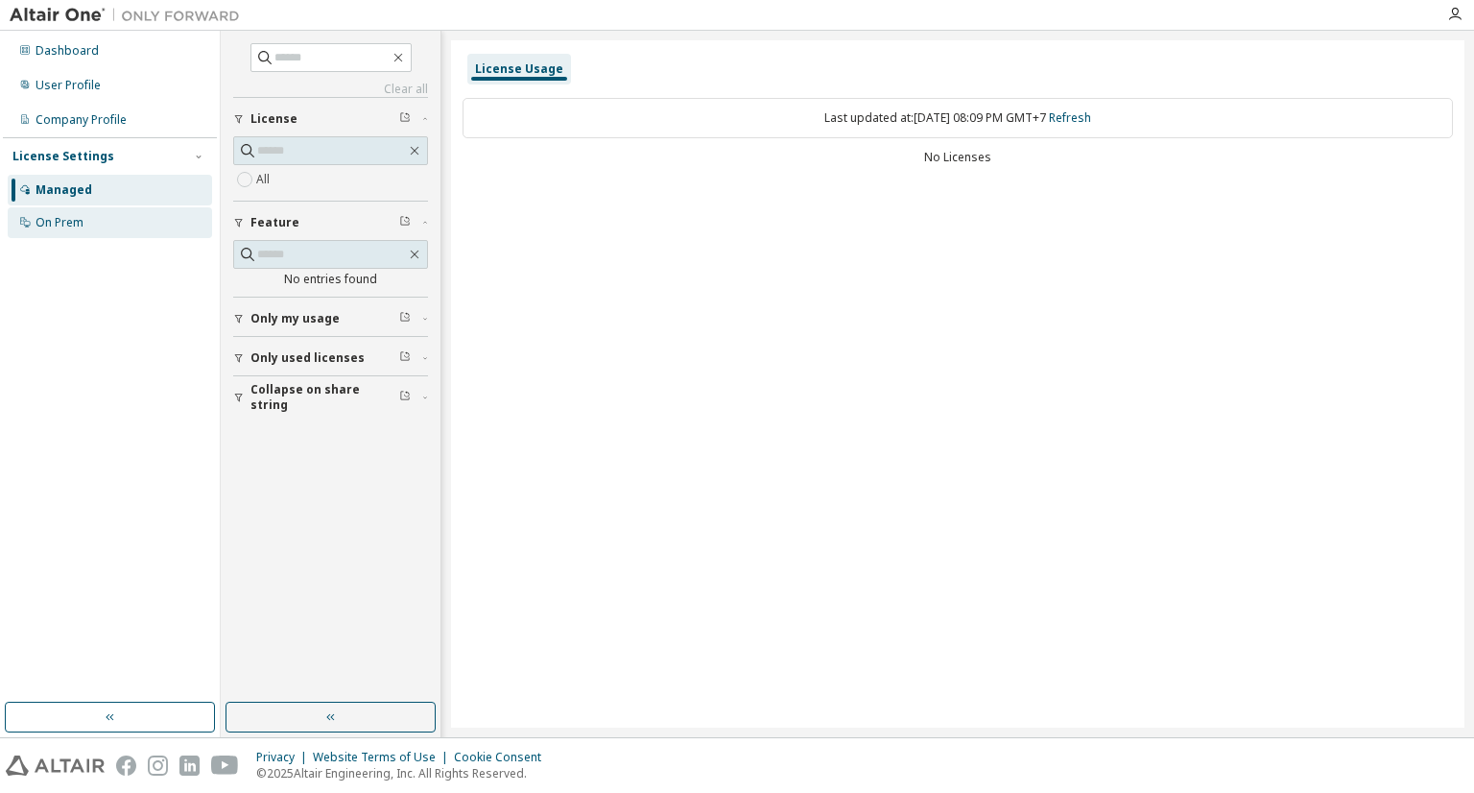
click at [59, 225] on div "On Prem" at bounding box center [60, 222] width 48 height 15
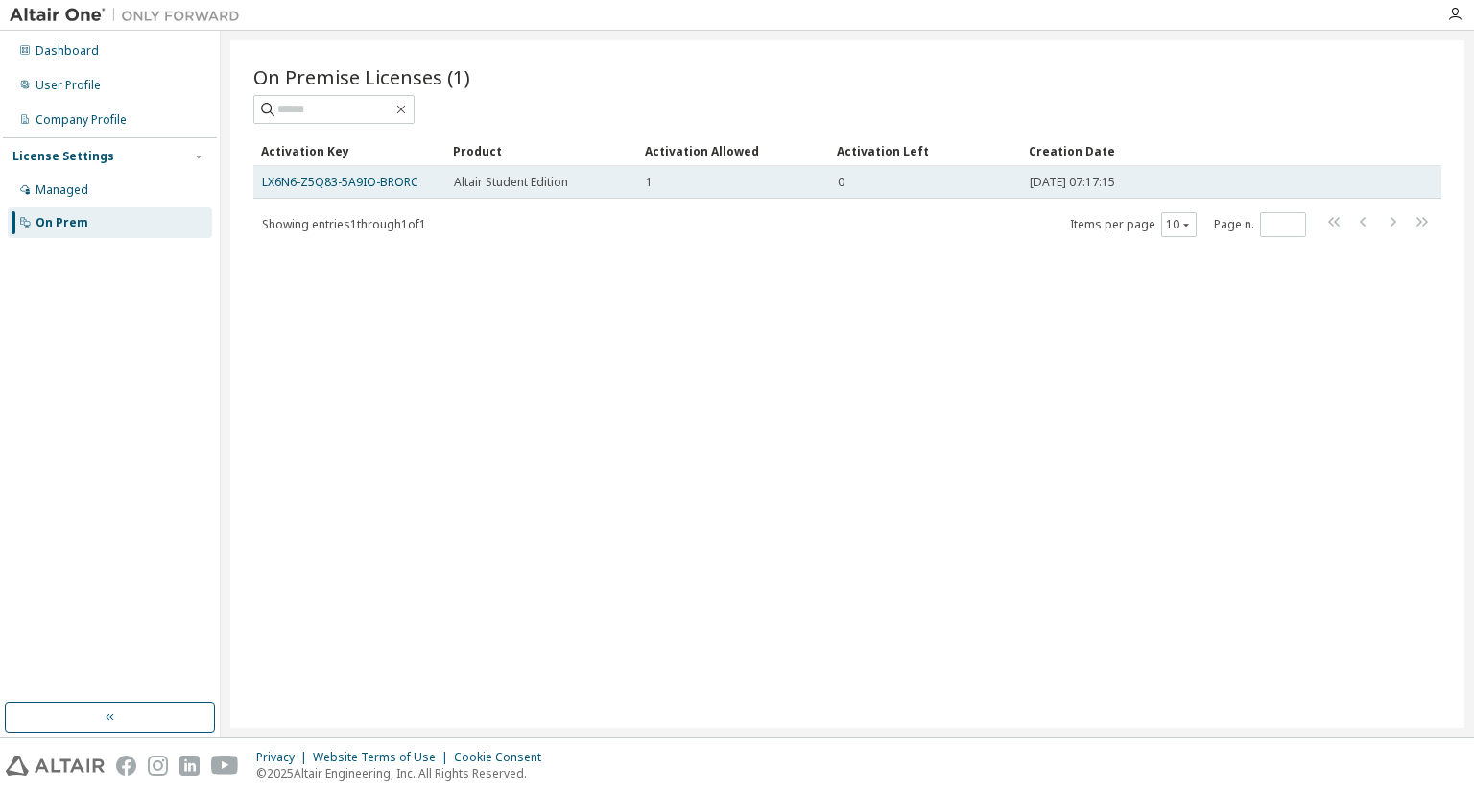
click at [510, 189] on td "Altair Student Edition" at bounding box center [541, 182] width 192 height 33
click at [509, 188] on span "Altair Student Edition" at bounding box center [511, 182] width 114 height 15
drag, startPoint x: 428, startPoint y: 226, endPoint x: 383, endPoint y: 178, distance: 66.5
click at [383, 178] on div "Activation Key Product Activation Allowed Activation Left Creation Date LX6N6-Z…" at bounding box center [847, 186] width 1188 height 103
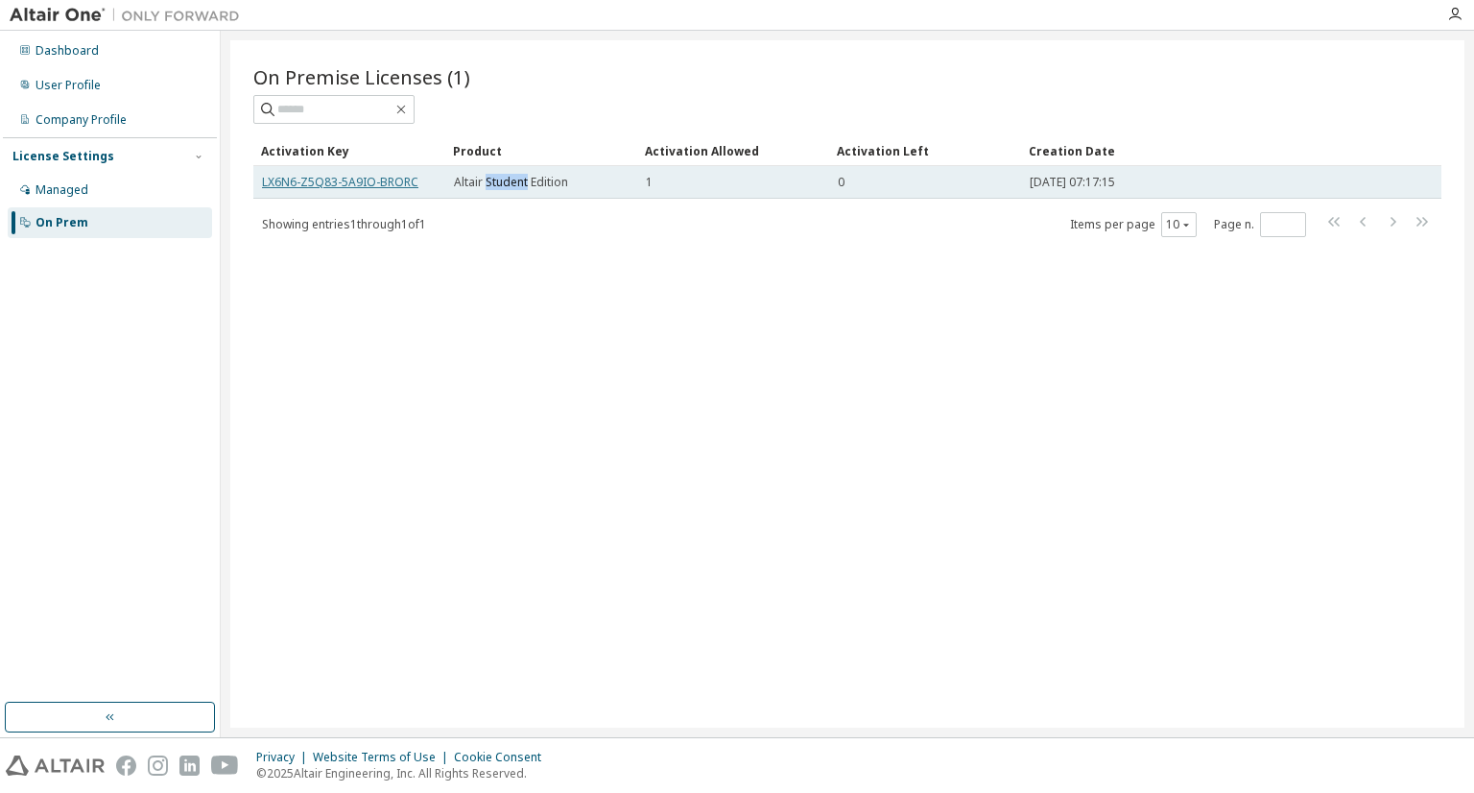
click at [383, 178] on link "LX6N6-Z5Q83-5A9IO-BRORC" at bounding box center [340, 182] width 156 height 16
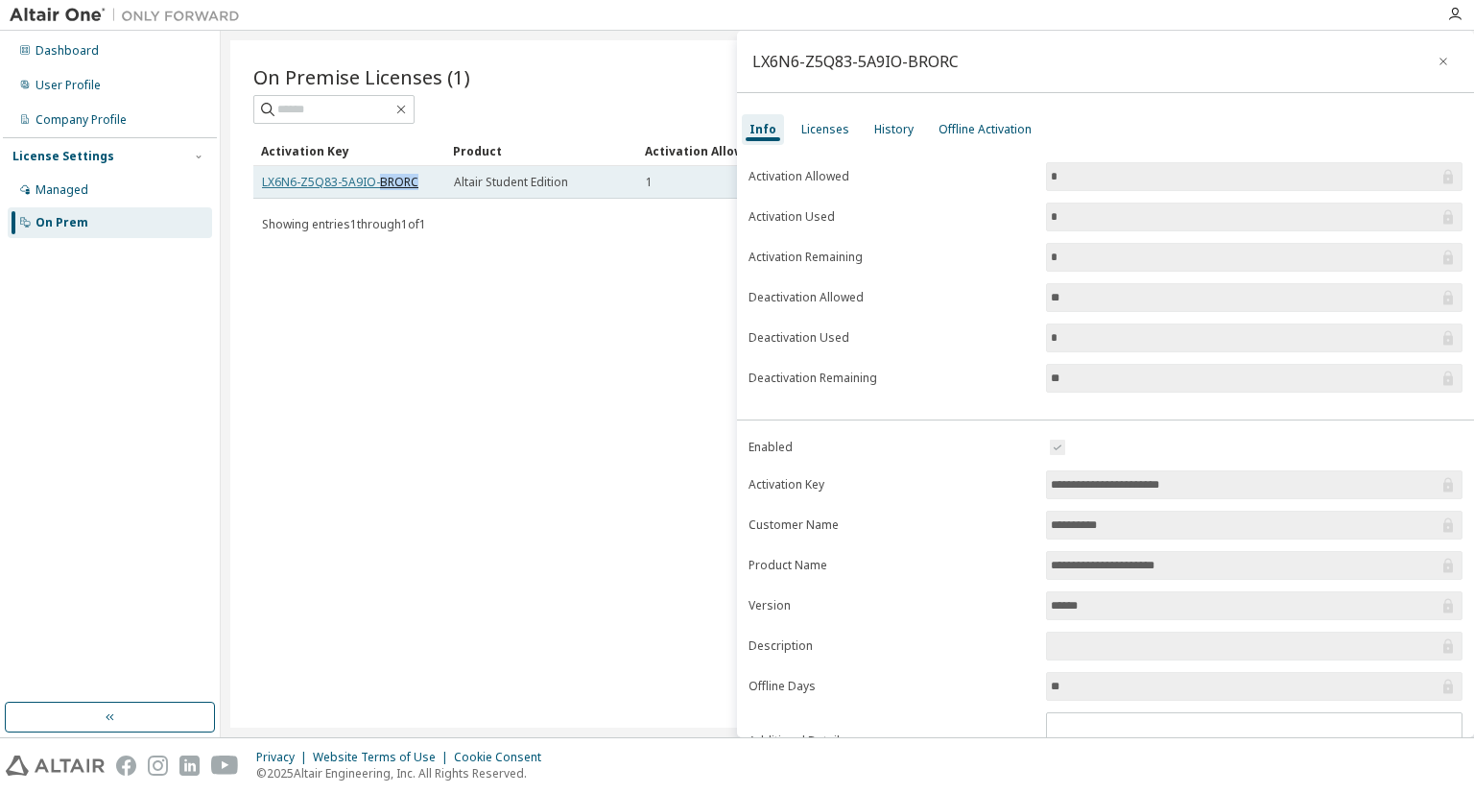
click at [383, 178] on link "LX6N6-Z5Q83-5A9IO-BRORC" at bounding box center [340, 182] width 156 height 16
click at [509, 334] on div "On Premise Licenses (1) Clear Load Save Save As Field Operator Value Select fil…" at bounding box center [847, 383] width 1234 height 687
click at [472, 236] on div "On Premise Licenses (1) Clear Load Save Save As Field Operator Value Select fil…" at bounding box center [847, 383] width 1234 height 687
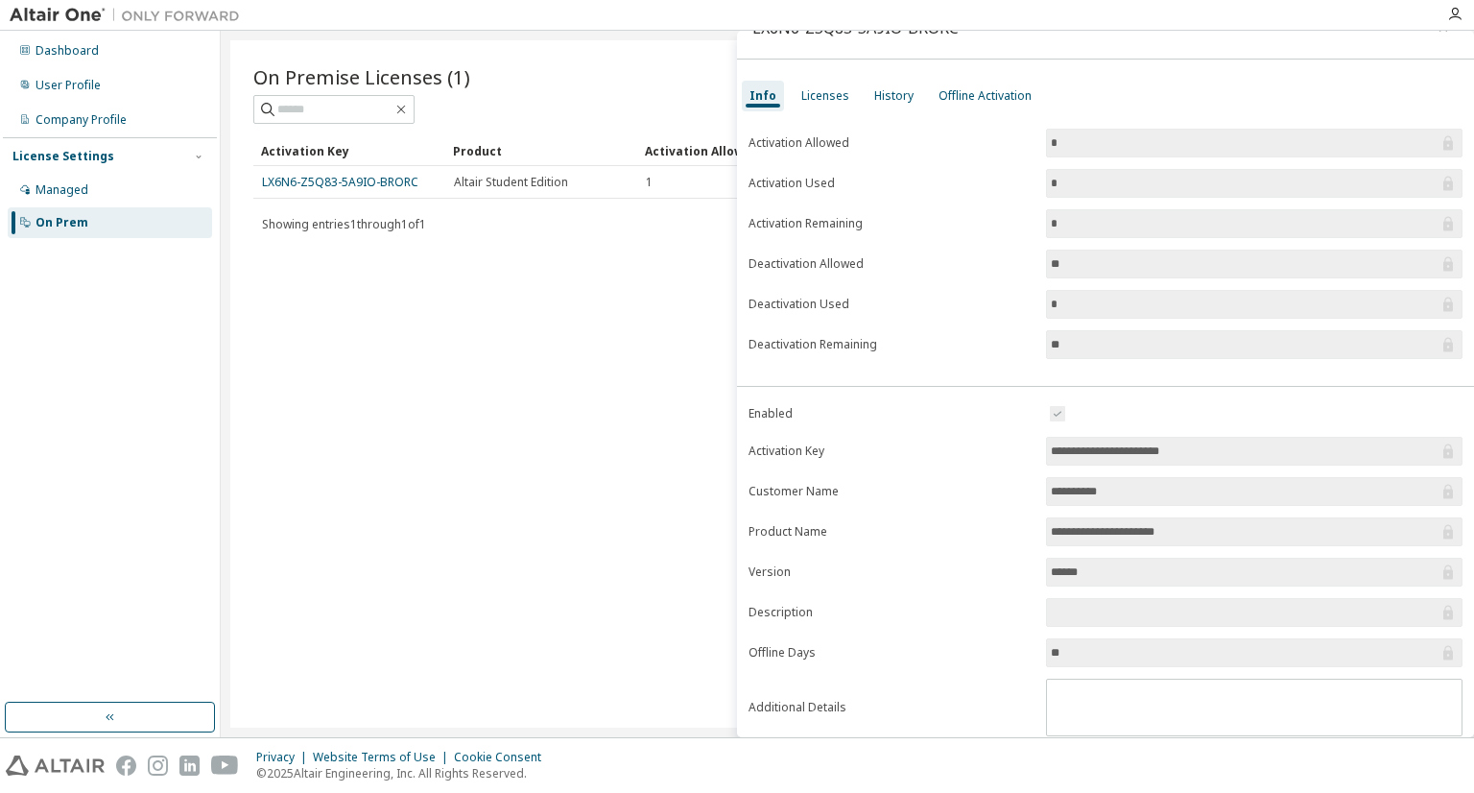
scroll to position [34, 0]
click at [829, 106] on div "Licenses" at bounding box center [825, 96] width 63 height 31
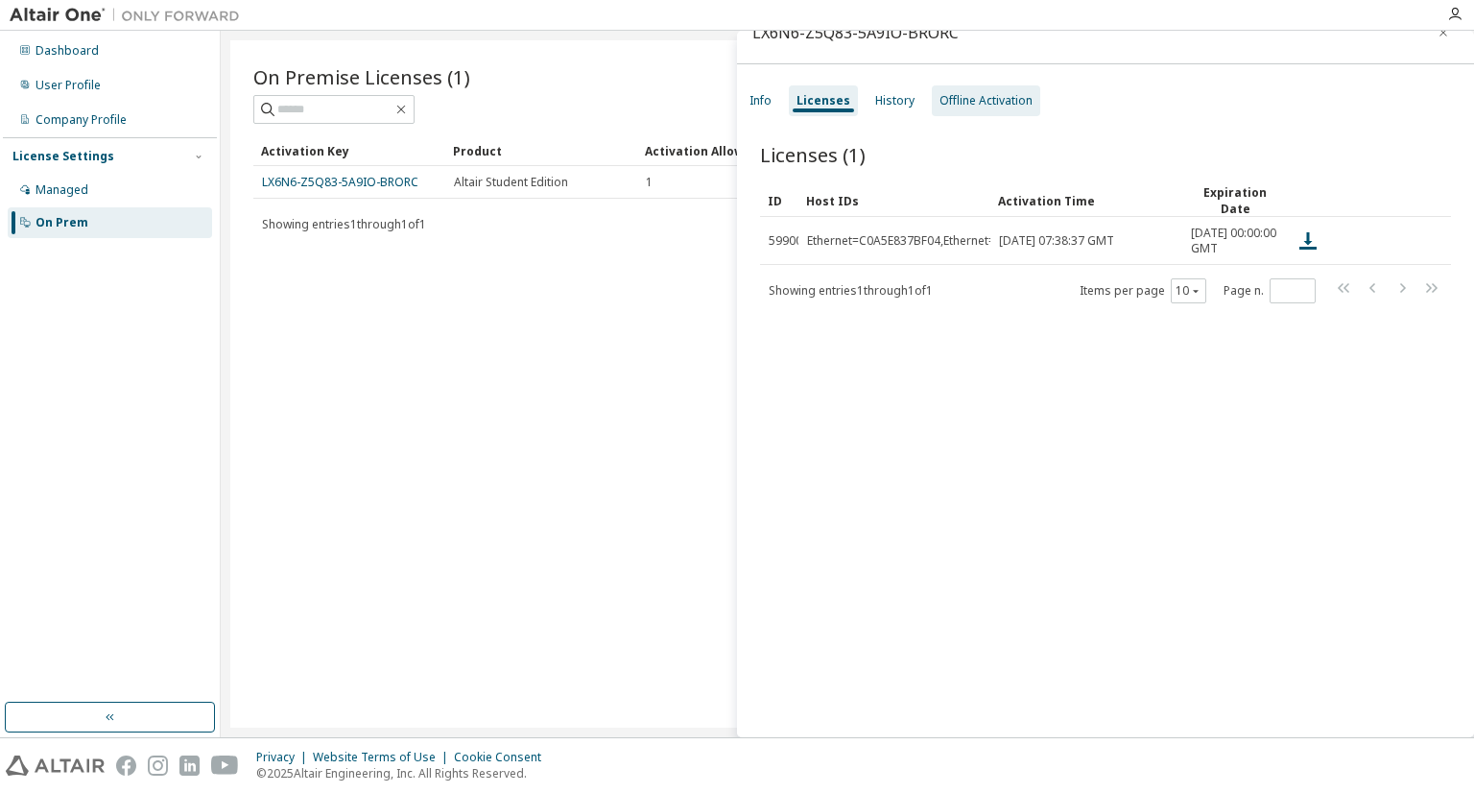
click at [992, 102] on div "Offline Activation" at bounding box center [985, 100] width 93 height 15
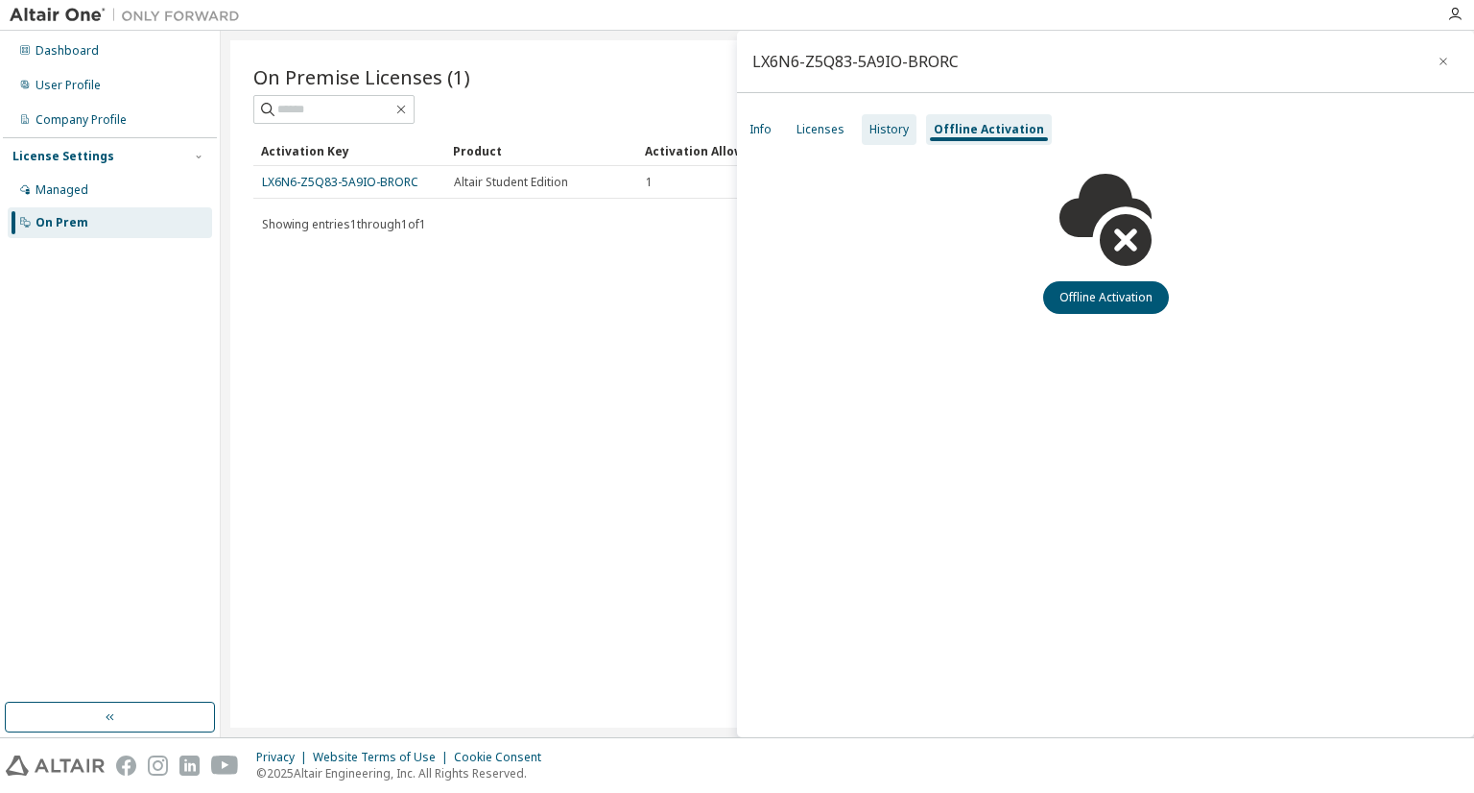
click at [881, 122] on div "History" at bounding box center [888, 129] width 39 height 15
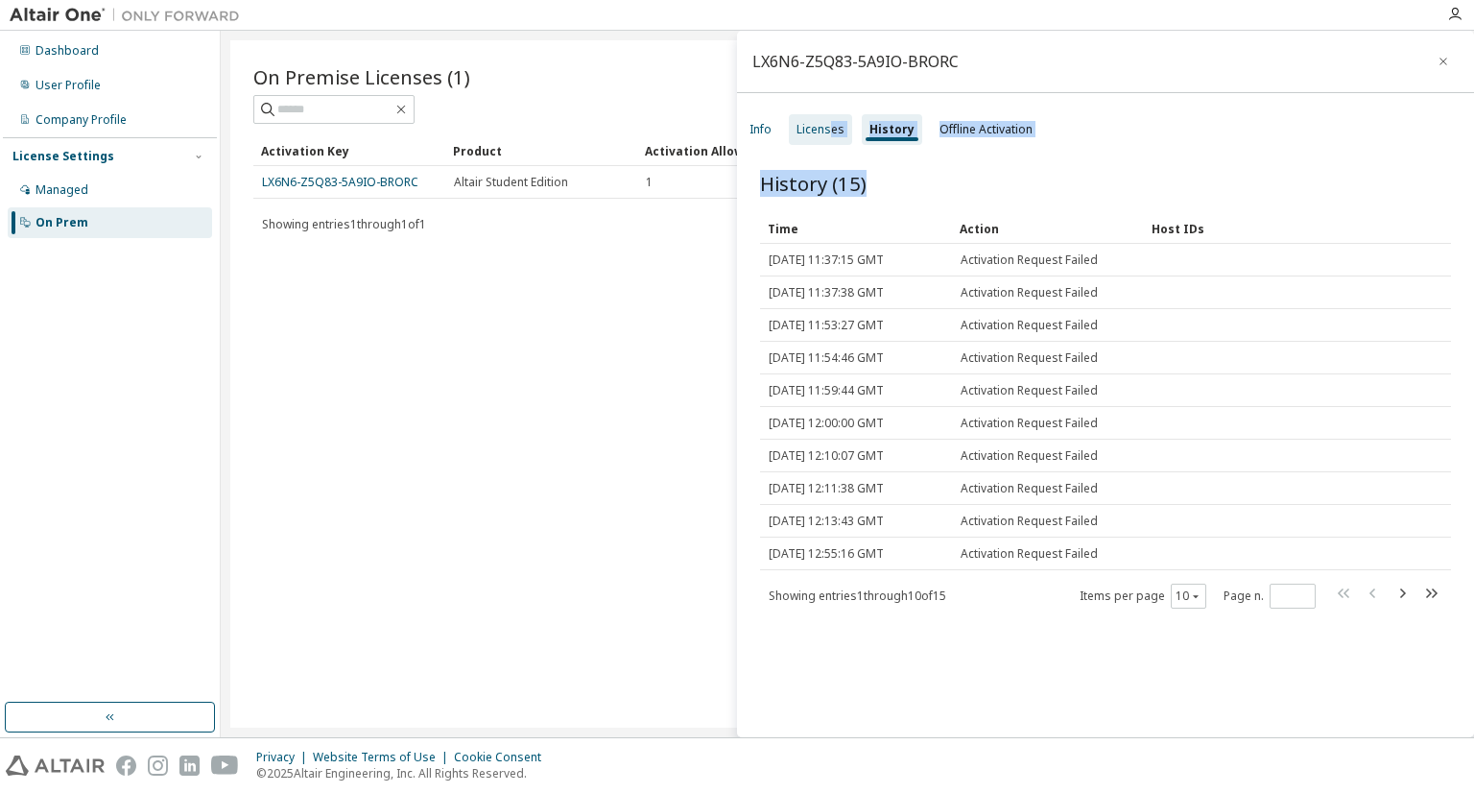
drag, startPoint x: 1236, startPoint y: 204, endPoint x: 831, endPoint y: 128, distance: 412.1
click at [831, 128] on div "LX6N6-Z5Q83-5A9IO-BRORC Info Licenses History Offline Activation History (15) C…" at bounding box center [1105, 384] width 737 height 706
click at [831, 128] on div "Licenses" at bounding box center [820, 129] width 48 height 15
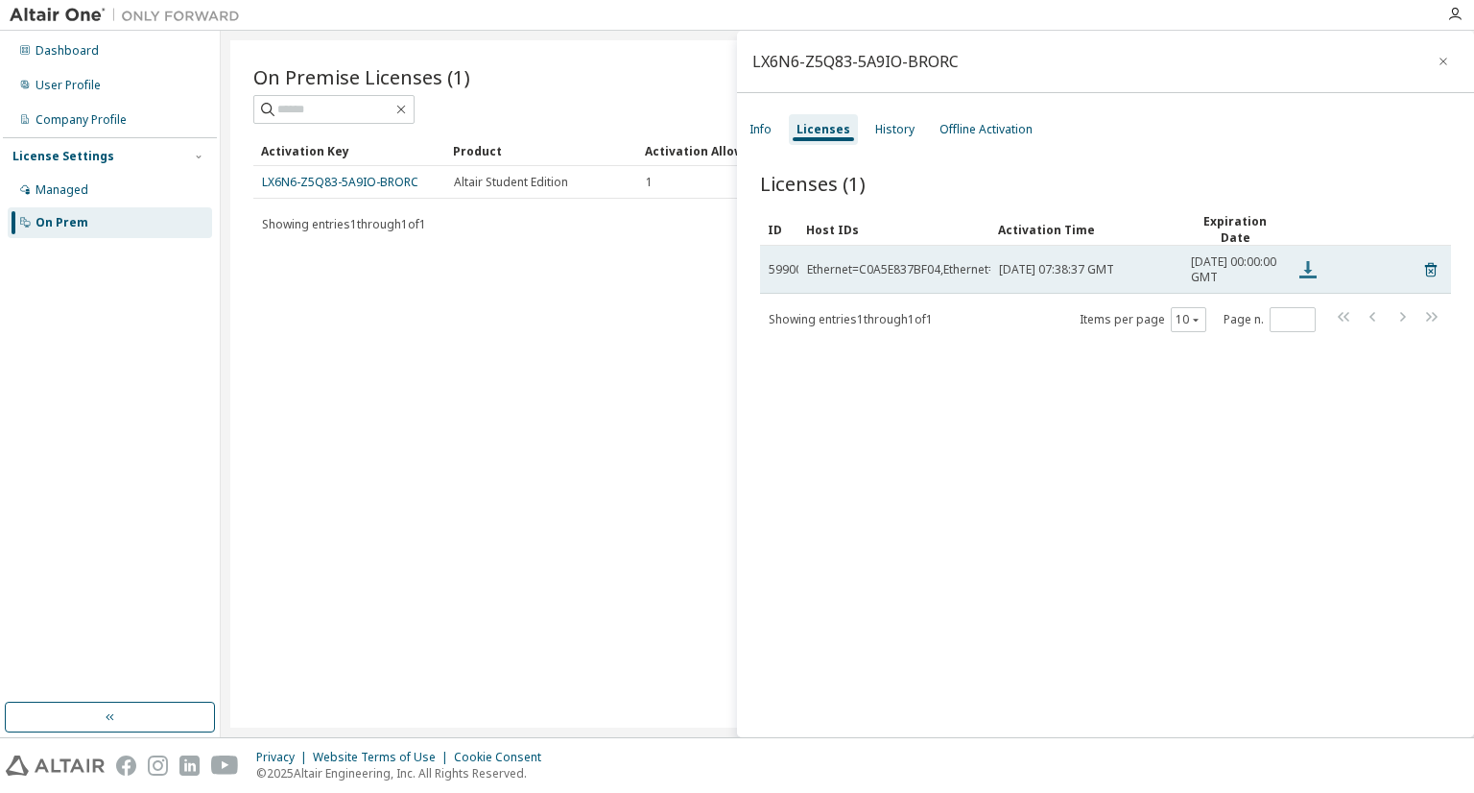
click at [1301, 277] on icon at bounding box center [1307, 269] width 23 height 23
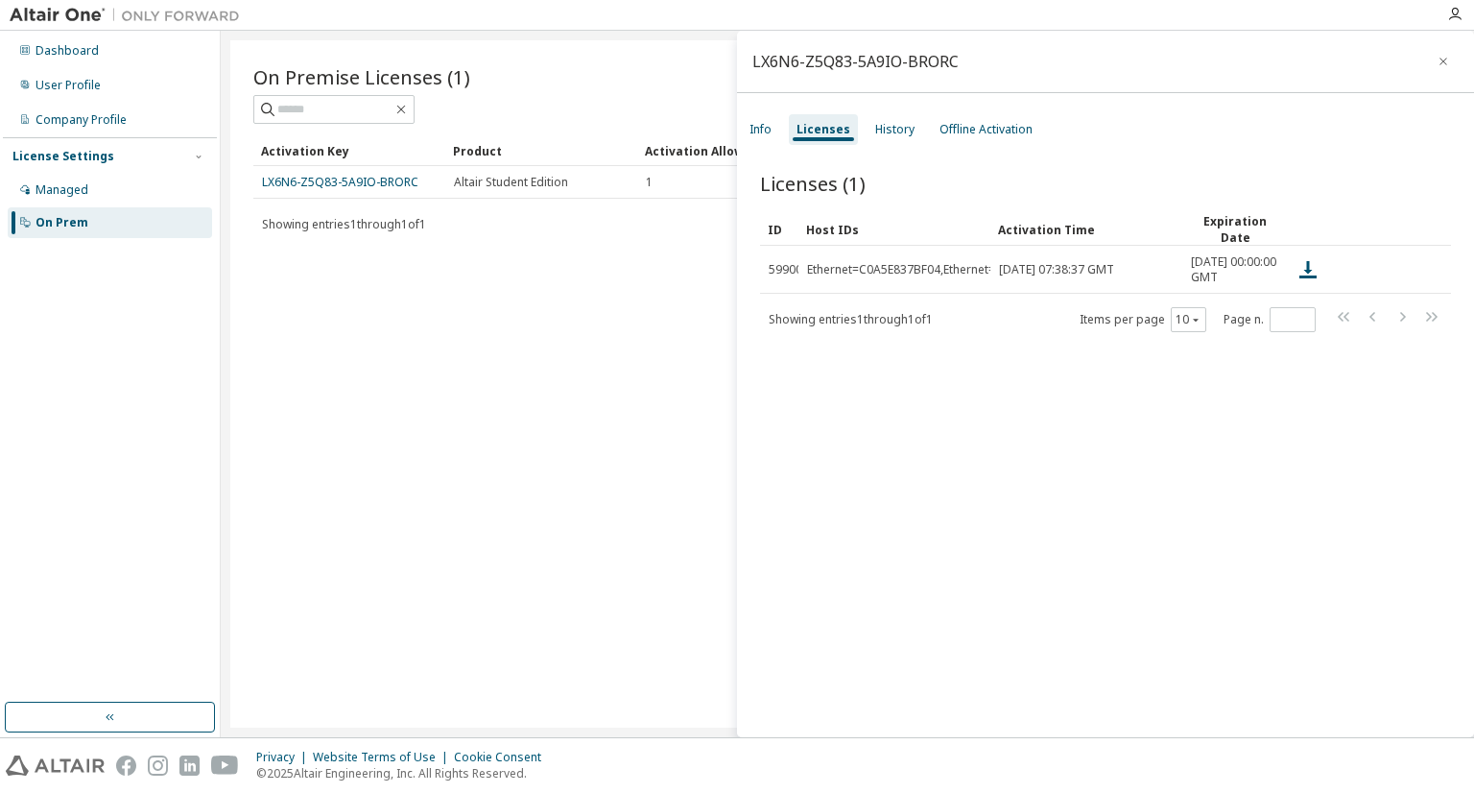
click at [1043, 154] on div "Licenses (1) Clear Load Save Save As Field Operator Value Select filter Select …" at bounding box center [1105, 457] width 737 height 620
click at [762, 130] on div "Info" at bounding box center [760, 129] width 22 height 15
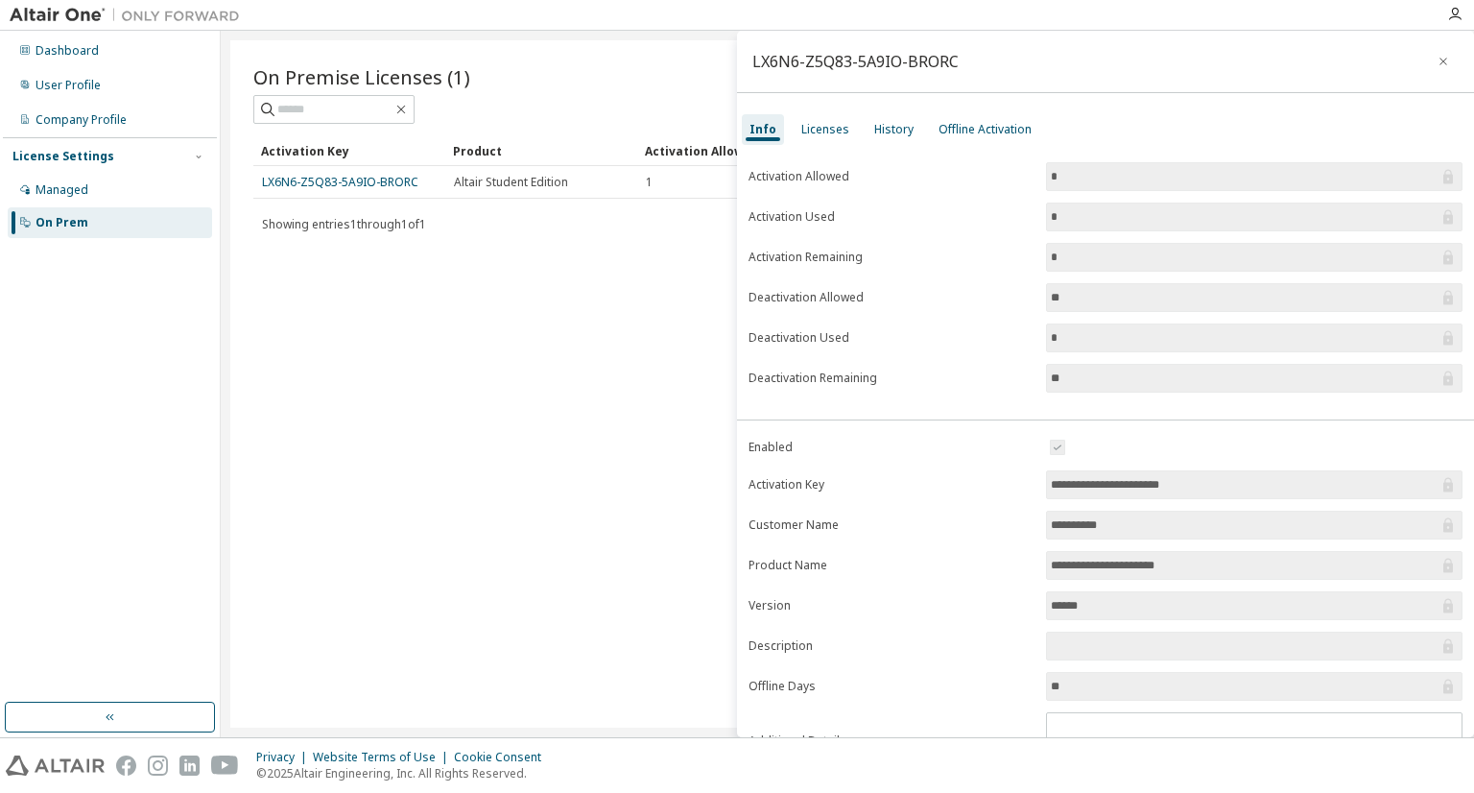
scroll to position [86, 0]
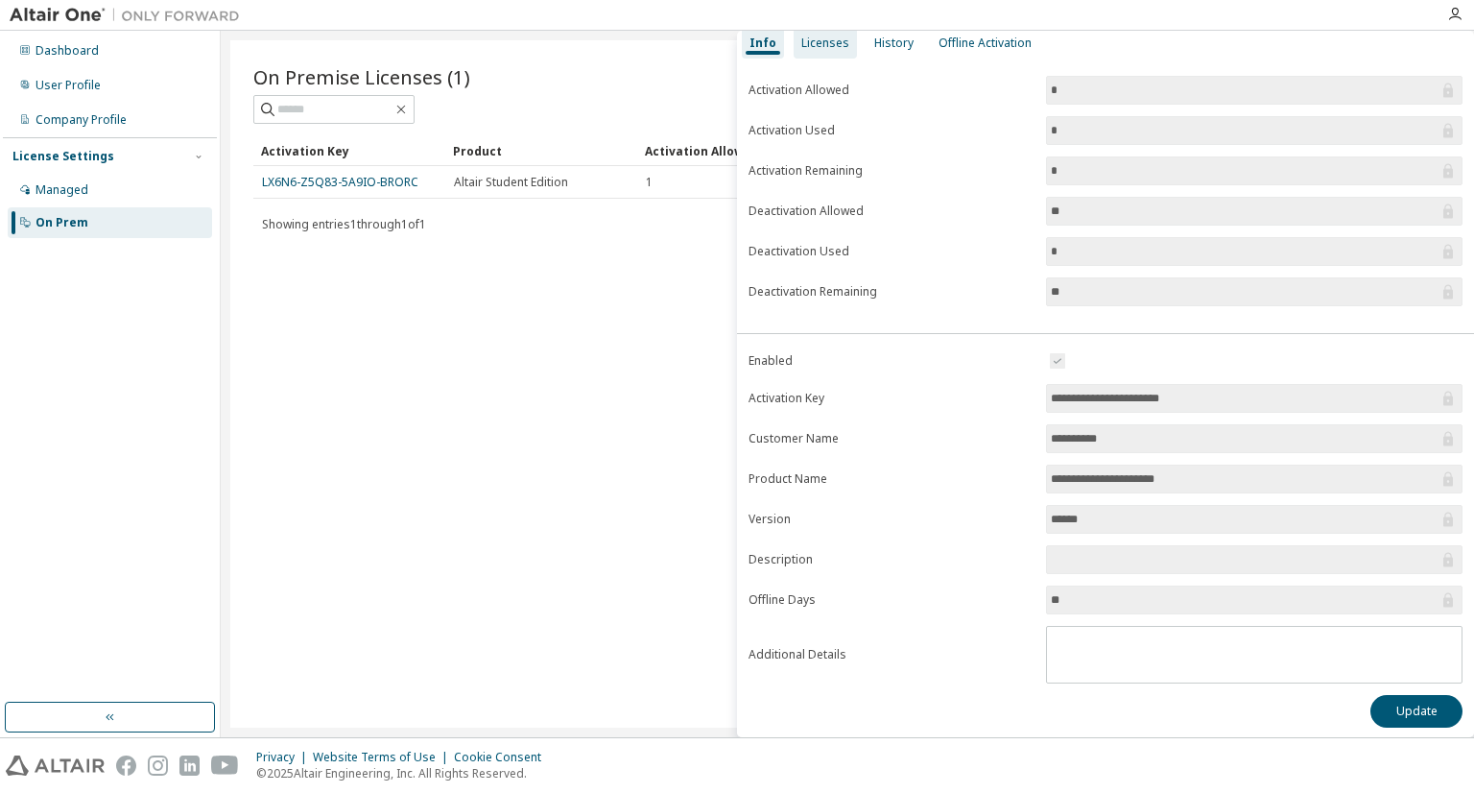
click at [830, 50] on div "Licenses" at bounding box center [825, 43] width 48 height 15
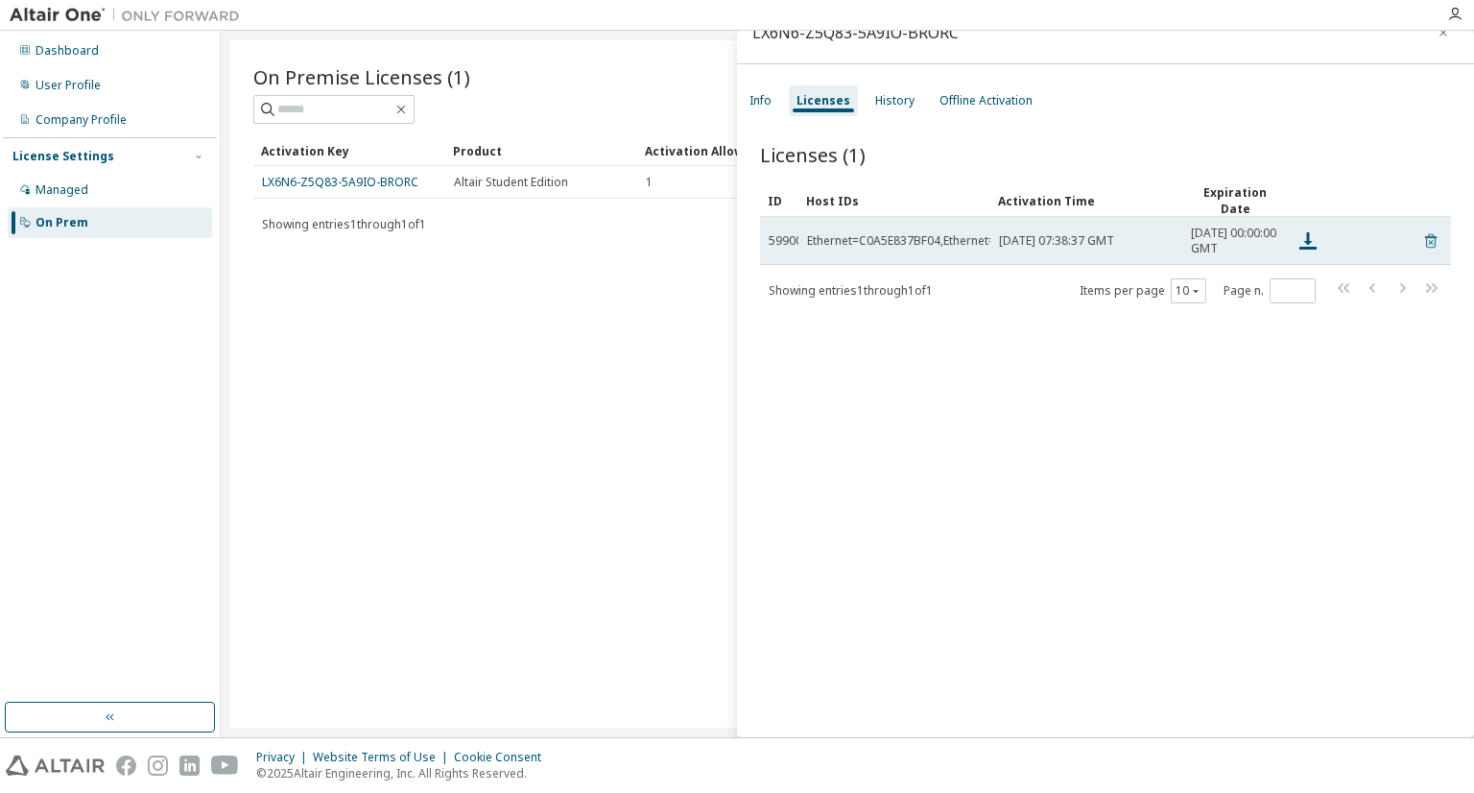
click at [1425, 251] on icon at bounding box center [1430, 240] width 17 height 23
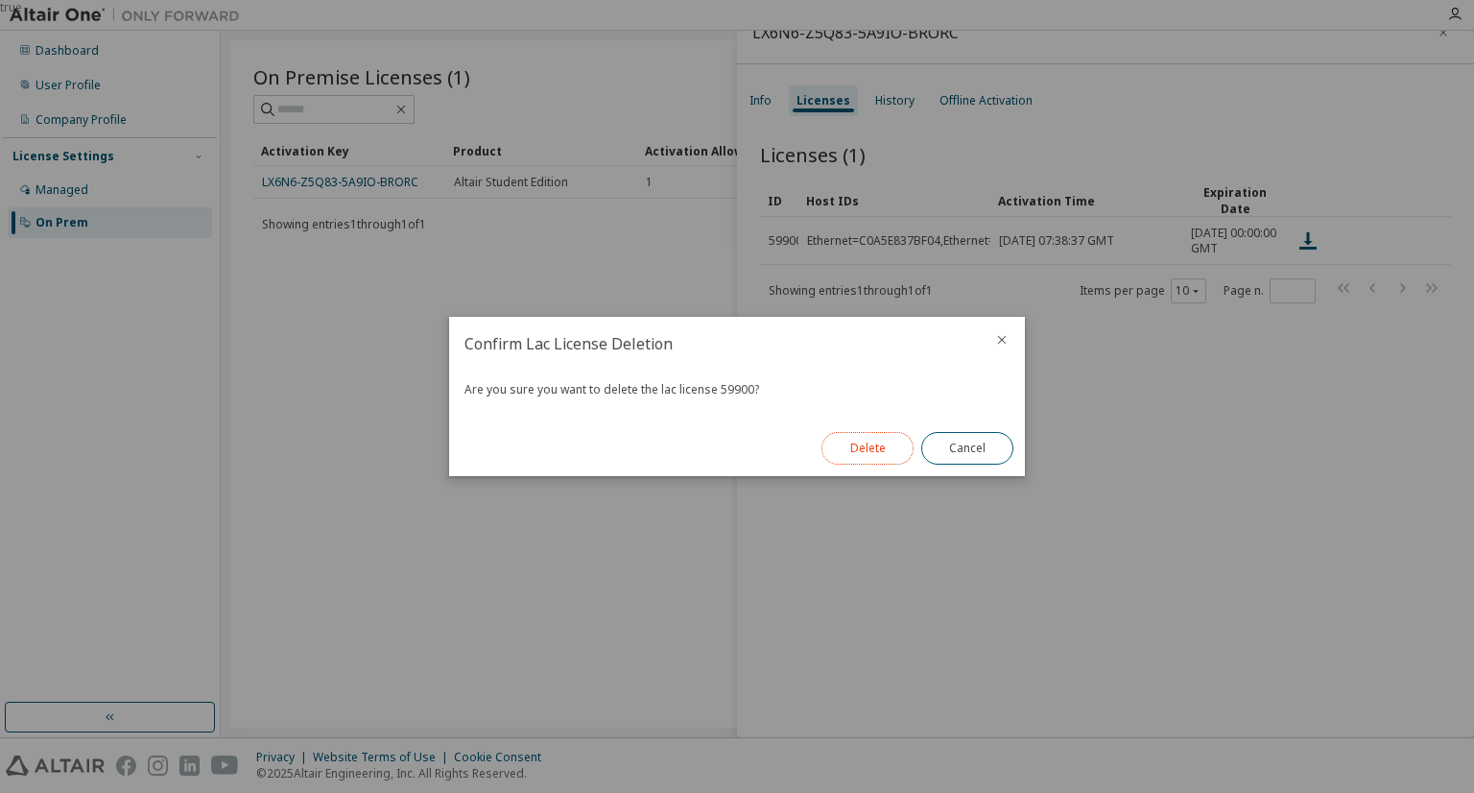
click at [876, 442] on button "Delete" at bounding box center [867, 448] width 92 height 33
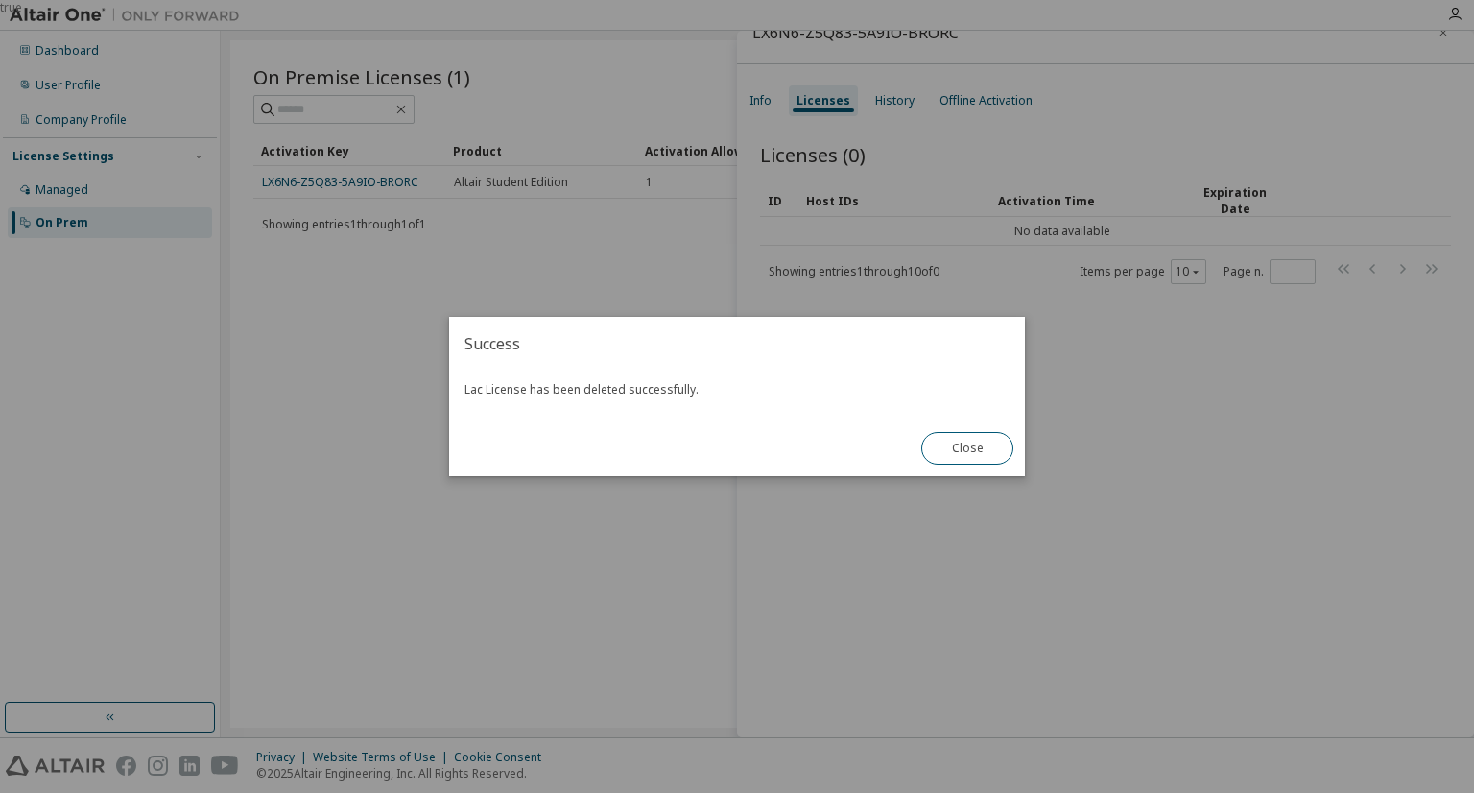
click at [1037, 656] on div "true" at bounding box center [737, 396] width 1474 height 793
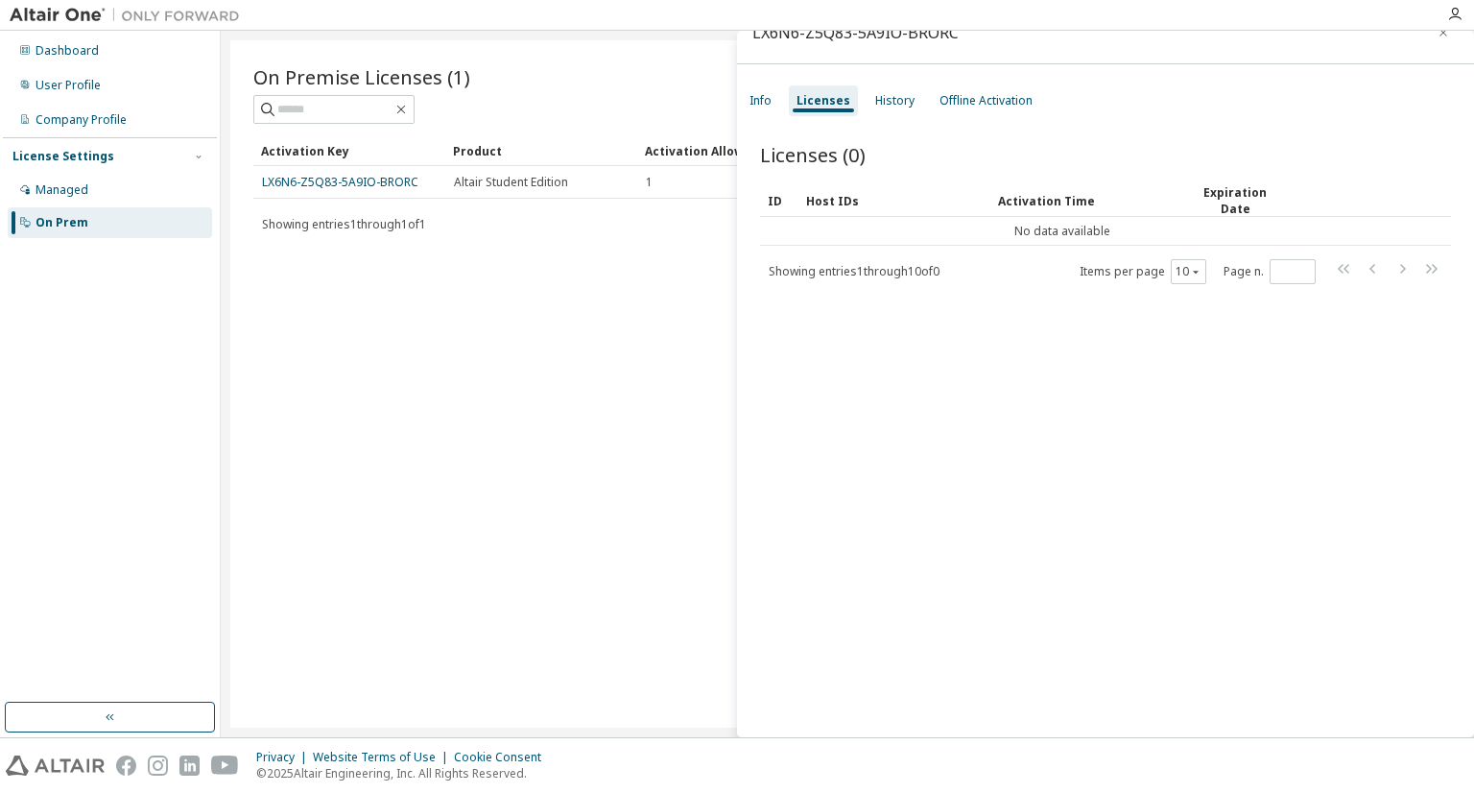
scroll to position [0, 0]
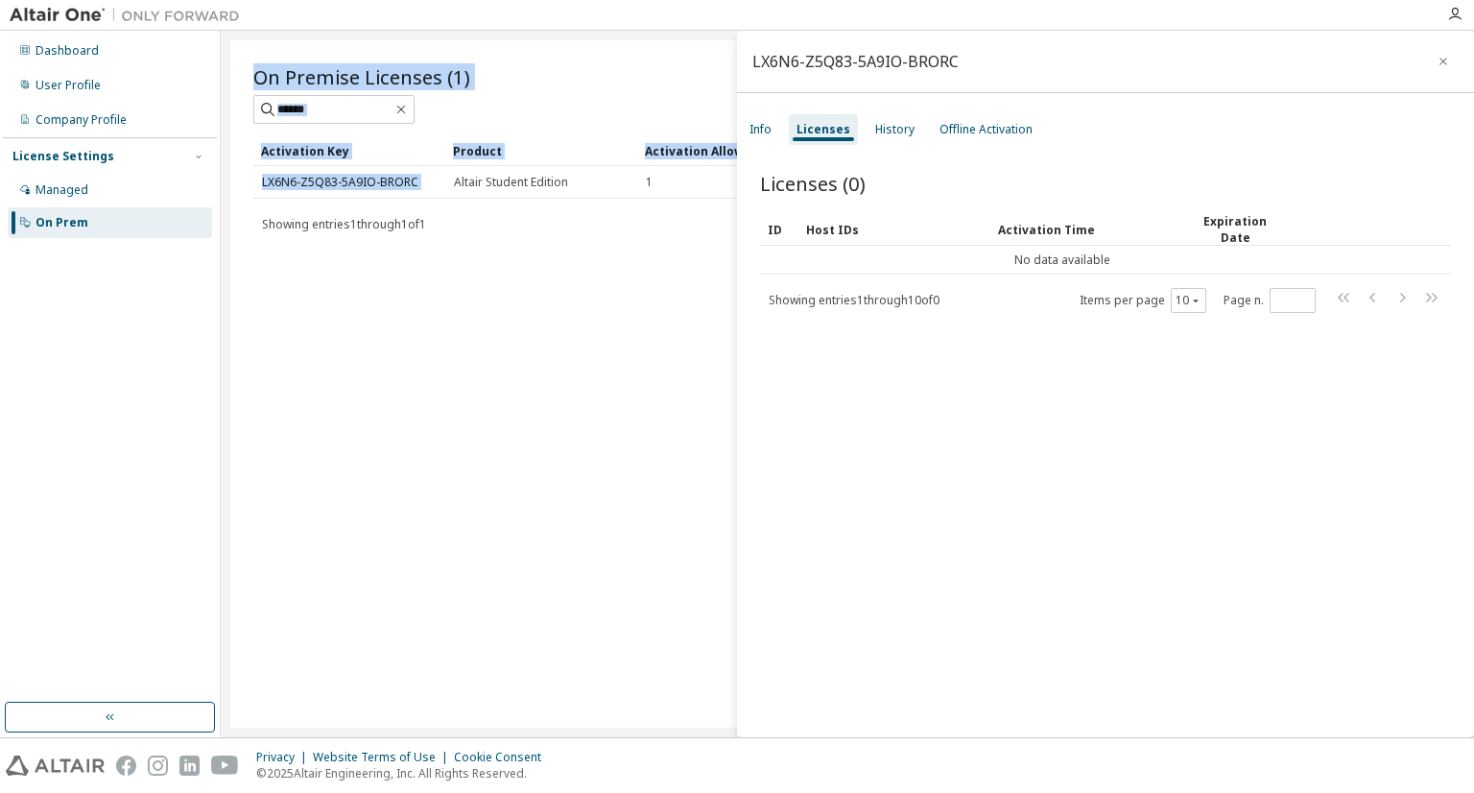
drag, startPoint x: 448, startPoint y: 175, endPoint x: 492, endPoint y: 417, distance: 246.7
click at [492, 417] on div "On Premise Licenses (1) Clear Load Save Save As Field Operator Value Select fil…" at bounding box center [847, 383] width 1234 height 687
drag, startPoint x: 492, startPoint y: 417, endPoint x: 696, endPoint y: 353, distance: 213.3
click at [696, 353] on div "On Premise Licenses (1) Clear Load Save Save As Field Operator Value Select fil…" at bounding box center [847, 383] width 1234 height 687
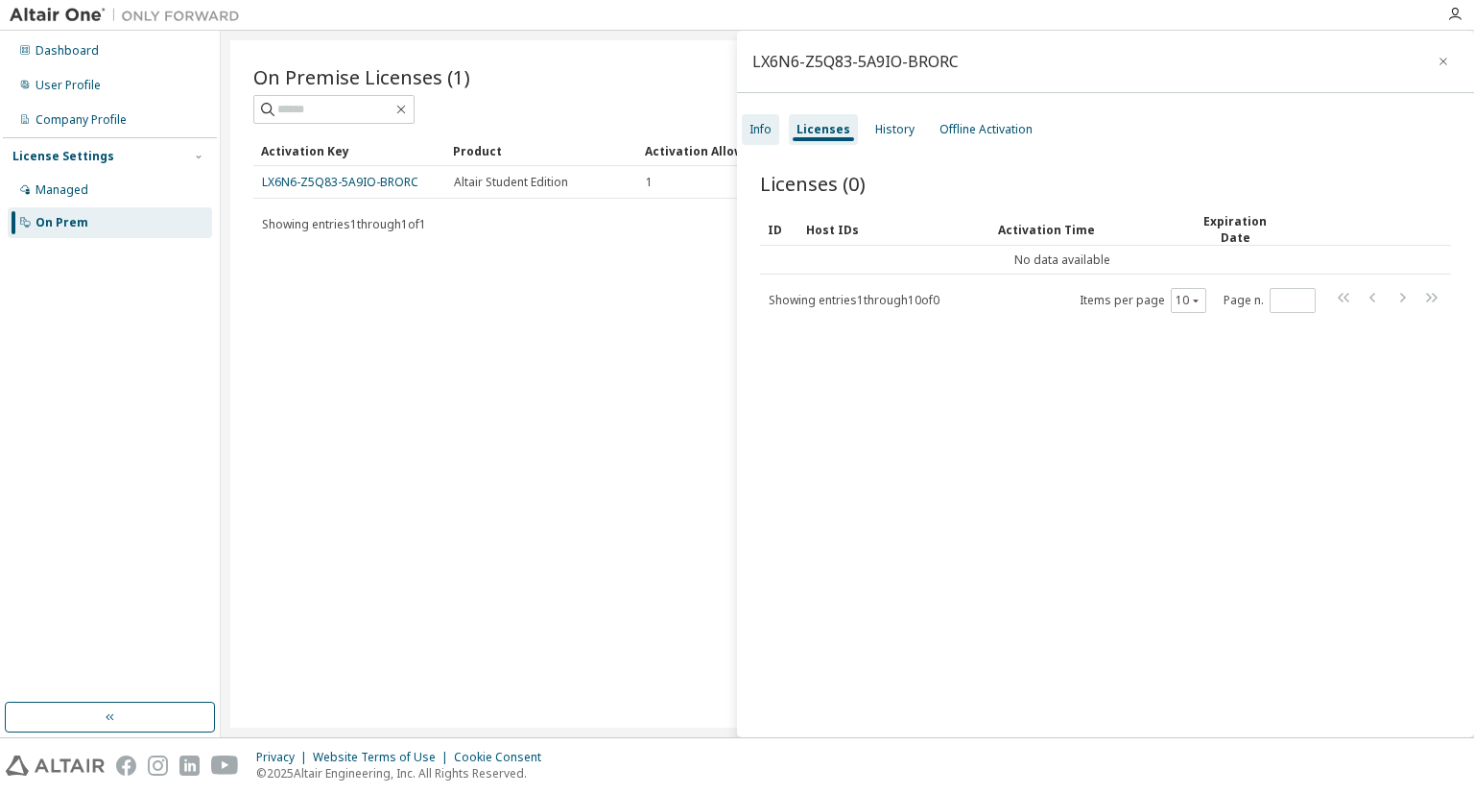
click at [753, 123] on div "Info" at bounding box center [760, 129] width 22 height 15
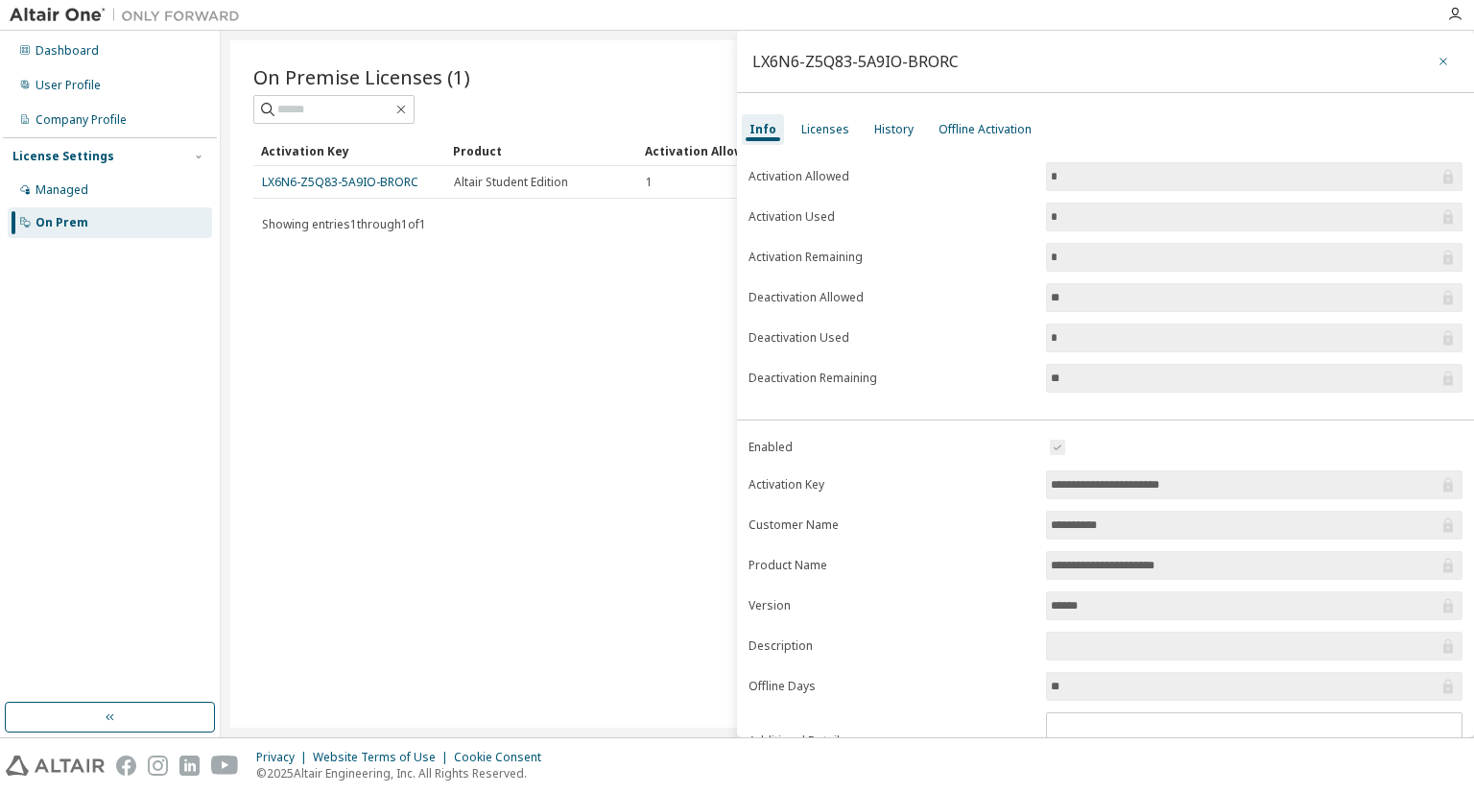
click at [1436, 55] on icon "button" at bounding box center [1442, 61] width 13 height 15
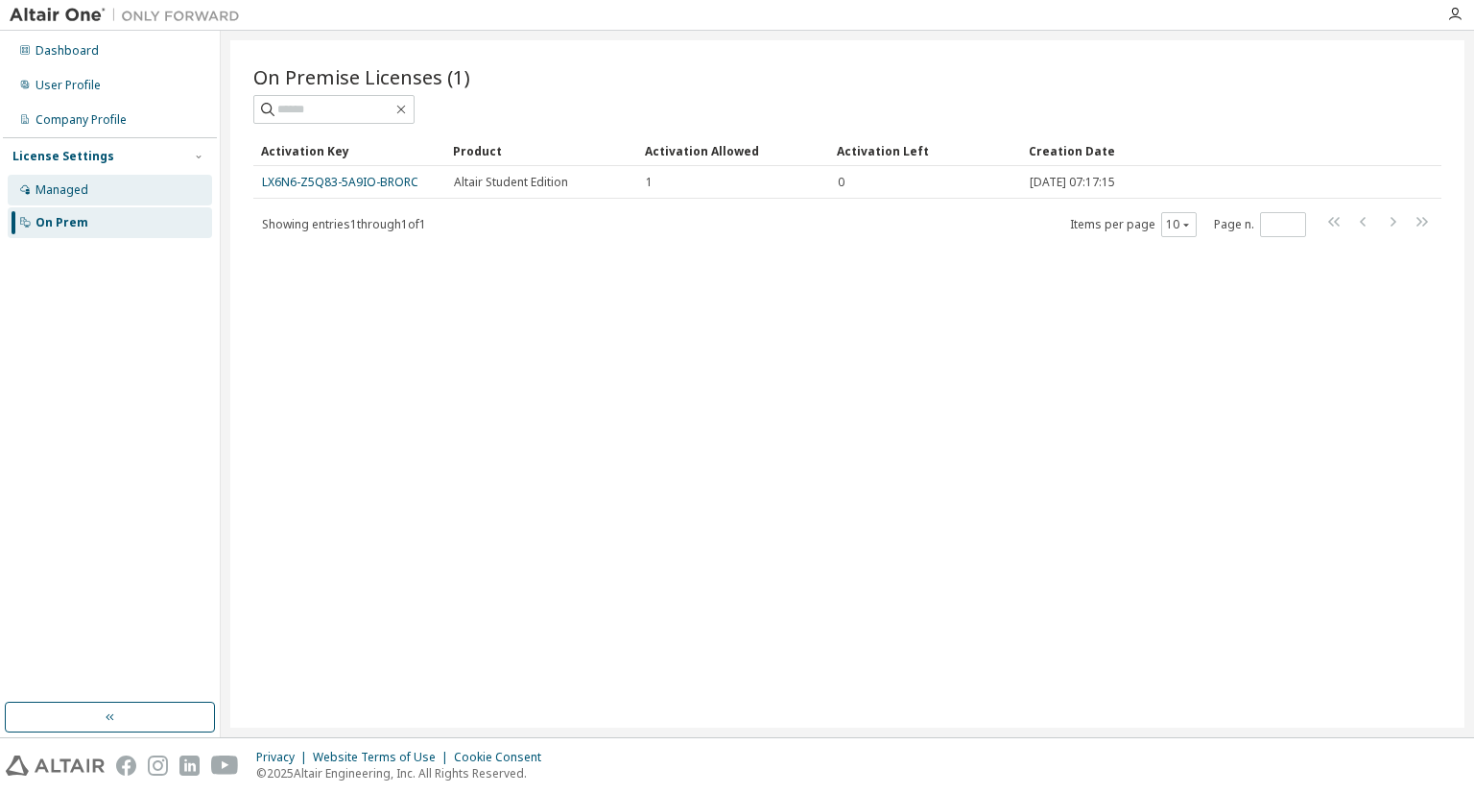
click at [107, 179] on div "Managed" at bounding box center [110, 190] width 204 height 31
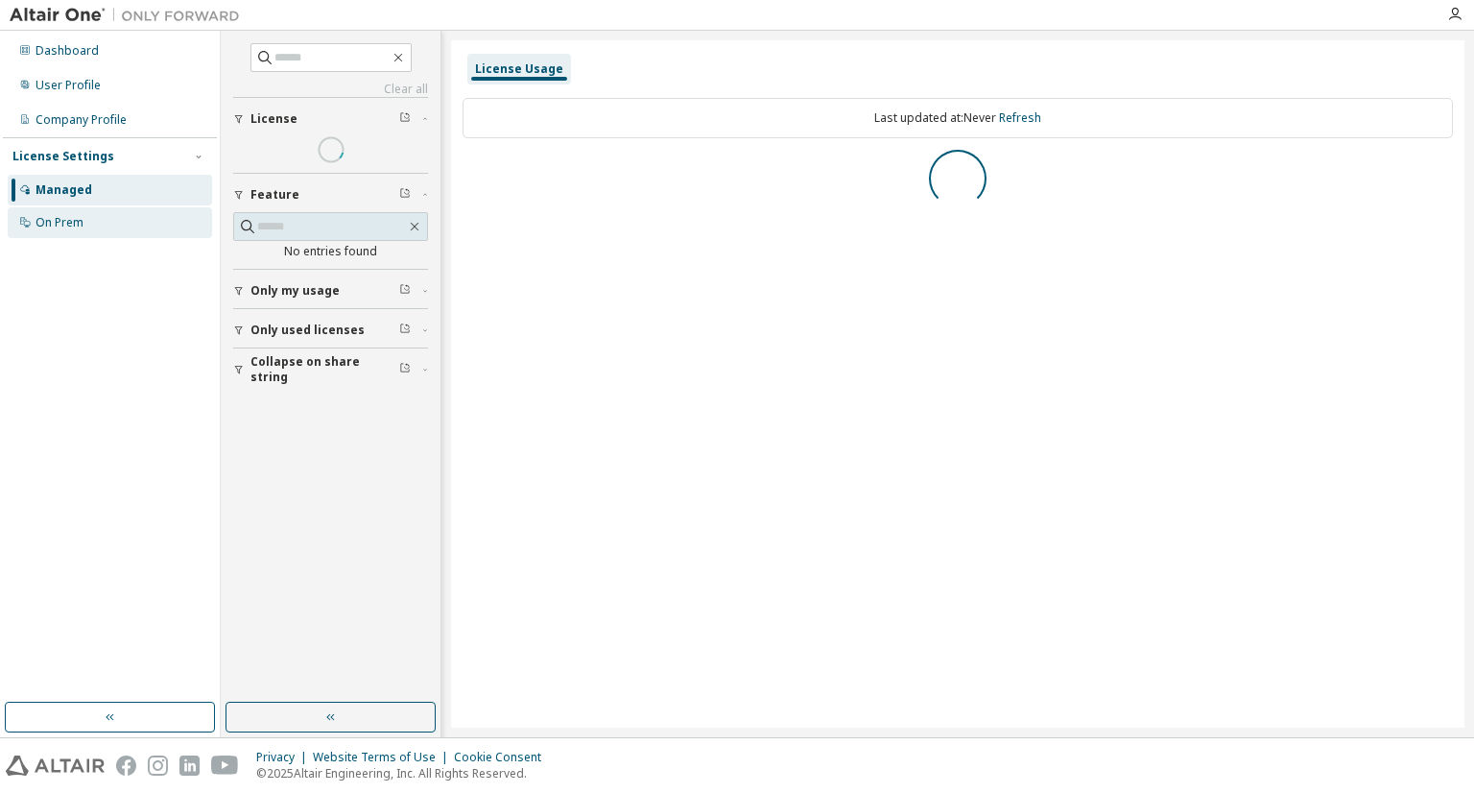
click at [119, 218] on div "On Prem" at bounding box center [110, 222] width 204 height 31
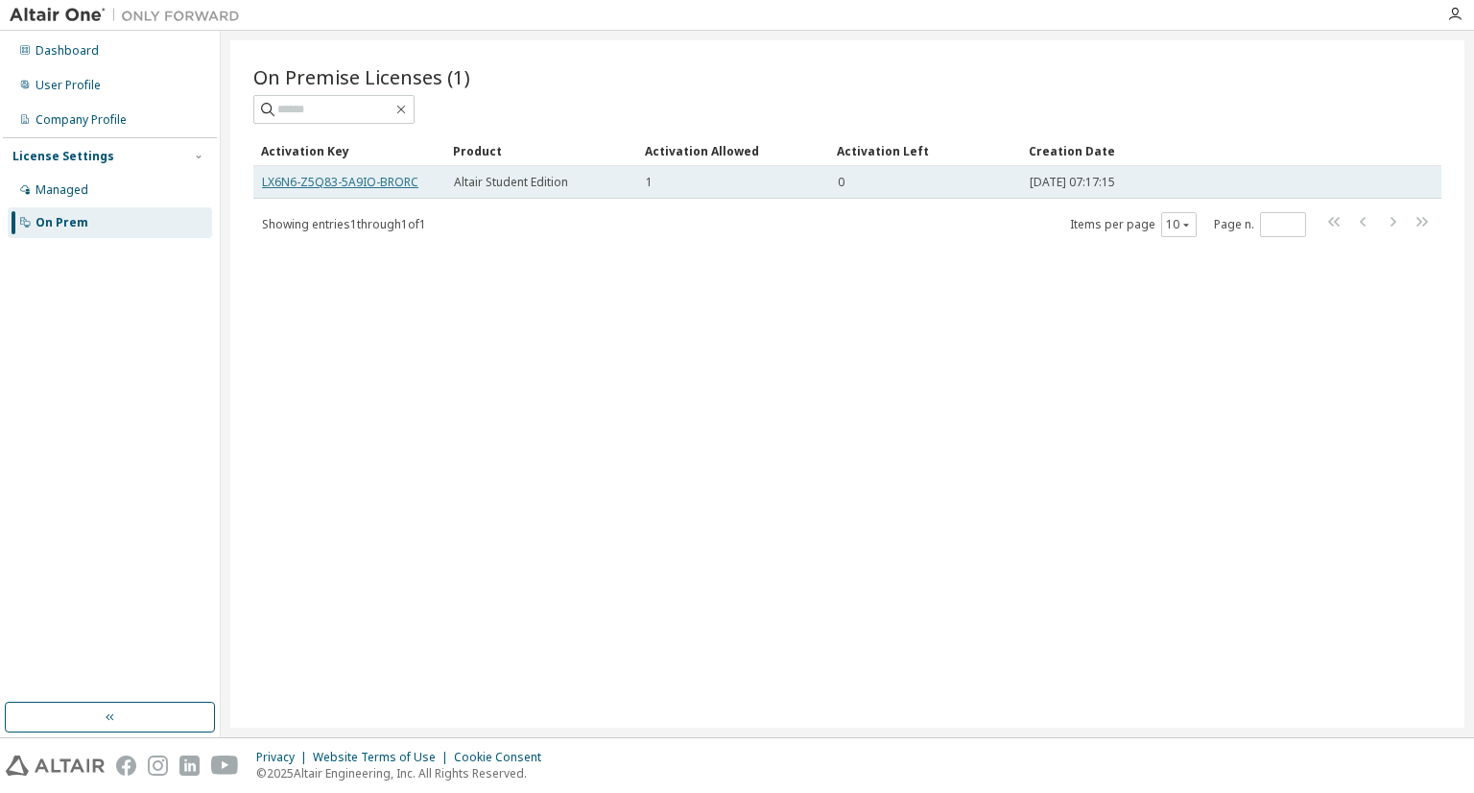
click at [368, 187] on link "LX6N6-Z5Q83-5A9IO-BRORC" at bounding box center [340, 182] width 156 height 16
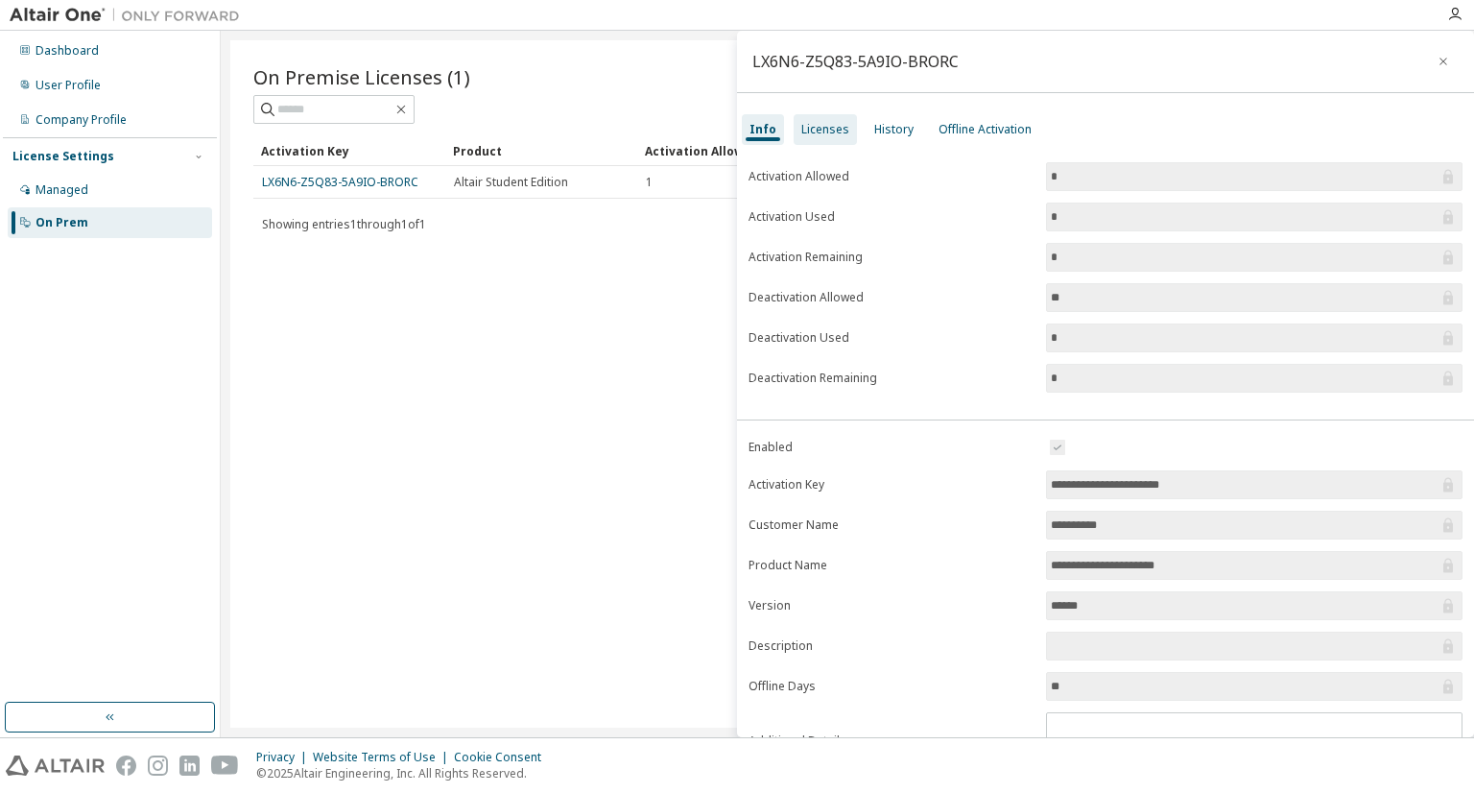
click at [832, 131] on div "Licenses" at bounding box center [825, 129] width 48 height 15
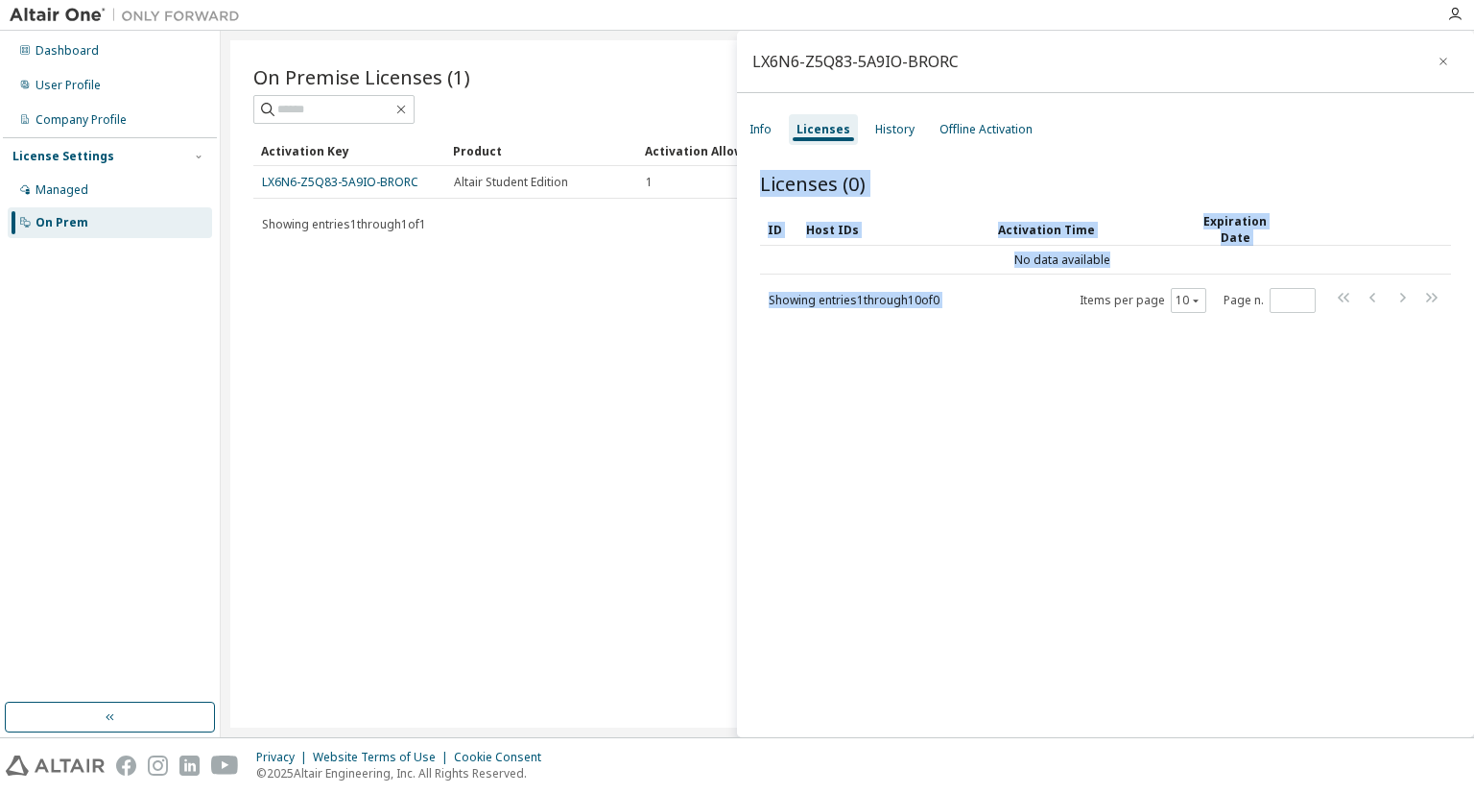
drag, startPoint x: 1015, startPoint y: 273, endPoint x: 935, endPoint y: 571, distance: 309.1
click at [935, 571] on div "Licenses (0) Clear Load Save Save As Field Operator Value Select filter Select …" at bounding box center [1105, 457] width 737 height 620
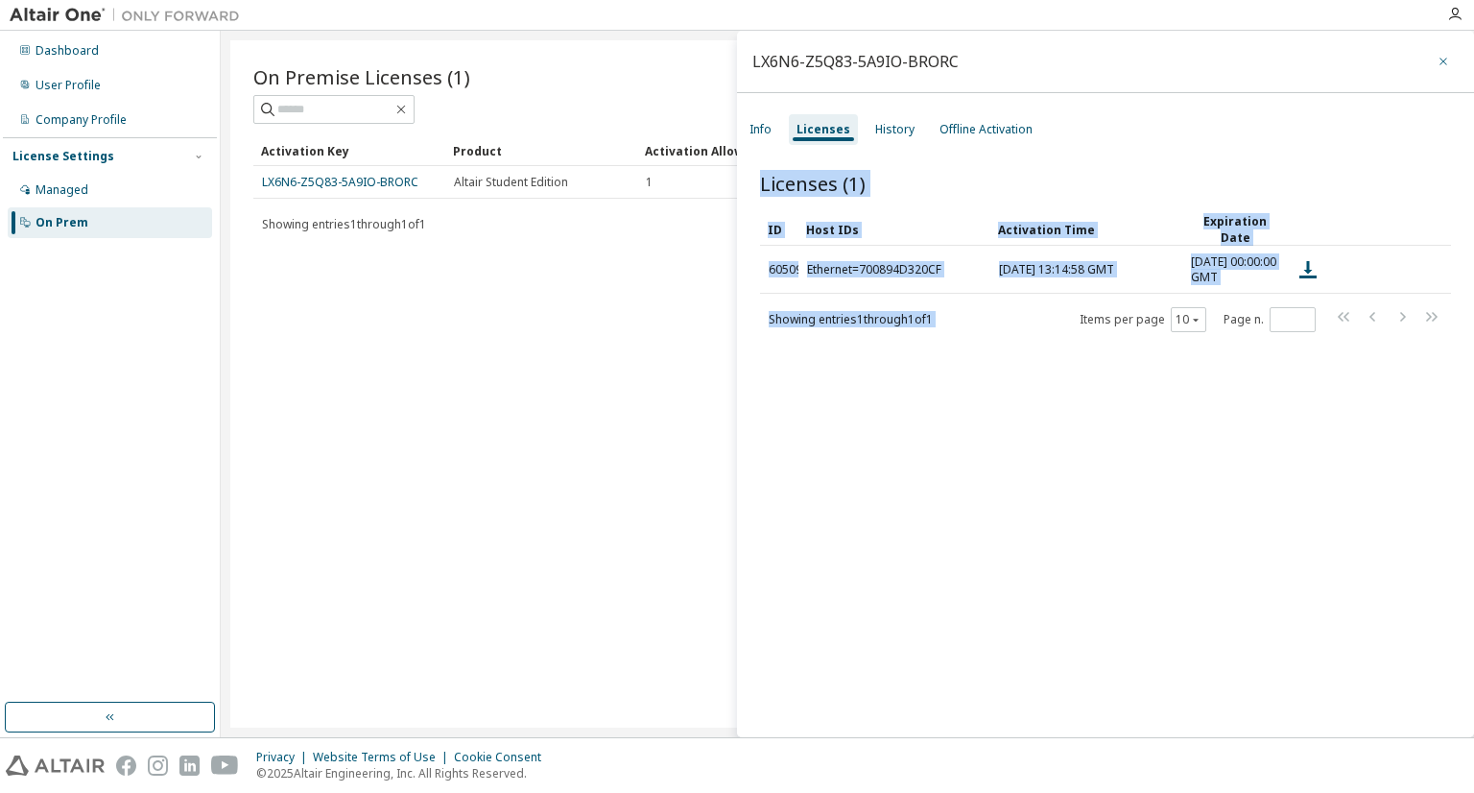
click at [1436, 66] on icon "button" at bounding box center [1442, 61] width 13 height 15
